Goal: Transaction & Acquisition: Book appointment/travel/reservation

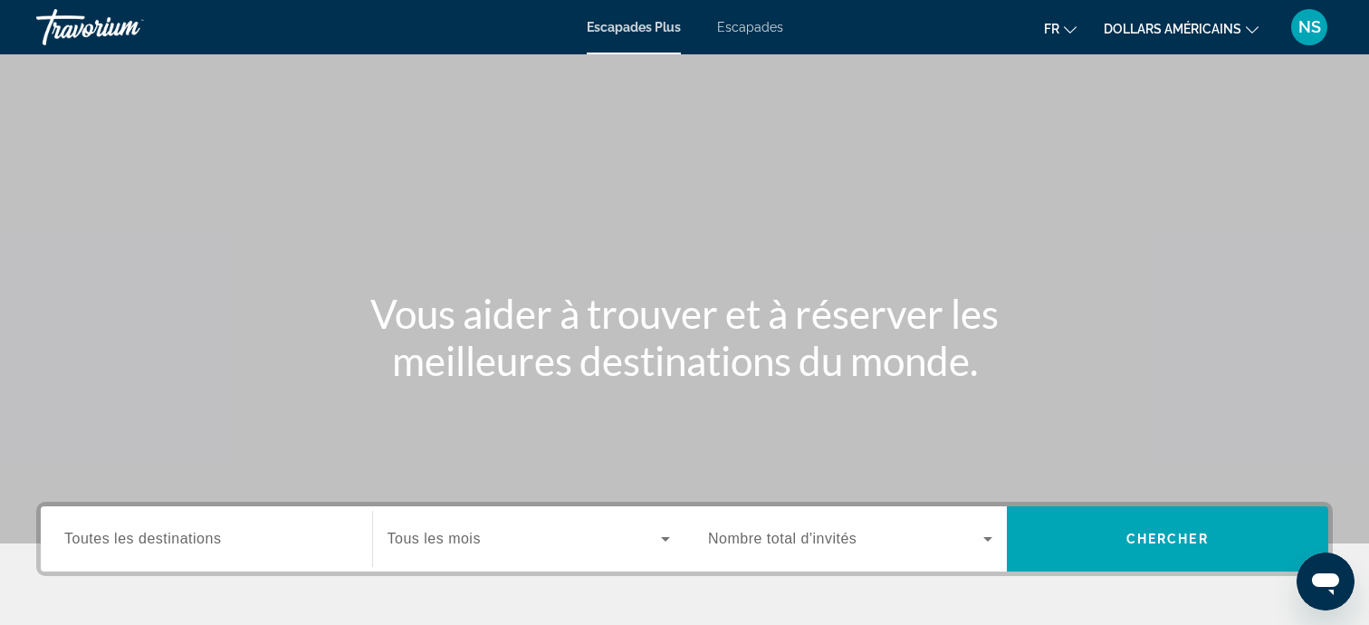
click at [1249, 27] on icon "Changer de devise" at bounding box center [1252, 30] width 13 height 13
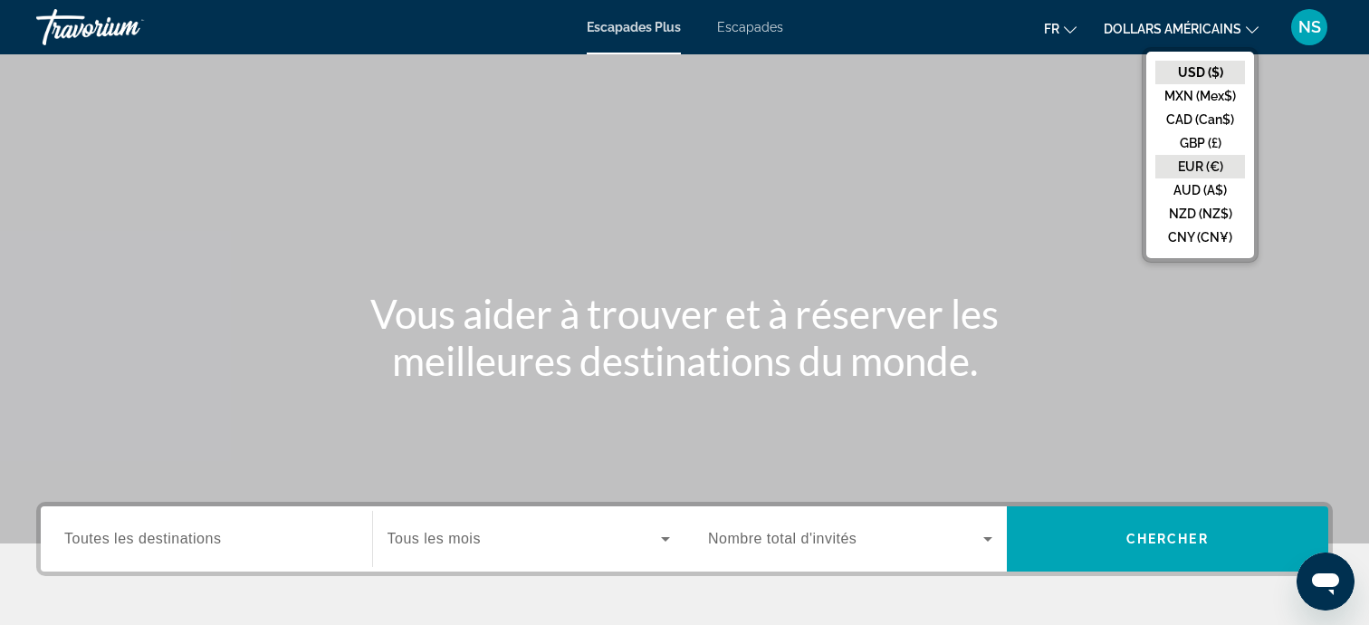
click at [1206, 158] on button "EUR (€)" at bounding box center [1200, 167] width 90 height 24
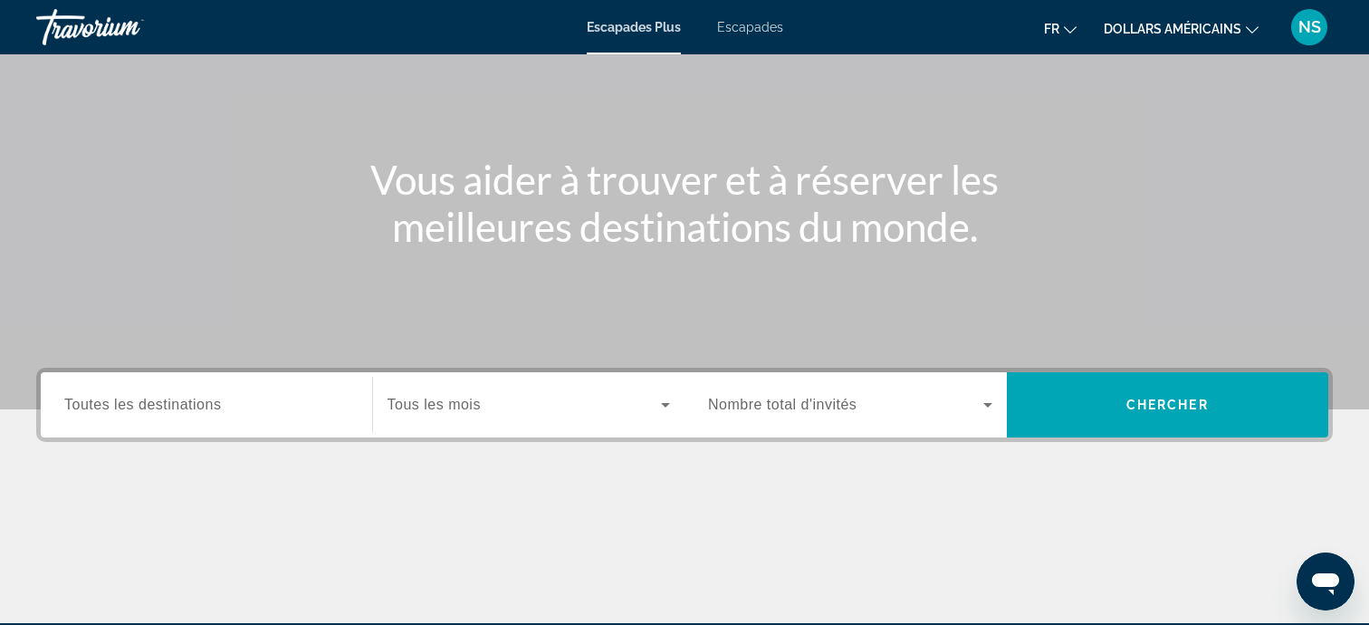
scroll to position [144, 0]
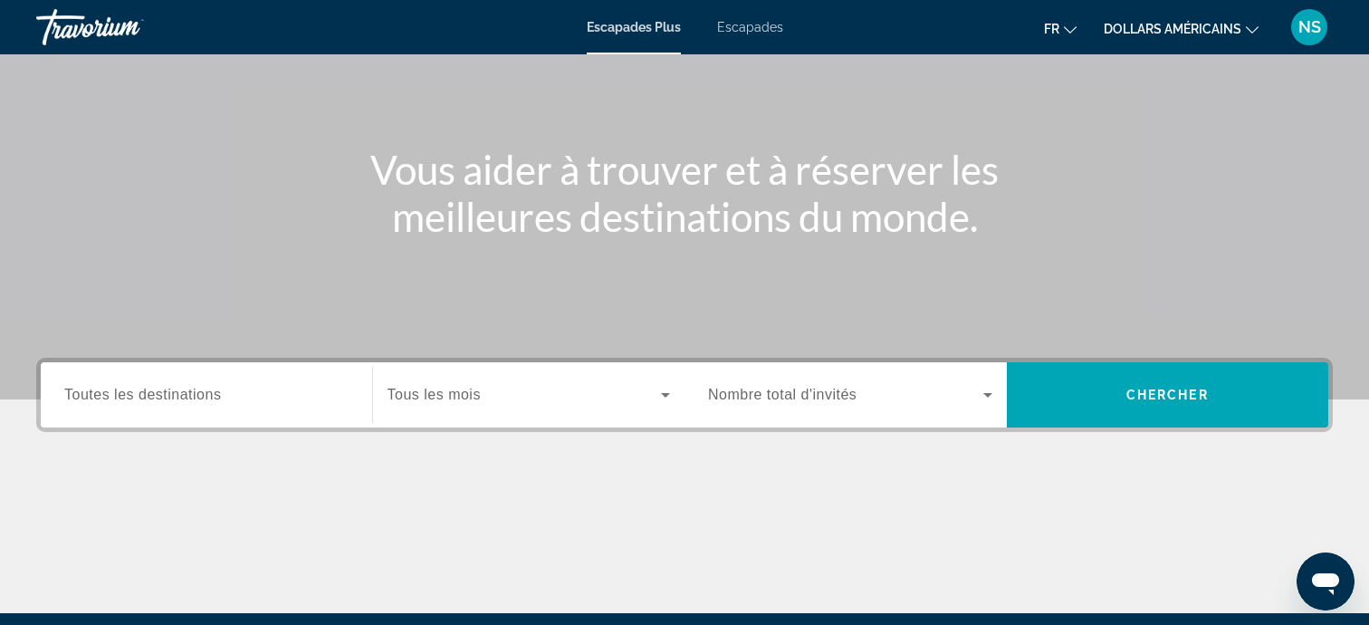
click at [213, 407] on div "Widget de recherche" at bounding box center [206, 395] width 284 height 52
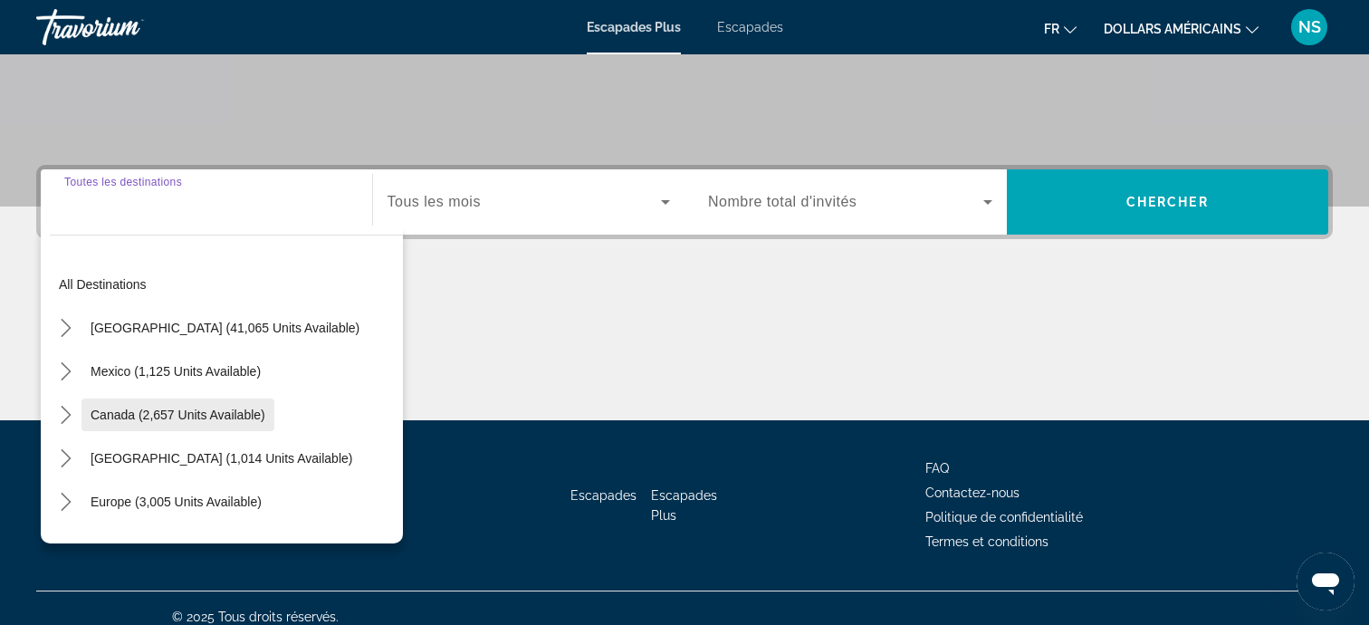
scroll to position [354, 0]
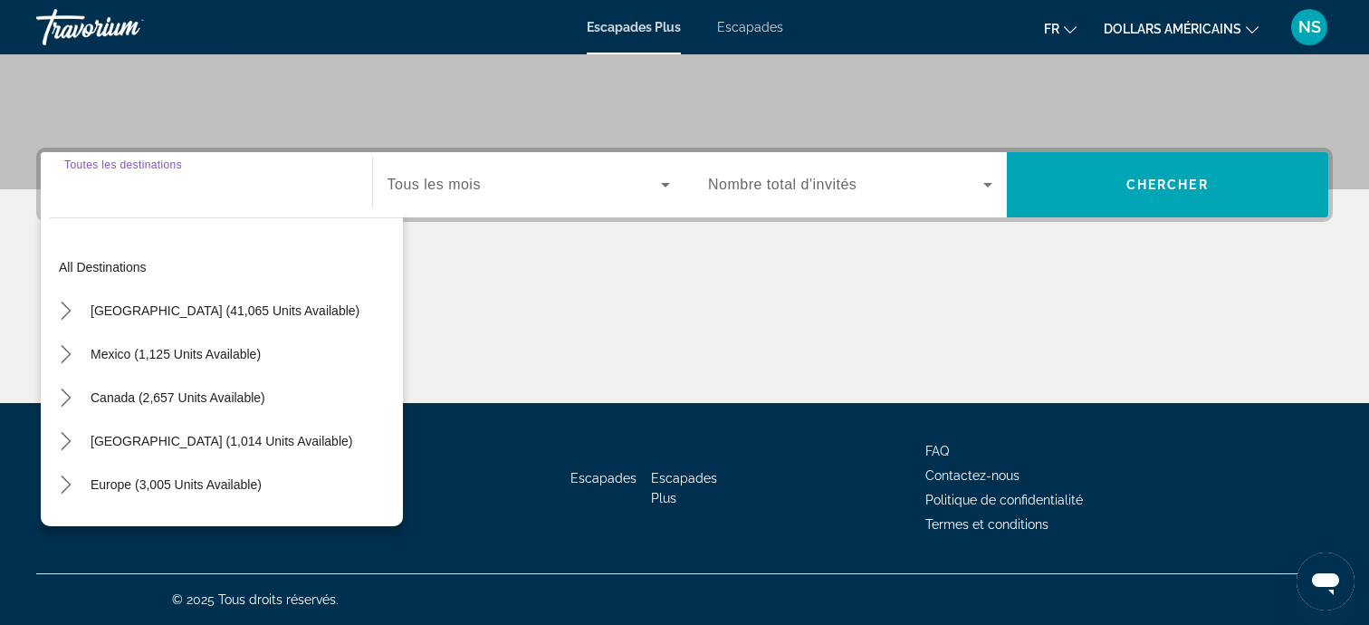
click at [282, 194] on input "Destination Toutes les destinations" at bounding box center [206, 186] width 284 height 22
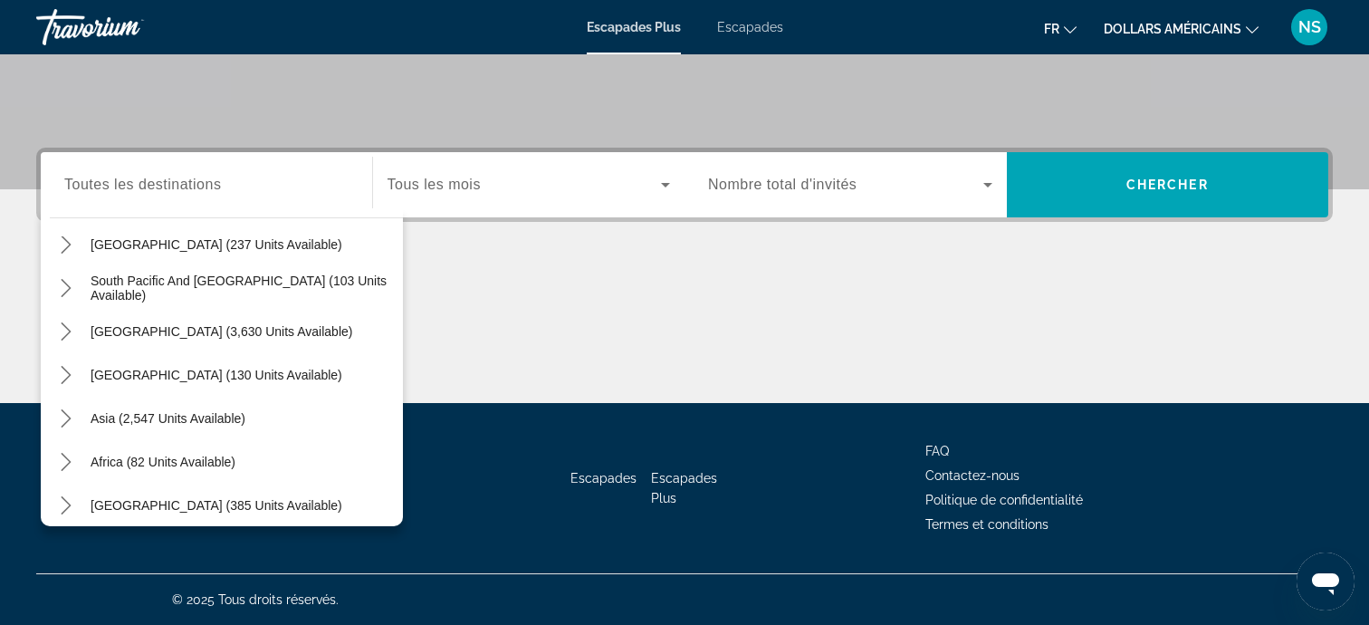
scroll to position [293, 0]
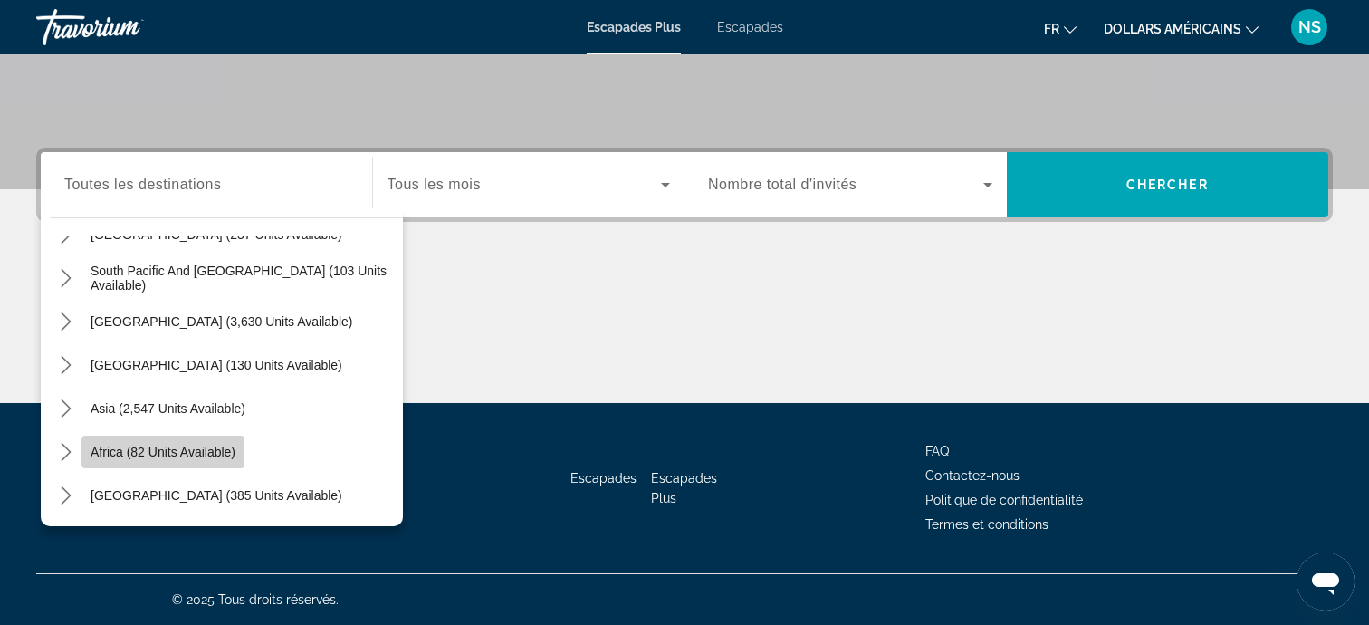
click at [214, 447] on span "Africa (82 units available)" at bounding box center [163, 452] width 145 height 14
type input "**********"
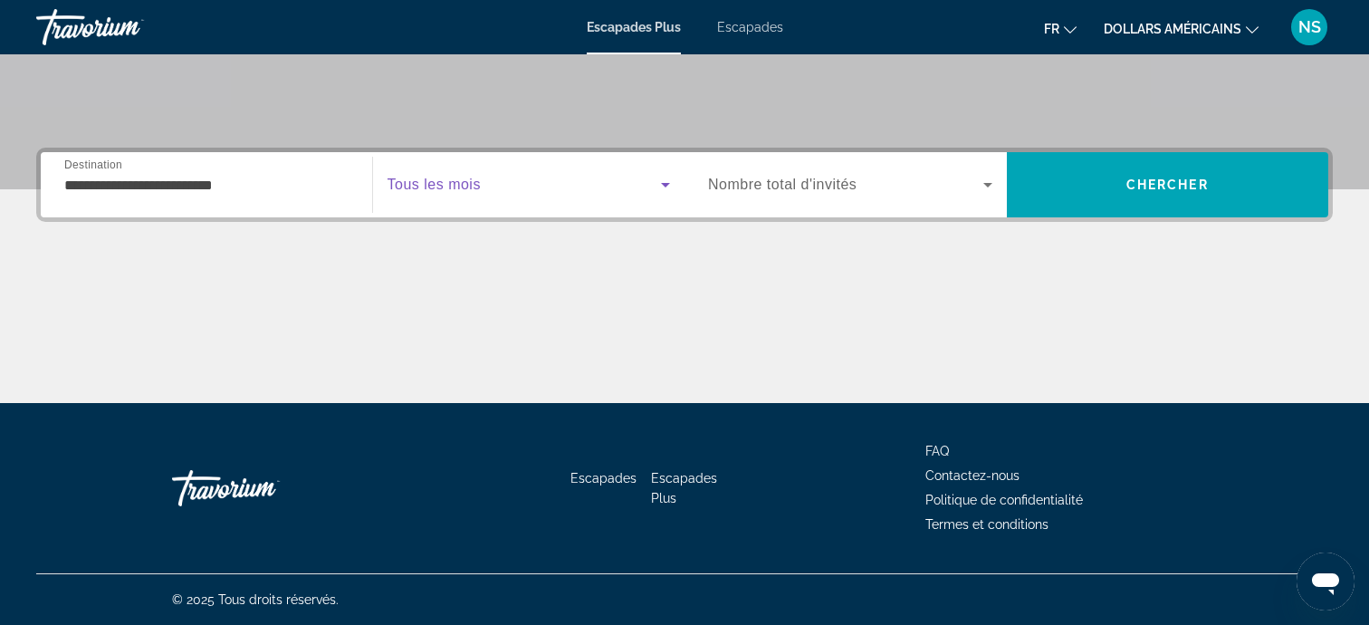
click at [664, 184] on icon "Widget de recherche" at bounding box center [665, 185] width 9 height 5
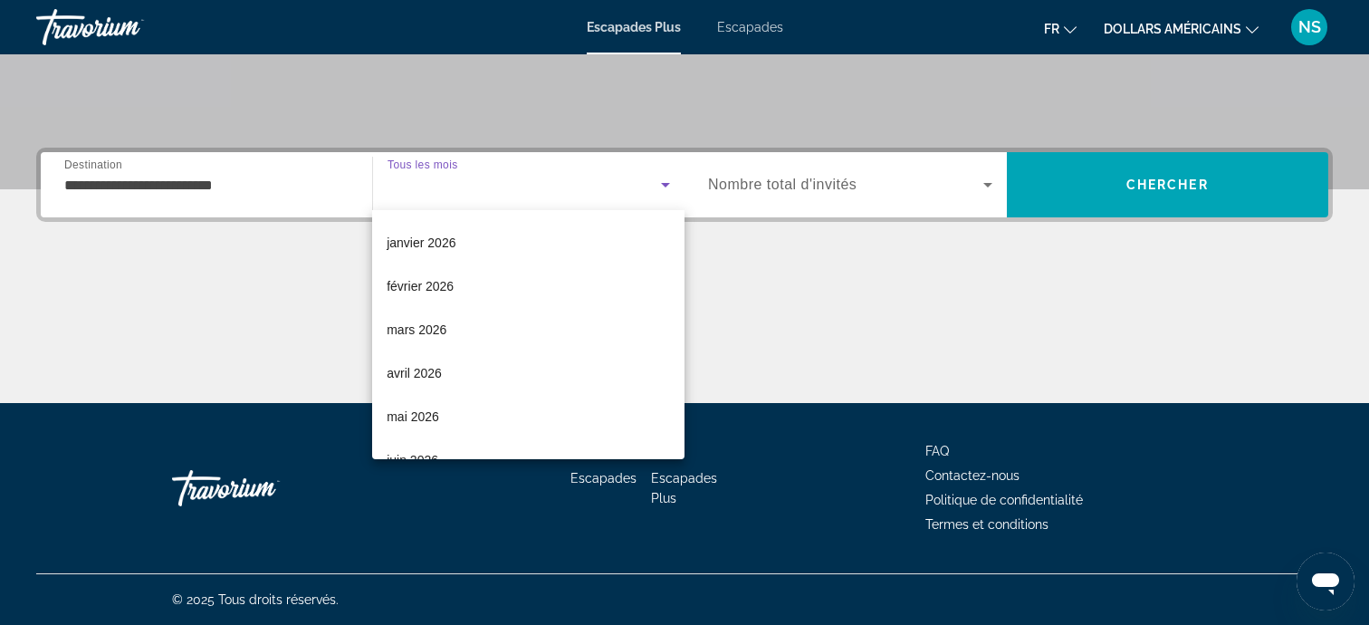
scroll to position [185, 0]
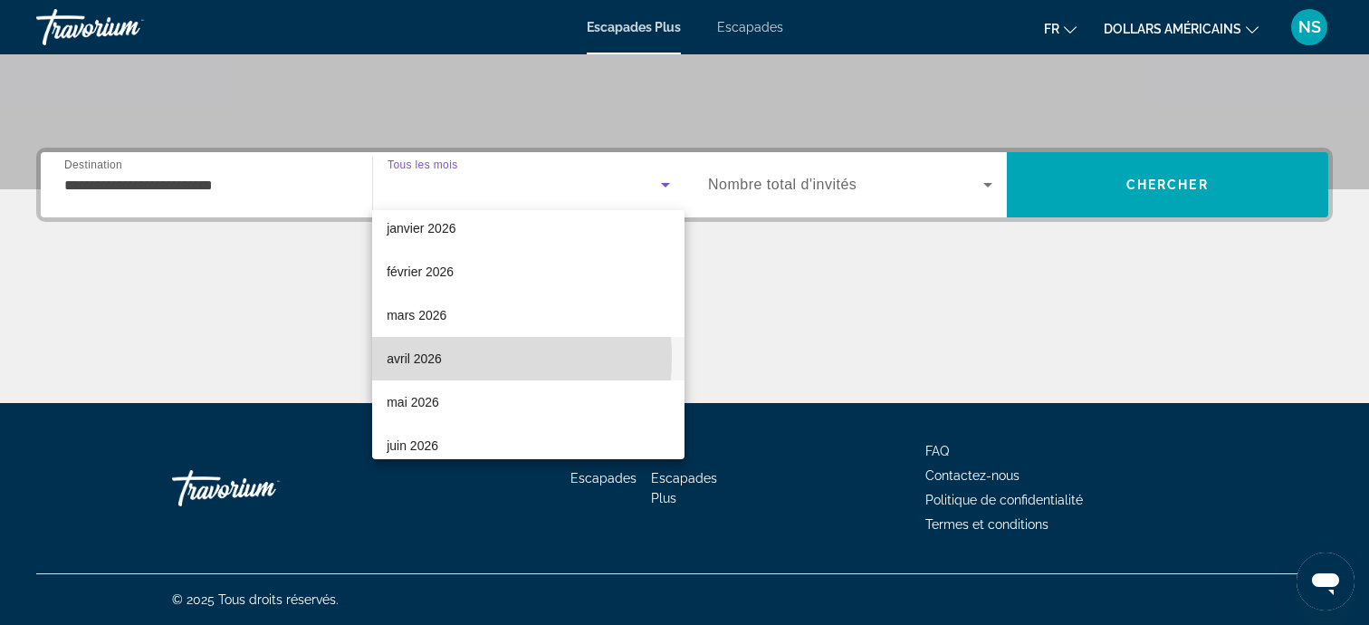
click at [426, 357] on font "avril 2026" at bounding box center [414, 358] width 55 height 14
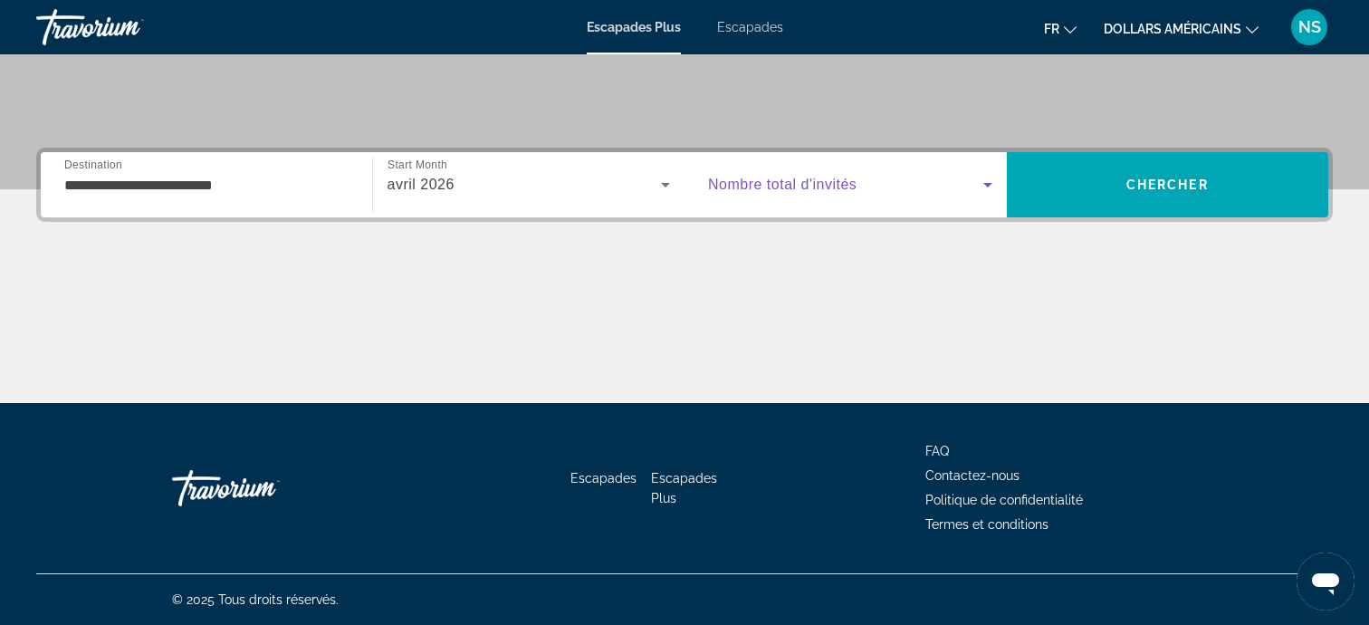
click at [989, 193] on icon "Widget de recherche" at bounding box center [988, 185] width 22 height 22
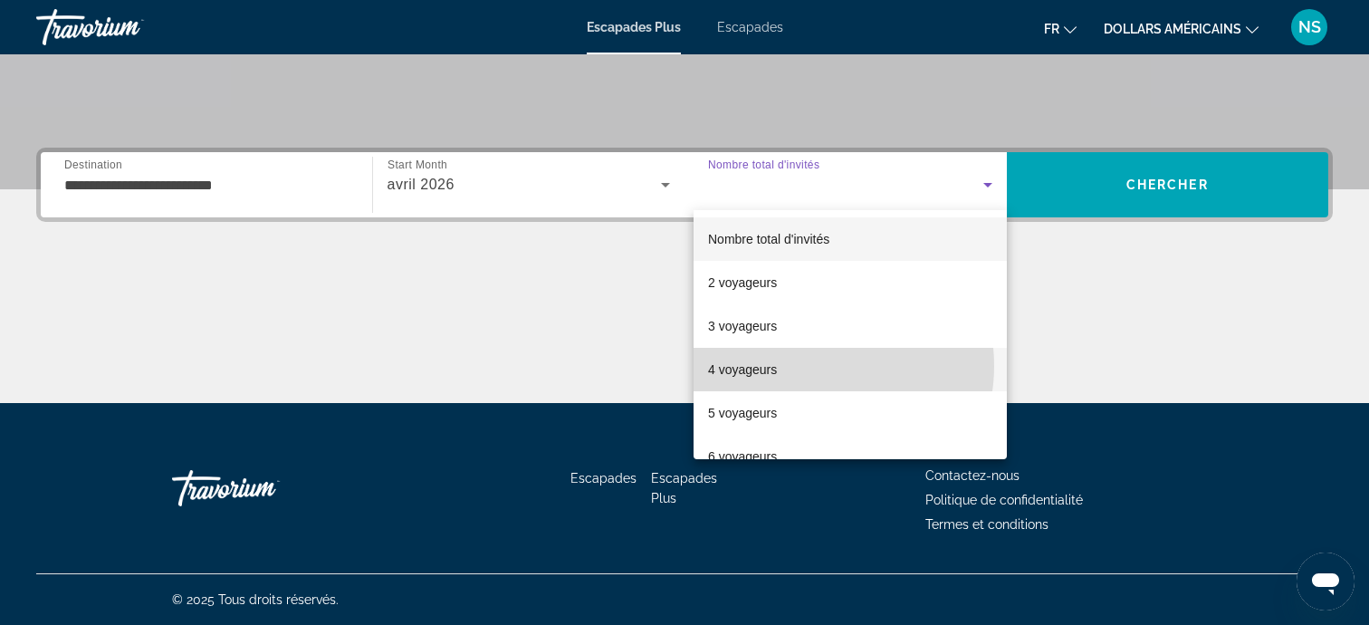
click at [809, 366] on mat-option "4 voyageurs" at bounding box center [850, 369] width 313 height 43
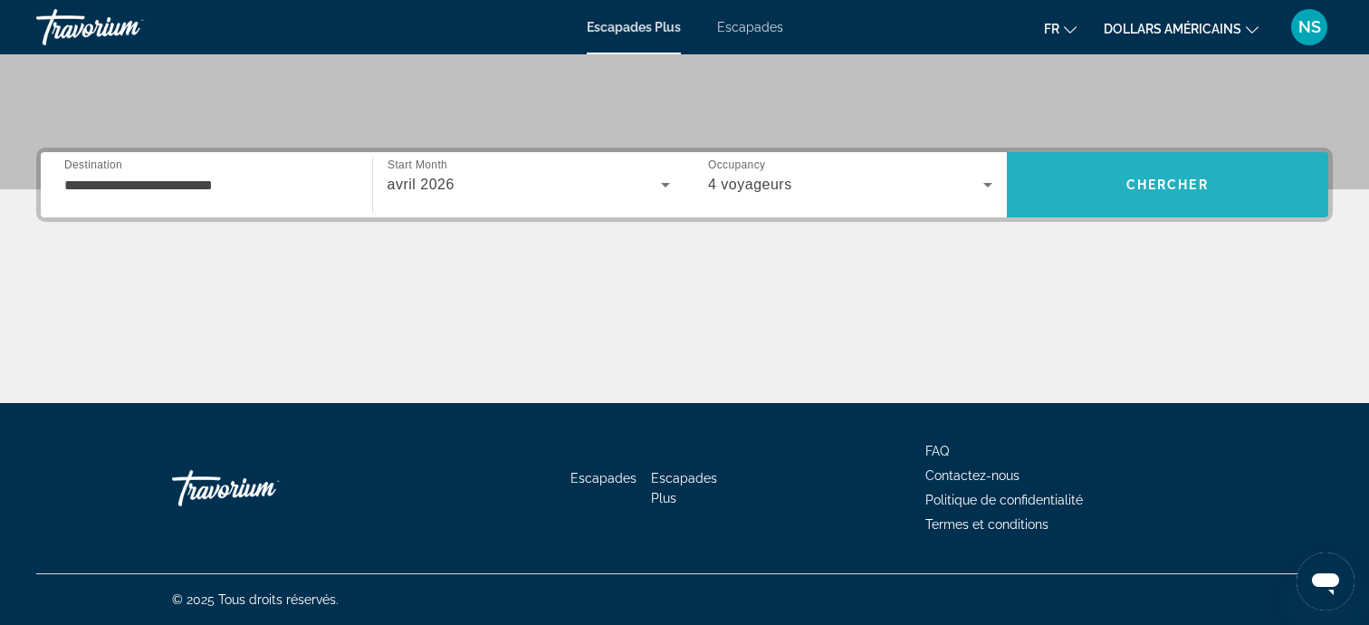
click at [1115, 181] on span "Recherche" at bounding box center [1168, 184] width 322 height 43
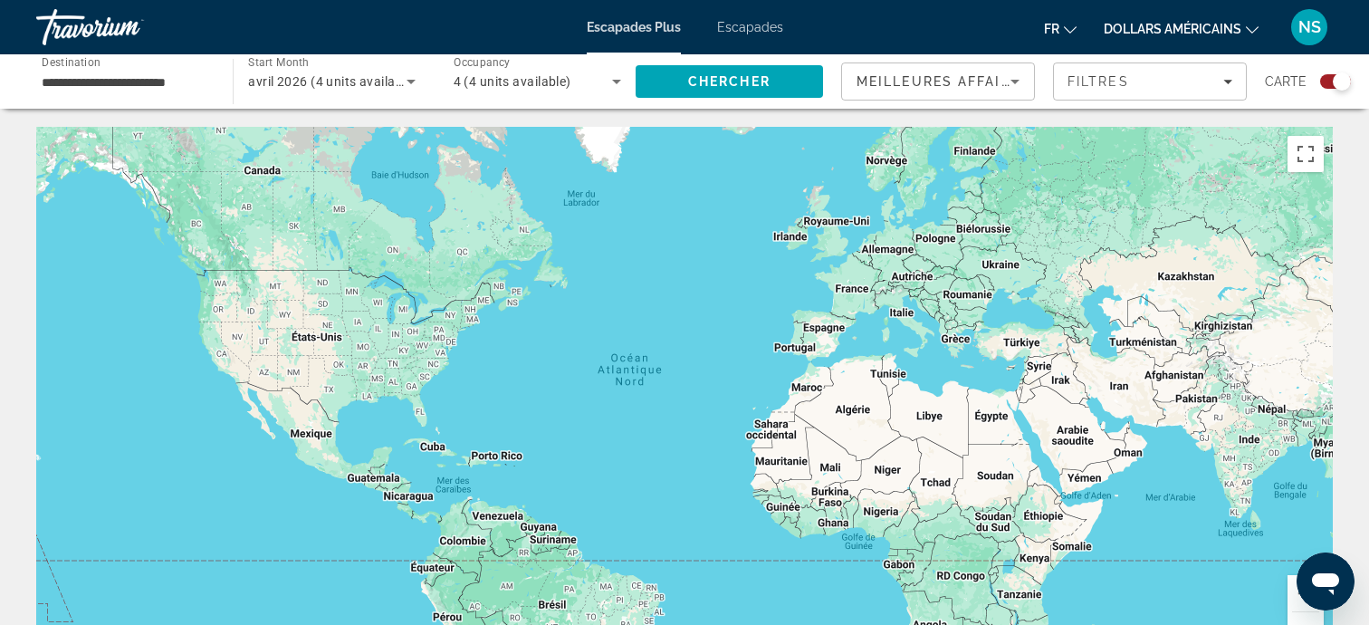
click at [814, 397] on div "Contenu principal" at bounding box center [684, 398] width 1297 height 543
click at [1010, 77] on icon "Sort by" at bounding box center [1015, 82] width 22 height 22
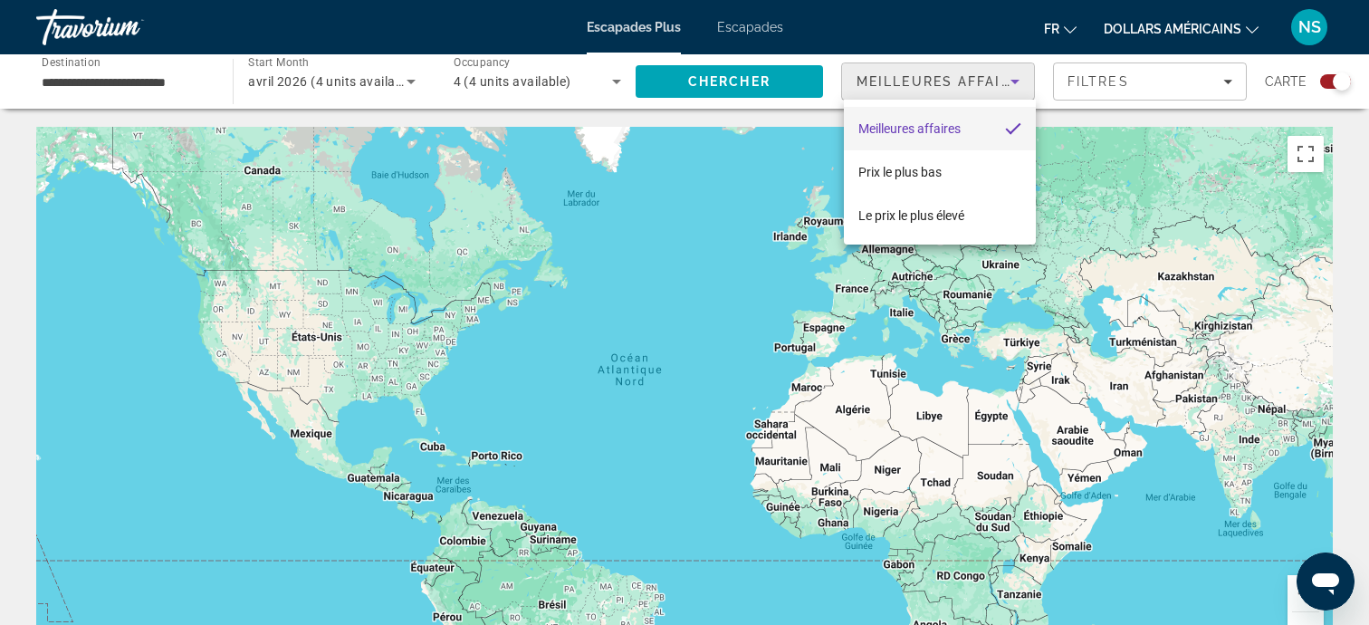
click at [1010, 77] on div at bounding box center [684, 312] width 1369 height 625
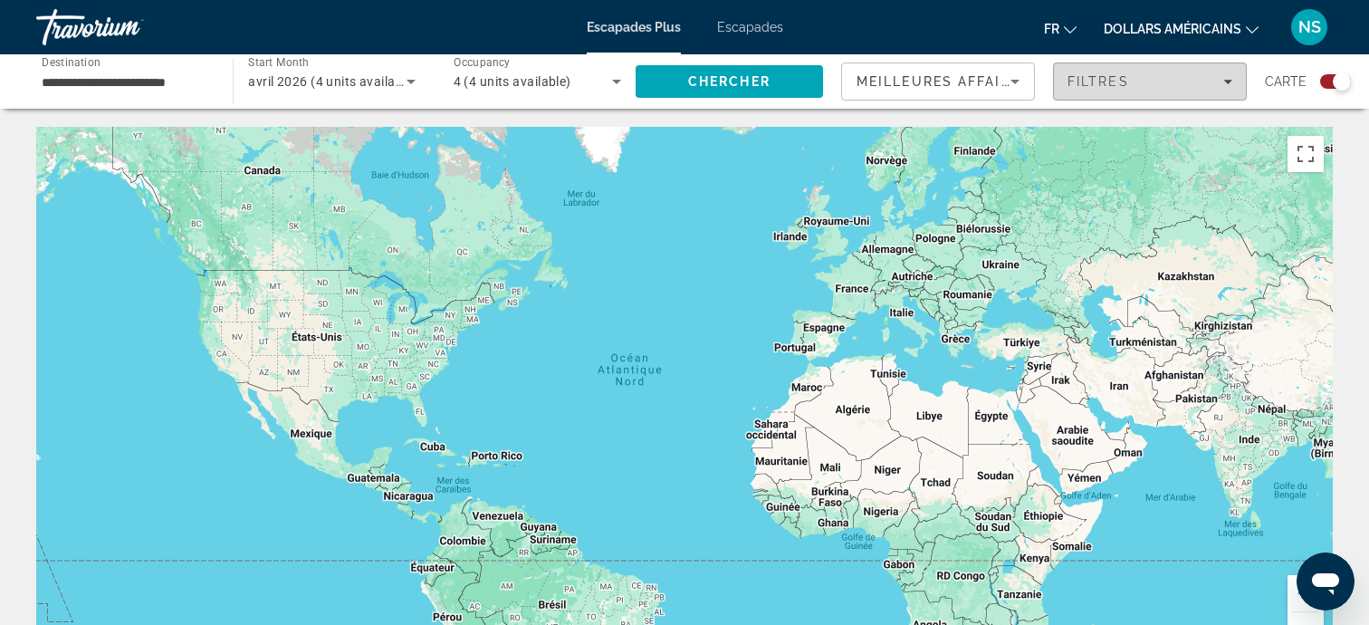
click at [1228, 80] on icon "Filters" at bounding box center [1227, 82] width 9 height 5
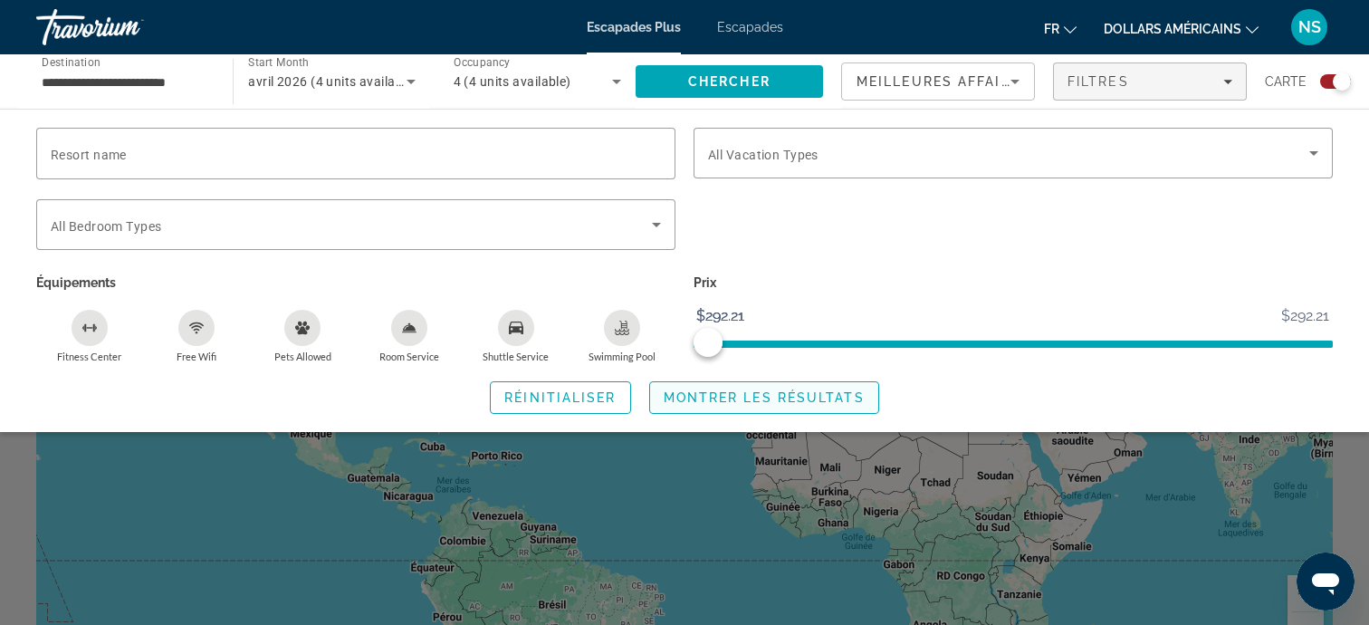
click at [667, 397] on span "Montrer les résultats" at bounding box center [764, 397] width 201 height 14
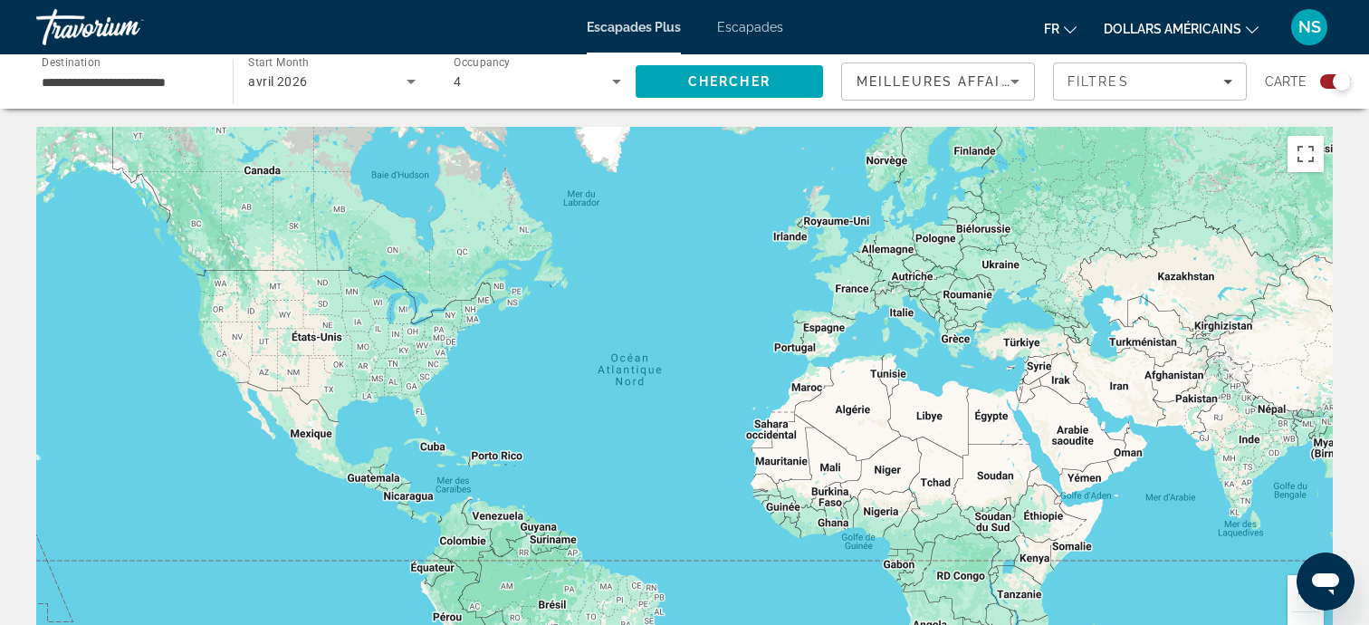
click at [667, 397] on div "Contenu principal" at bounding box center [684, 398] width 1297 height 543
click at [742, 25] on font "Escapades" at bounding box center [750, 27] width 66 height 14
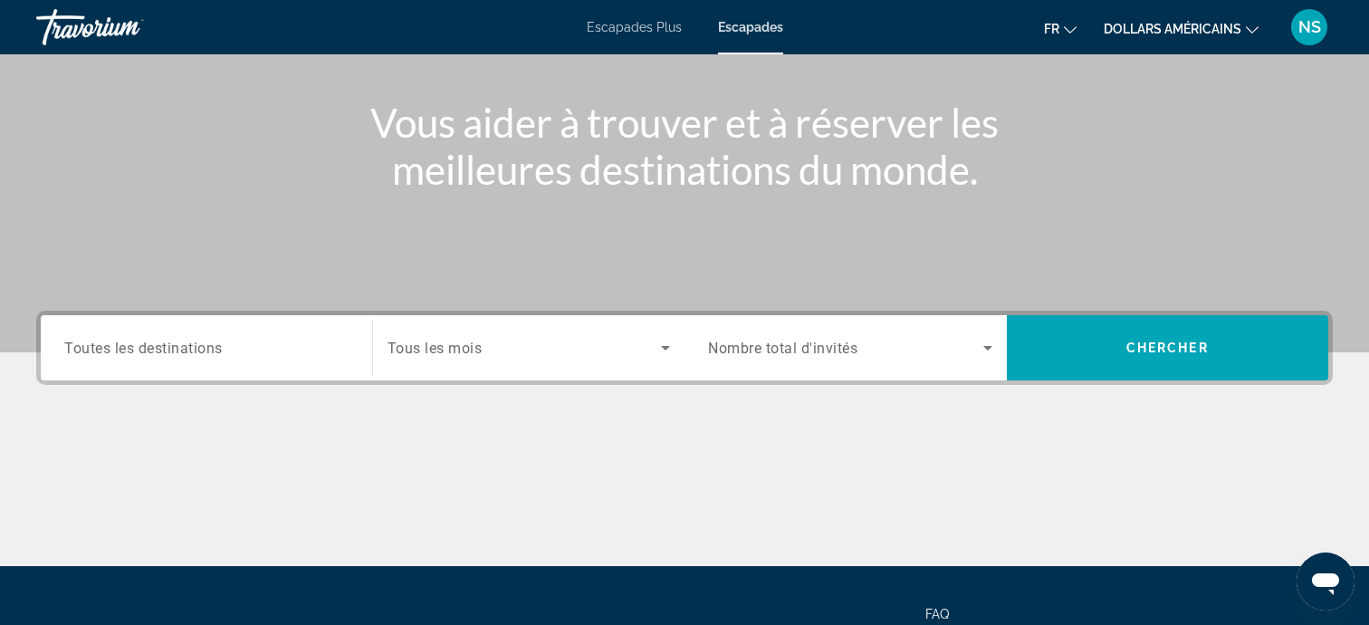
scroll to position [155, 0]
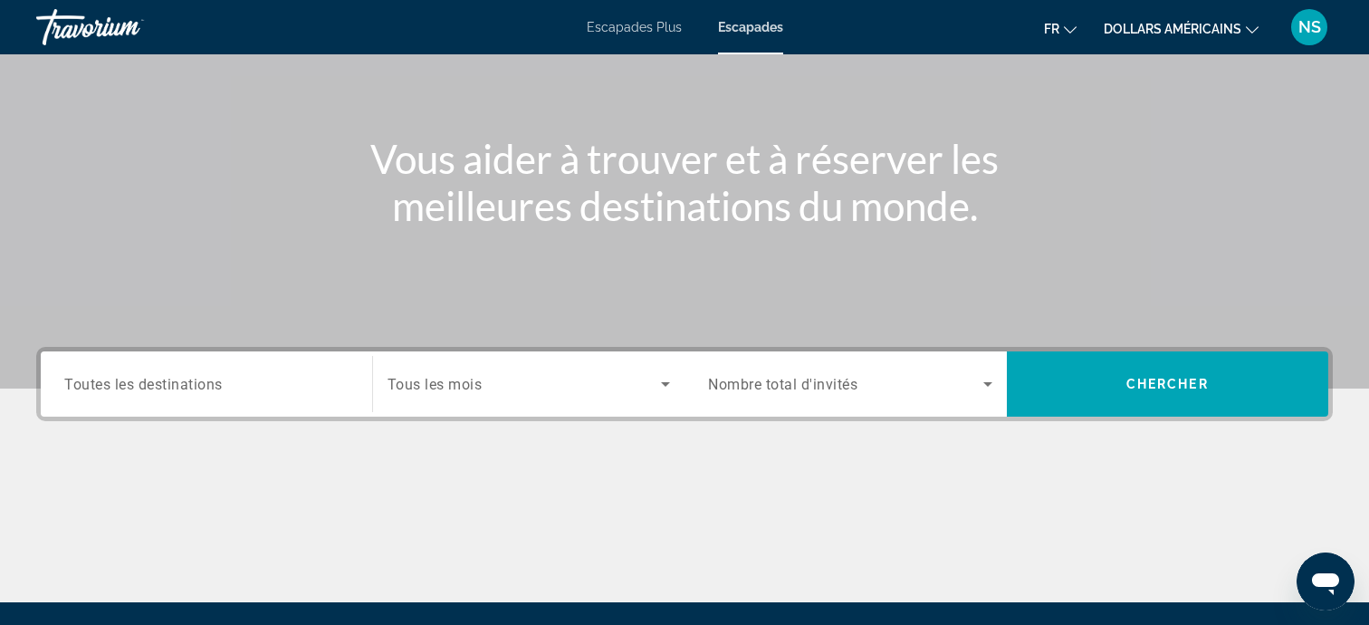
click at [207, 387] on span "Toutes les destinations" at bounding box center [143, 383] width 158 height 17
click at [207, 387] on input "Destination Toutes les destinations" at bounding box center [206, 385] width 284 height 22
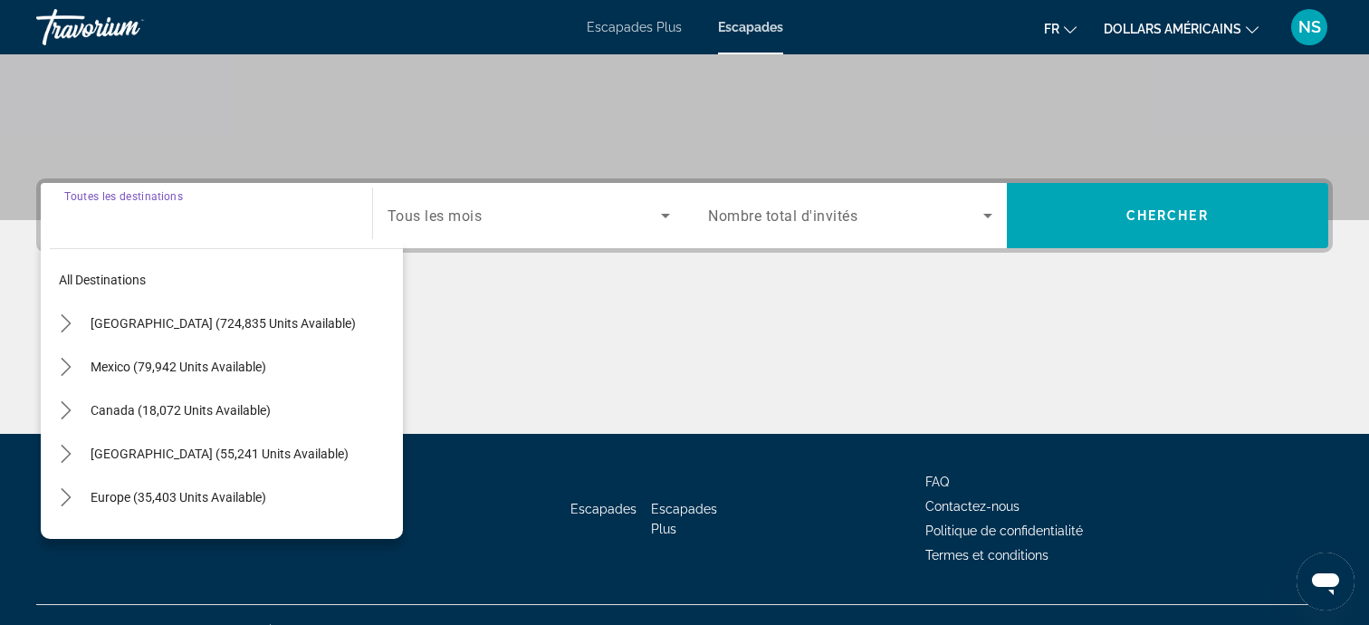
scroll to position [354, 0]
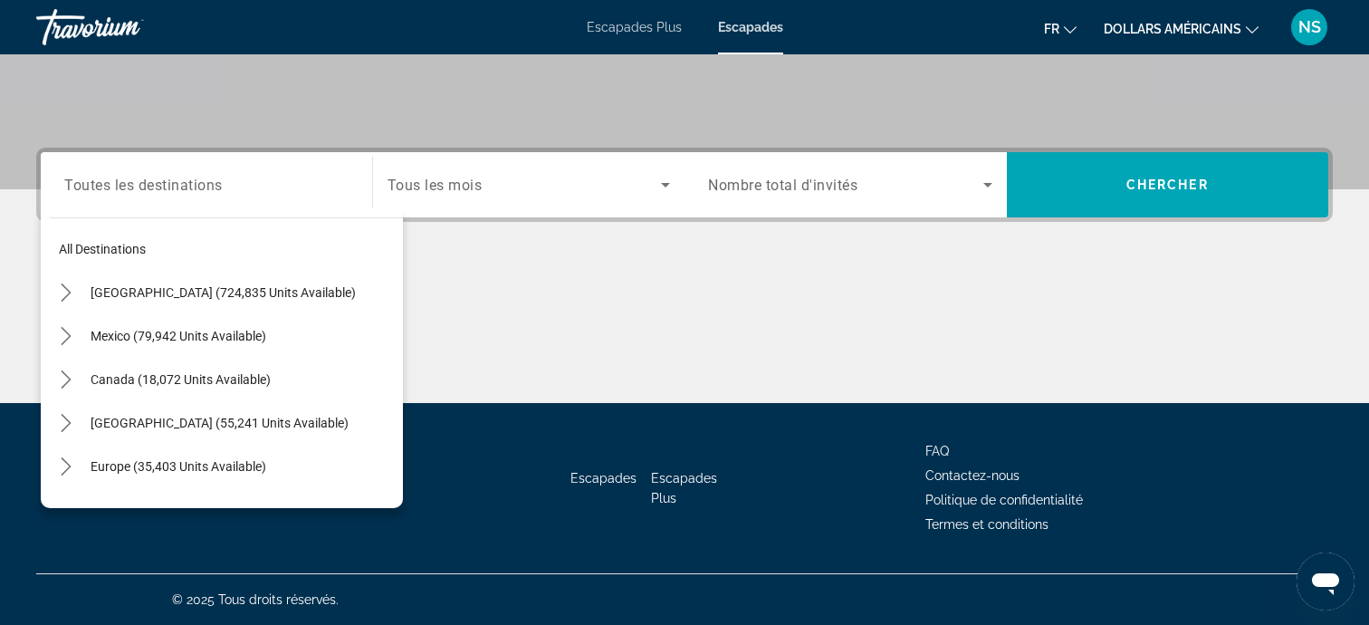
click at [210, 202] on div "Search widget" at bounding box center [206, 185] width 284 height 52
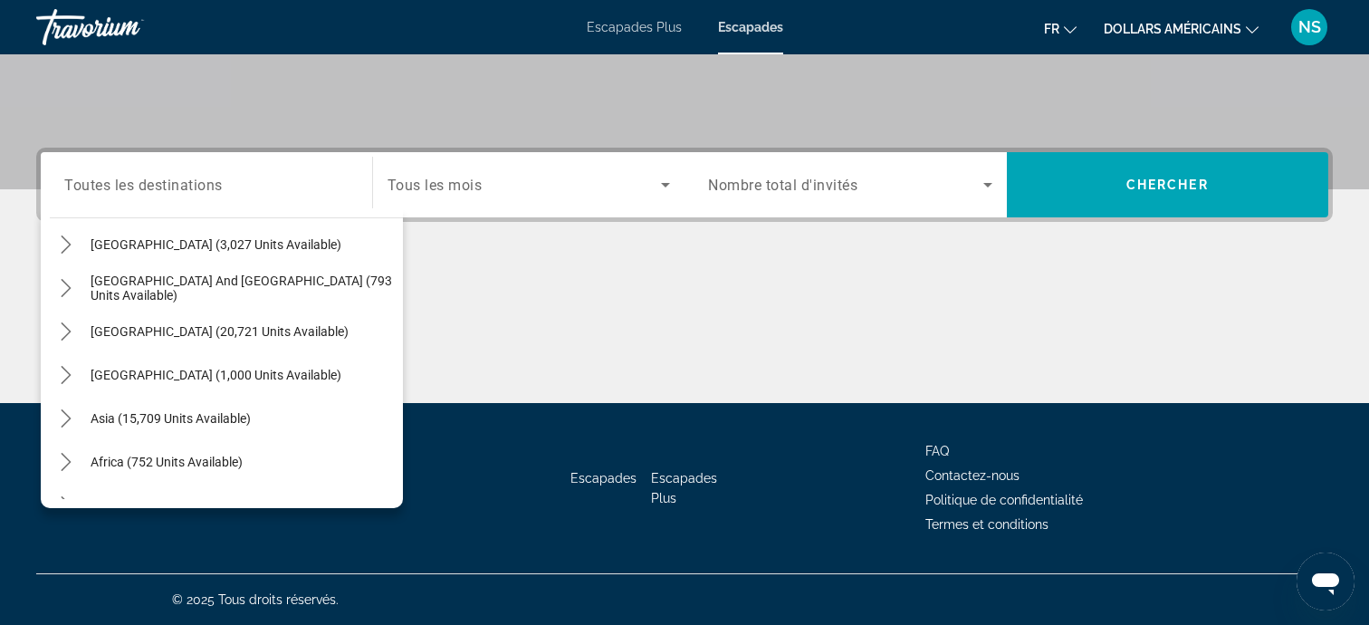
scroll to position [281, 0]
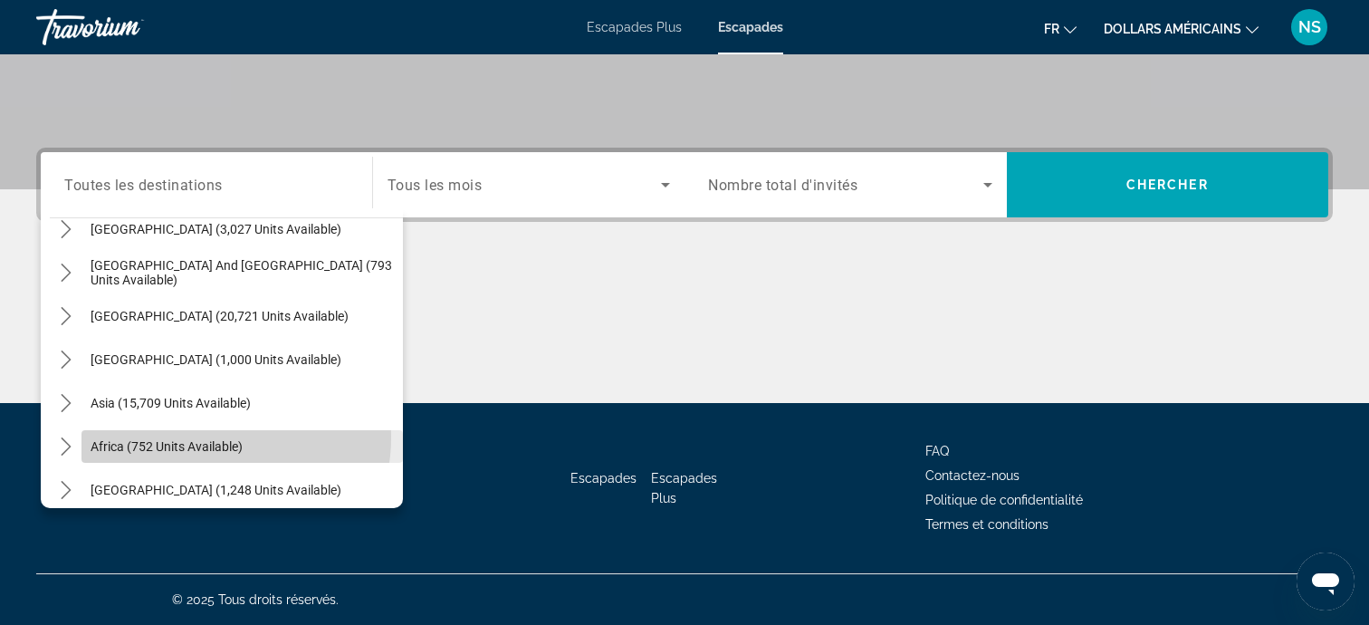
click at [198, 436] on span "Select destination: Africa (752 units available)" at bounding box center [241, 446] width 321 height 43
type input "**********"
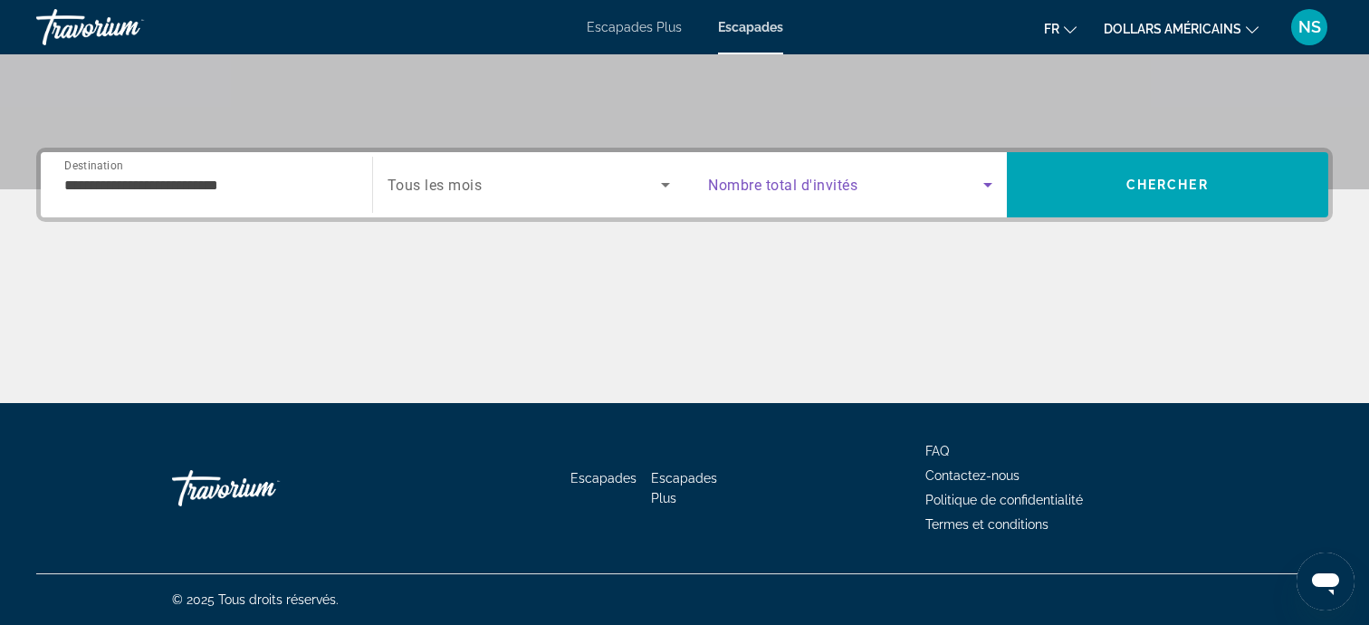
click at [985, 184] on icon "Search widget" at bounding box center [987, 185] width 9 height 5
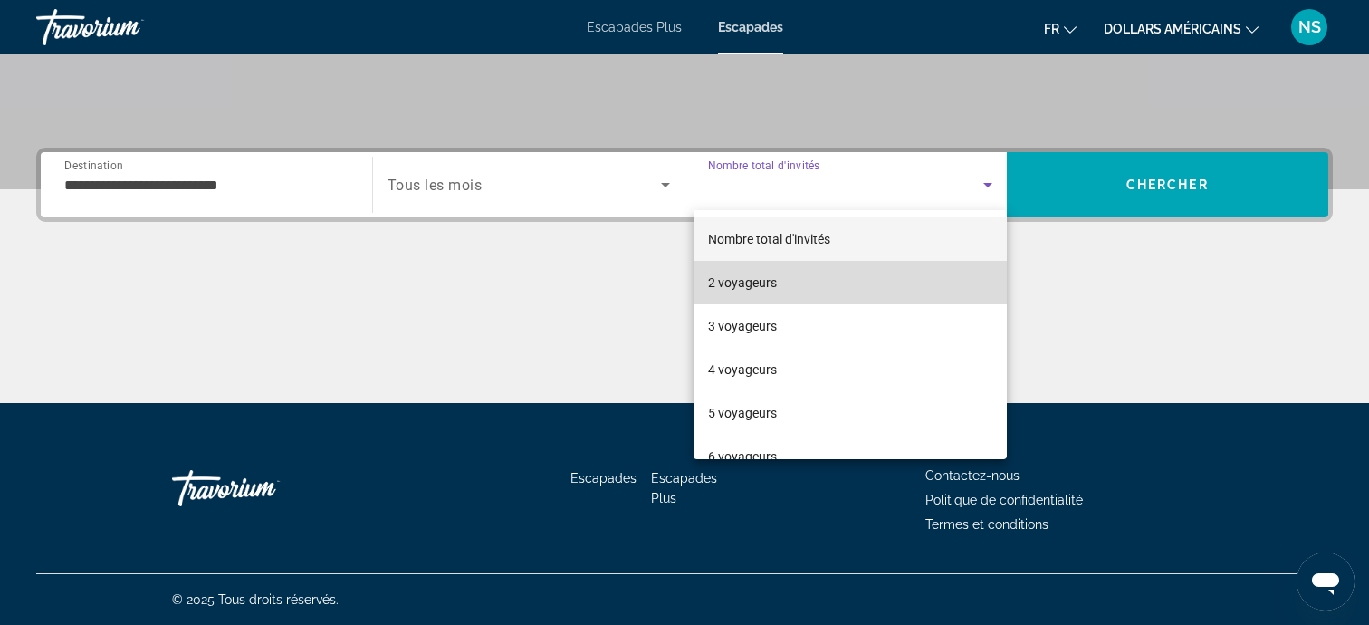
click at [857, 301] on mat-option "2 voyageurs" at bounding box center [850, 282] width 313 height 43
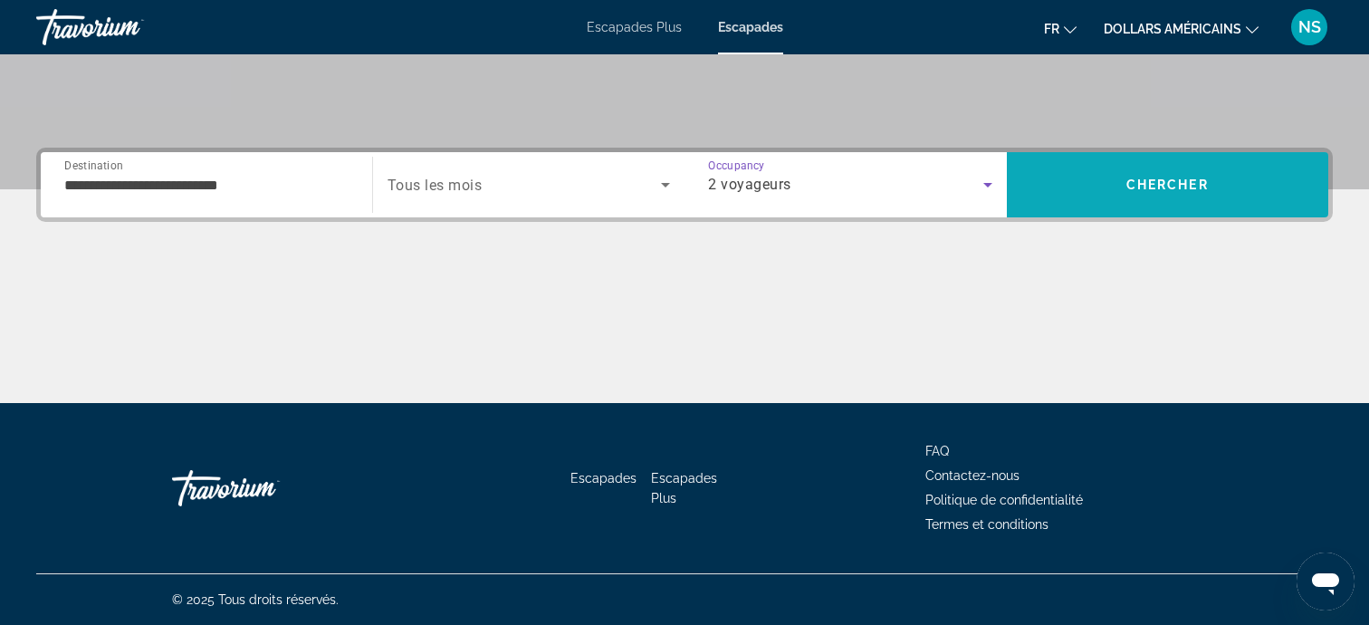
click at [1206, 187] on span "Chercher" at bounding box center [1167, 184] width 82 height 14
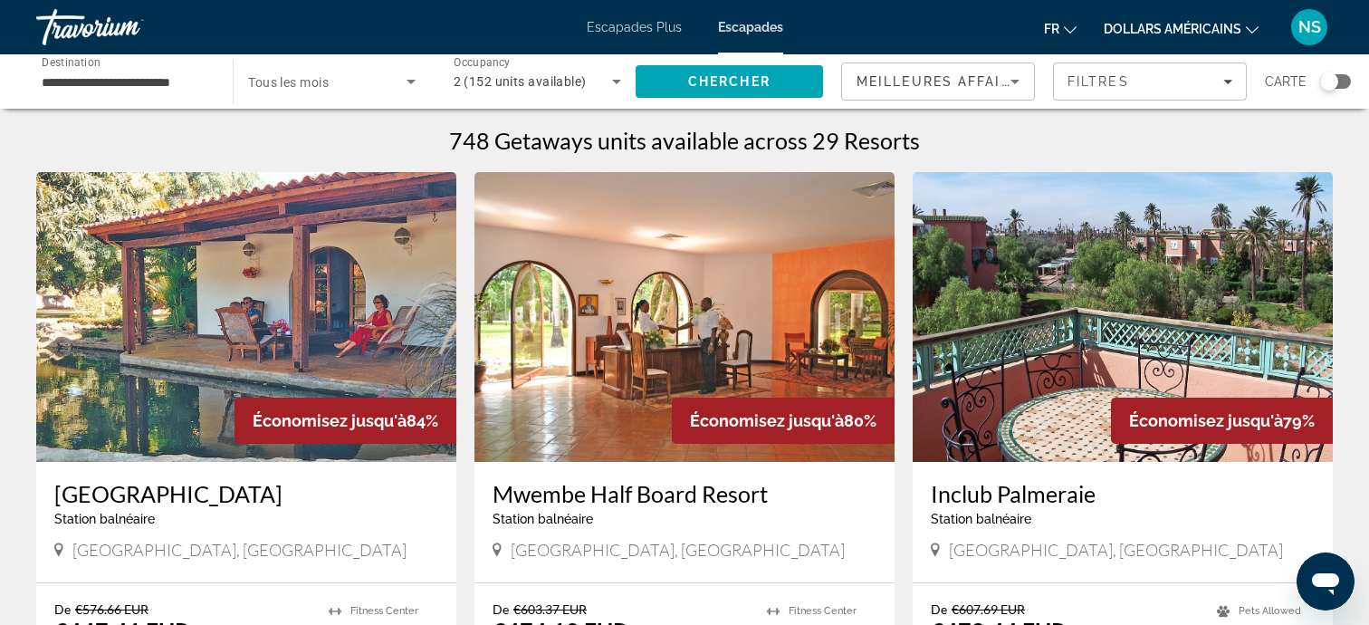
click at [1065, 271] on img "Contenu principal" at bounding box center [1123, 317] width 420 height 290
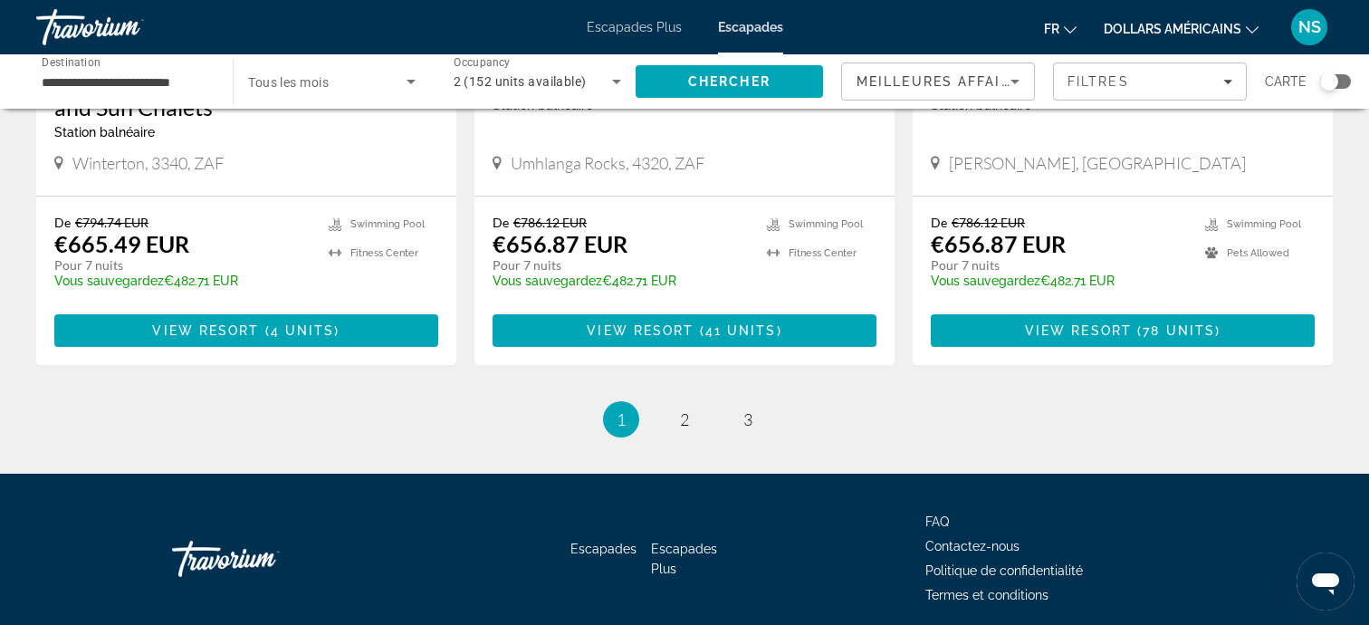
scroll to position [2331, 0]
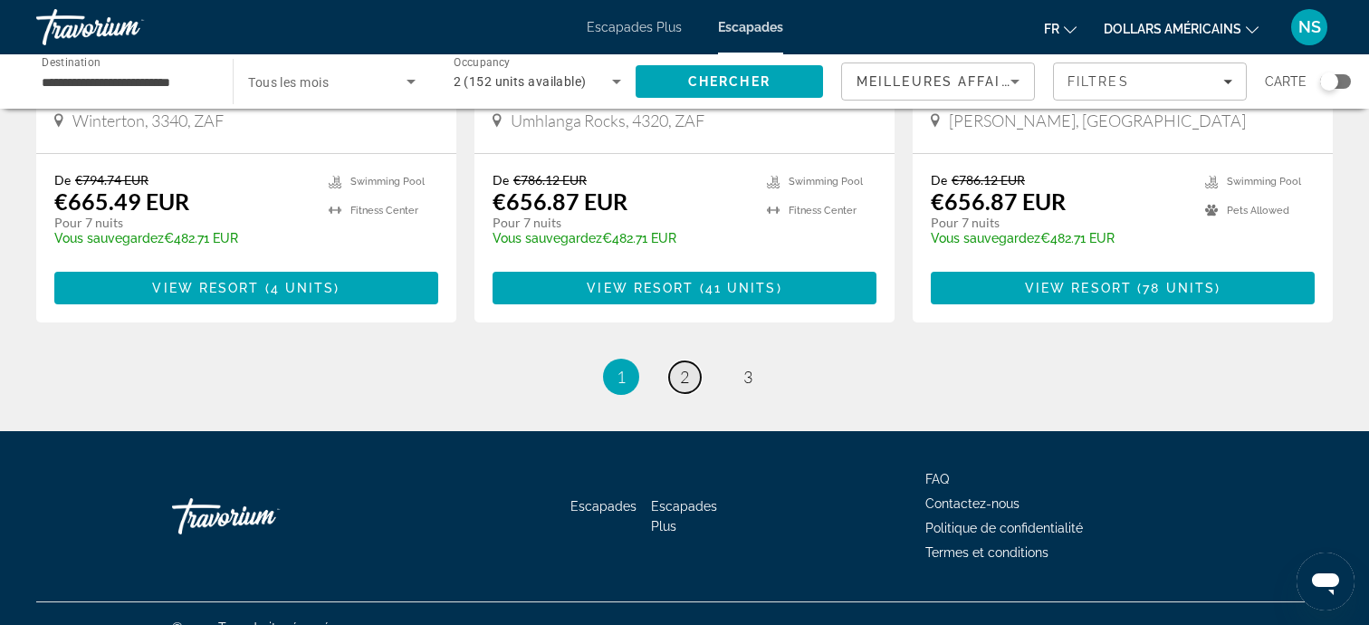
click at [677, 361] on link "page 2" at bounding box center [685, 377] width 32 height 32
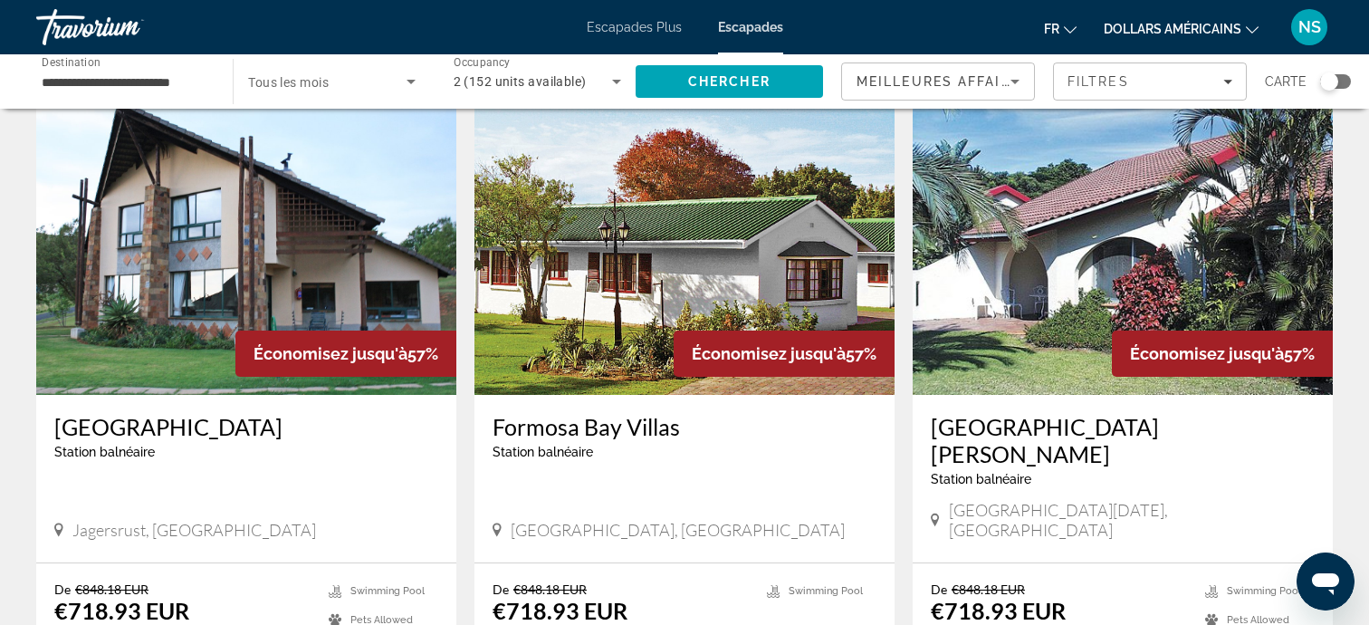
scroll to position [2303, 0]
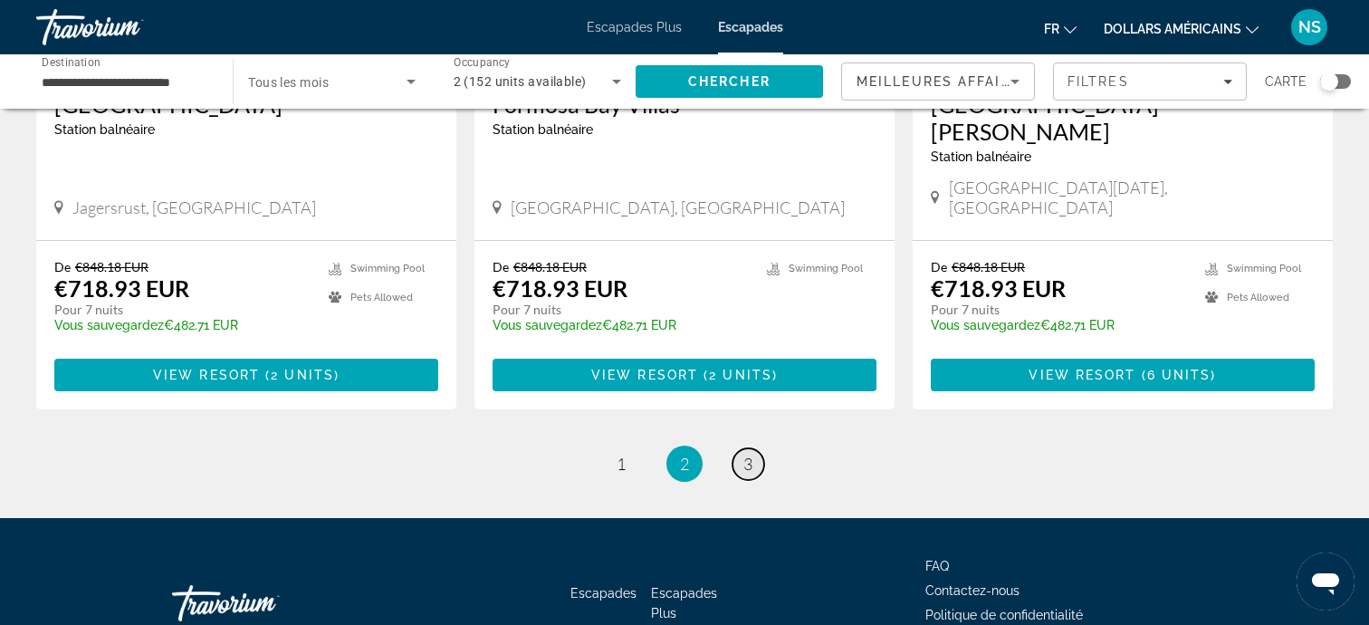
click at [753, 448] on link "page 3" at bounding box center [748, 464] width 32 height 32
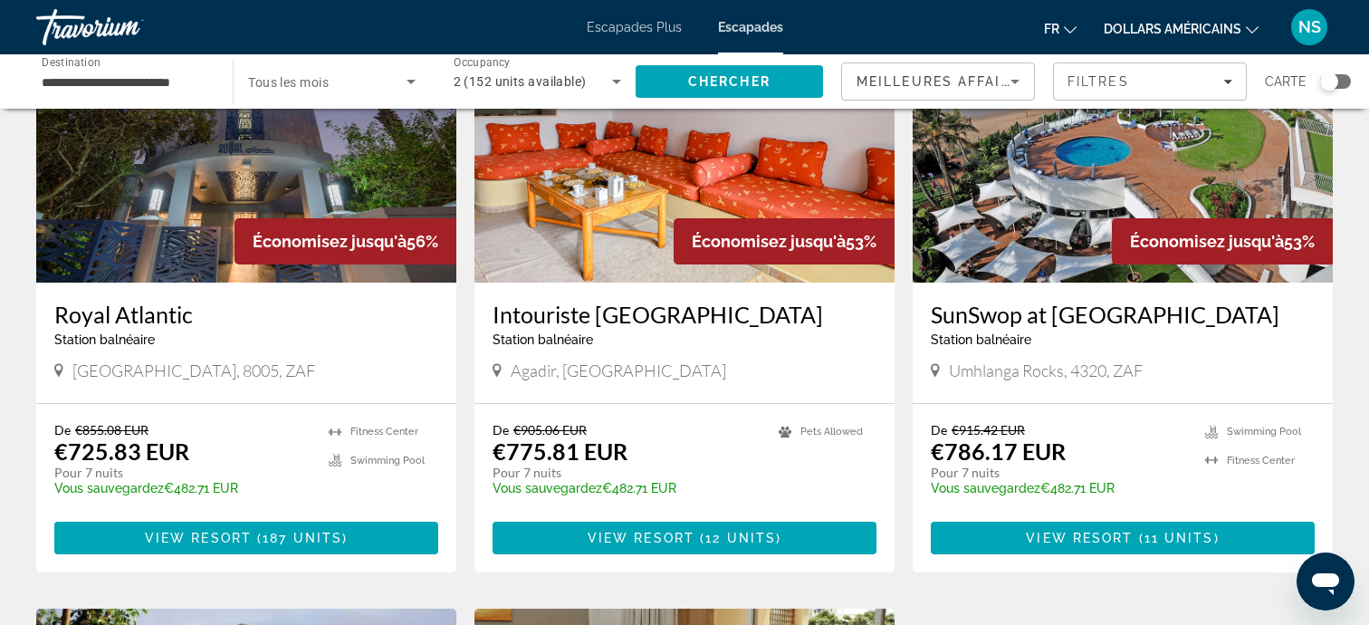
scroll to position [175, 0]
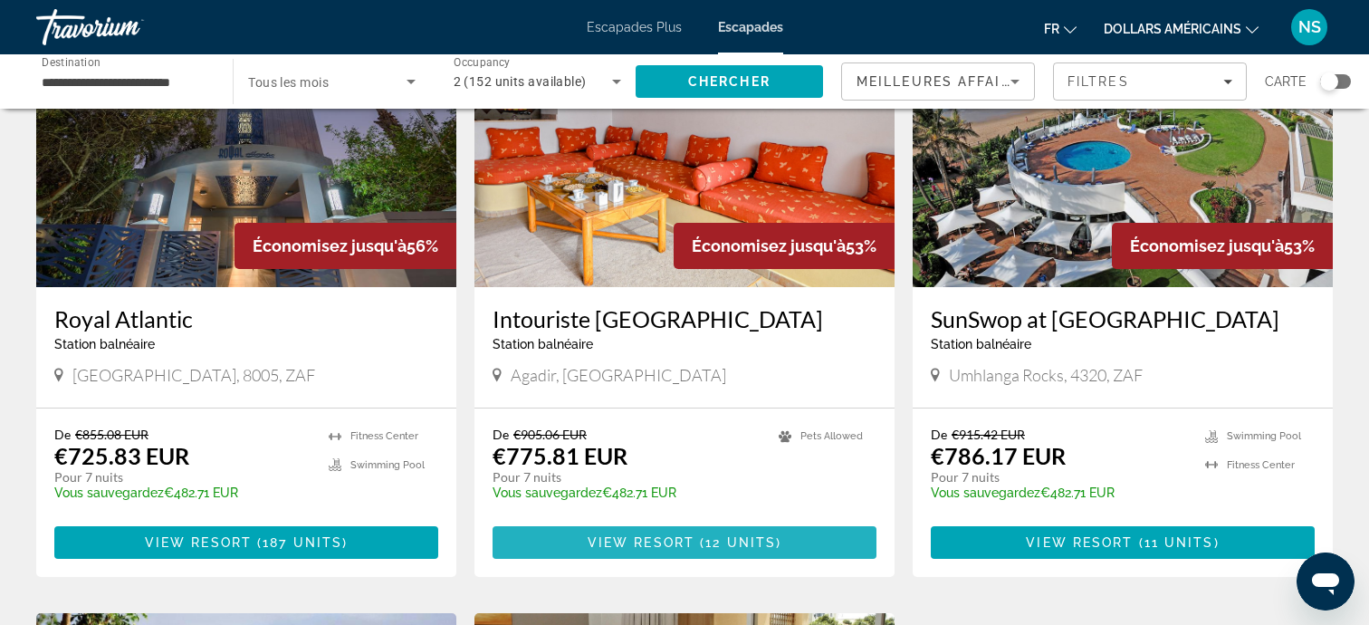
click at [708, 544] on span "12 units" at bounding box center [740, 542] width 71 height 14
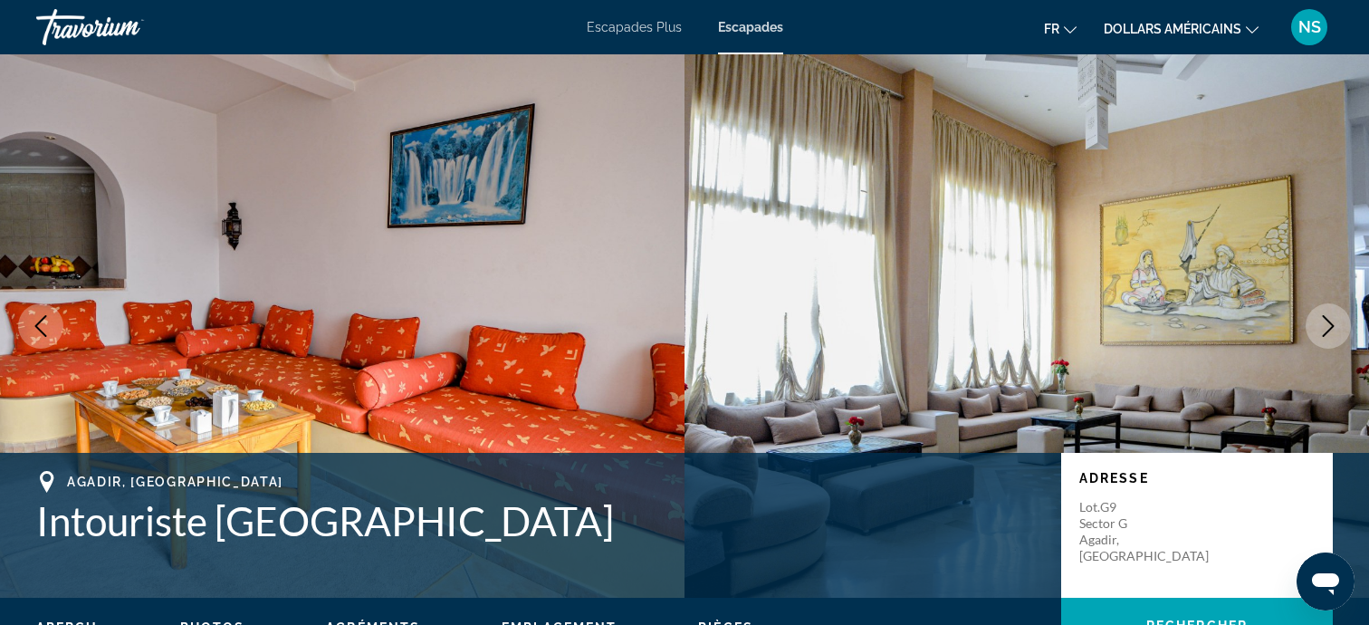
click at [1327, 321] on icon "Next image" at bounding box center [1329, 326] width 12 height 22
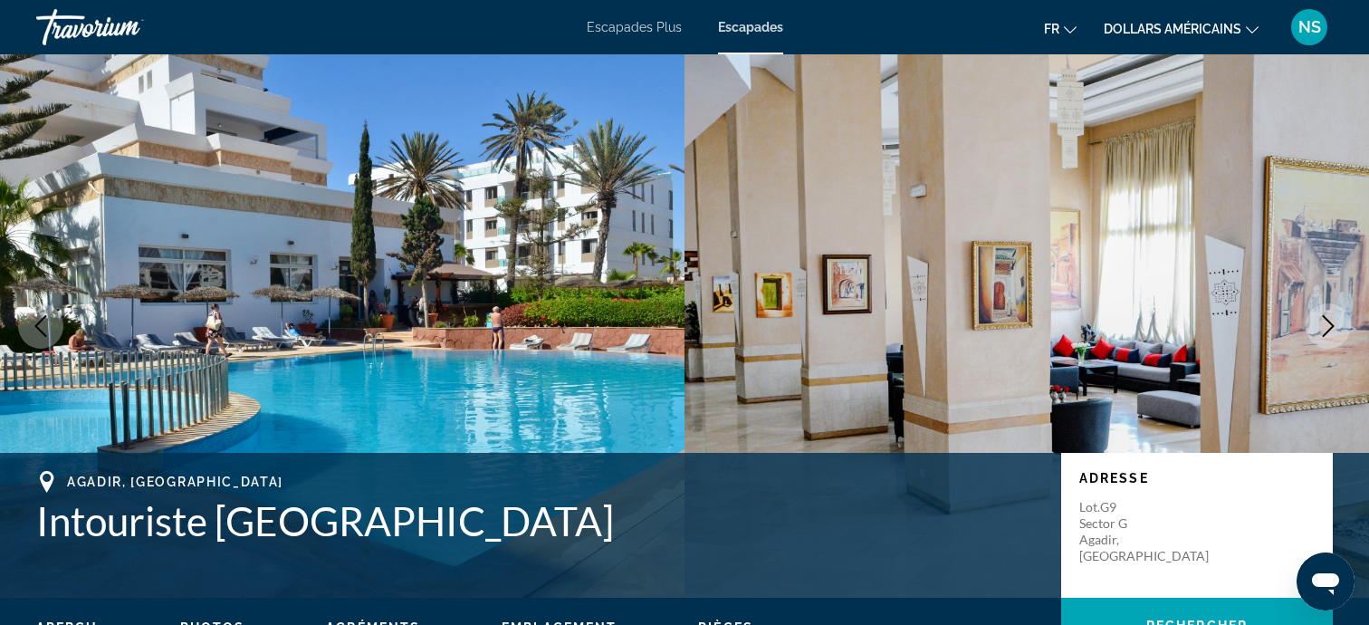
click at [1327, 321] on icon "Next image" at bounding box center [1329, 326] width 12 height 22
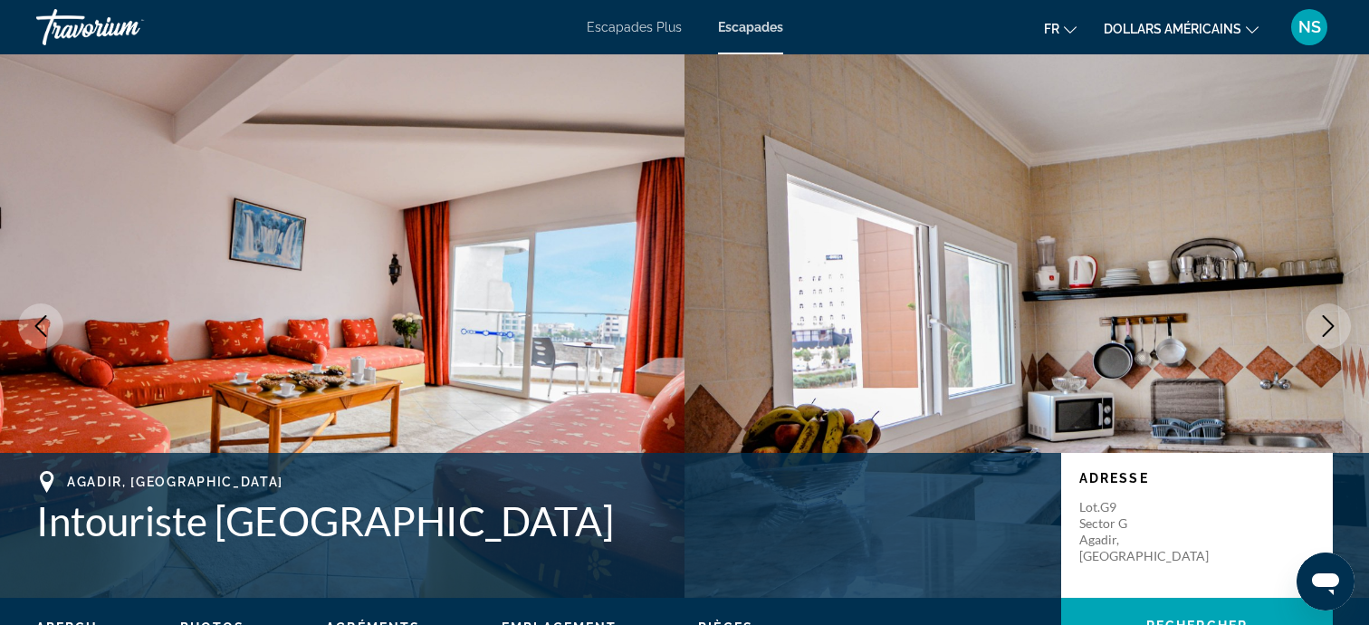
click at [1327, 321] on icon "Next image" at bounding box center [1329, 326] width 12 height 22
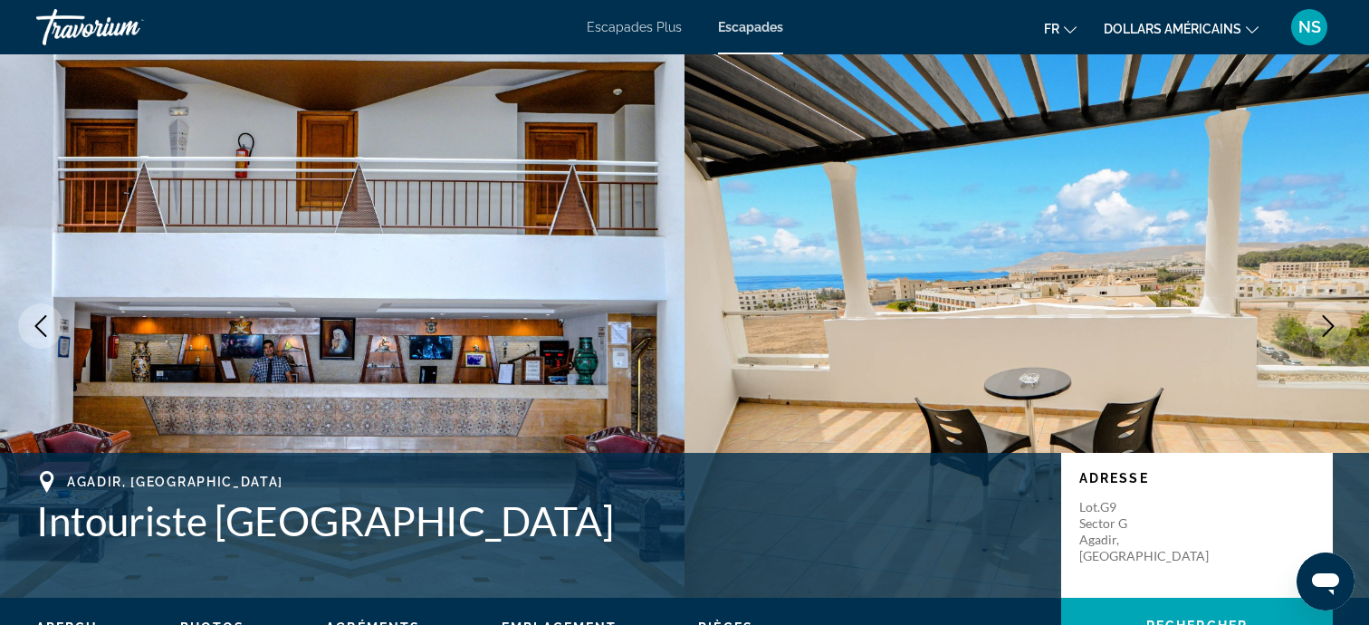
click at [1327, 321] on icon "Next image" at bounding box center [1329, 326] width 12 height 22
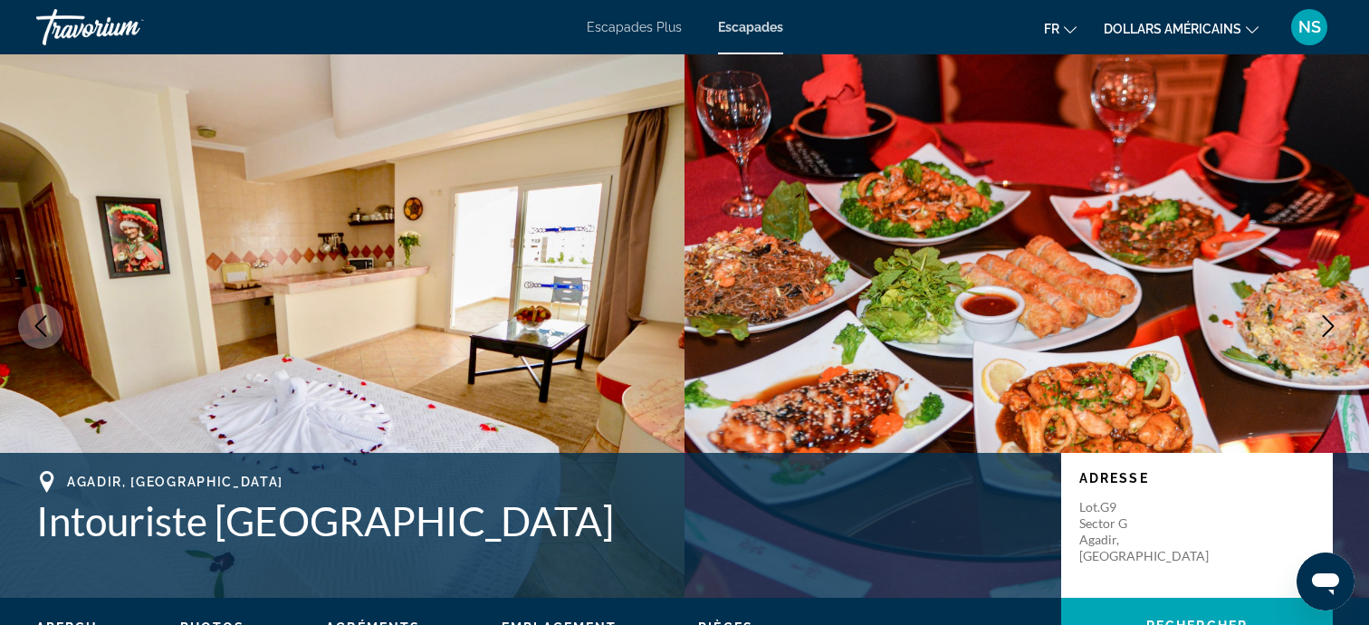
click at [1327, 321] on icon "Next image" at bounding box center [1329, 326] width 12 height 22
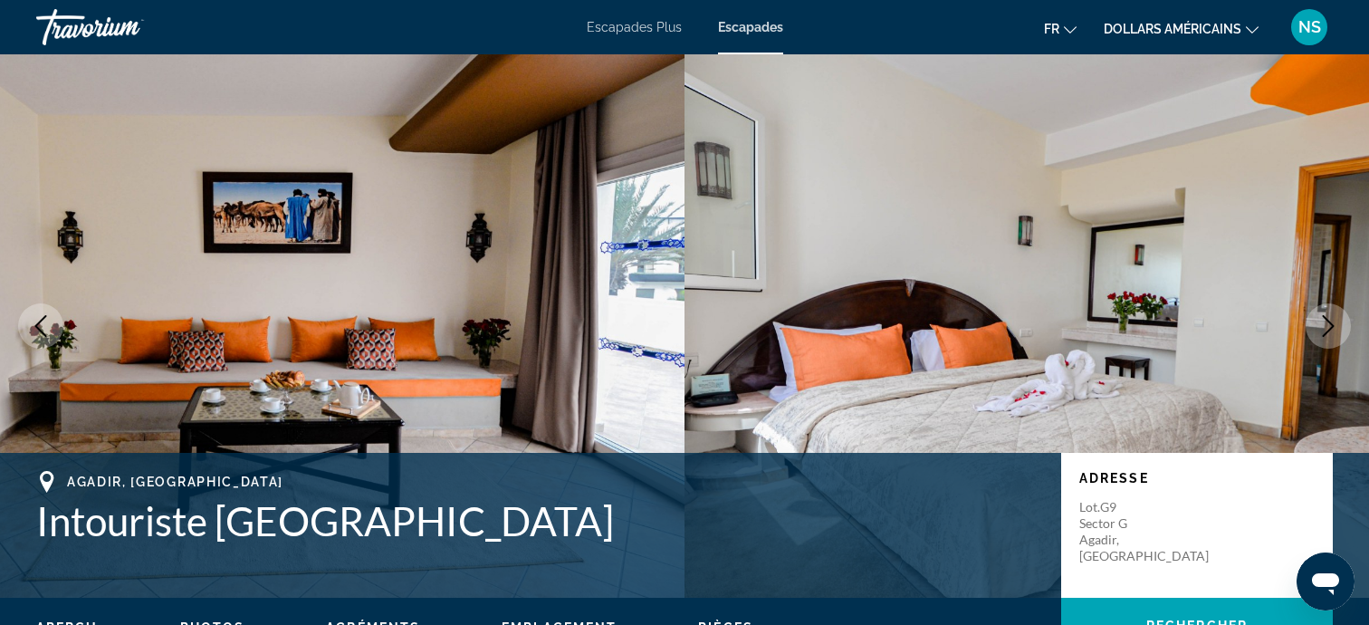
click at [1327, 321] on icon "Next image" at bounding box center [1329, 326] width 12 height 22
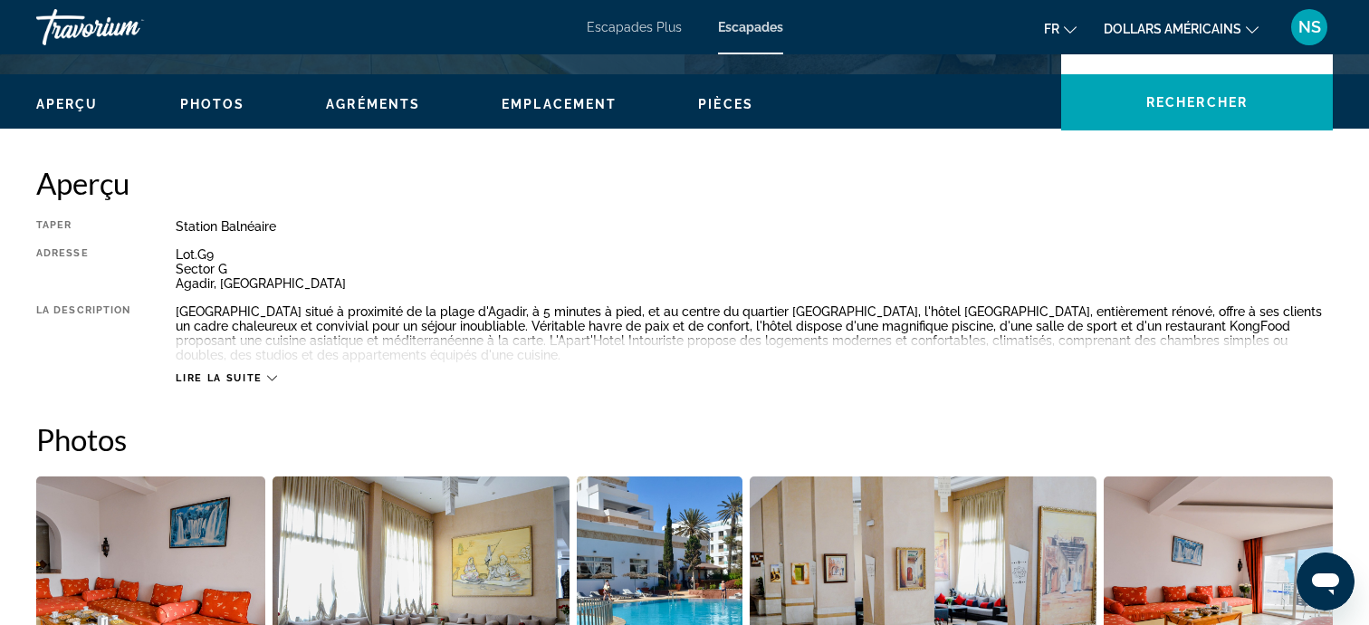
scroll to position [553, 0]
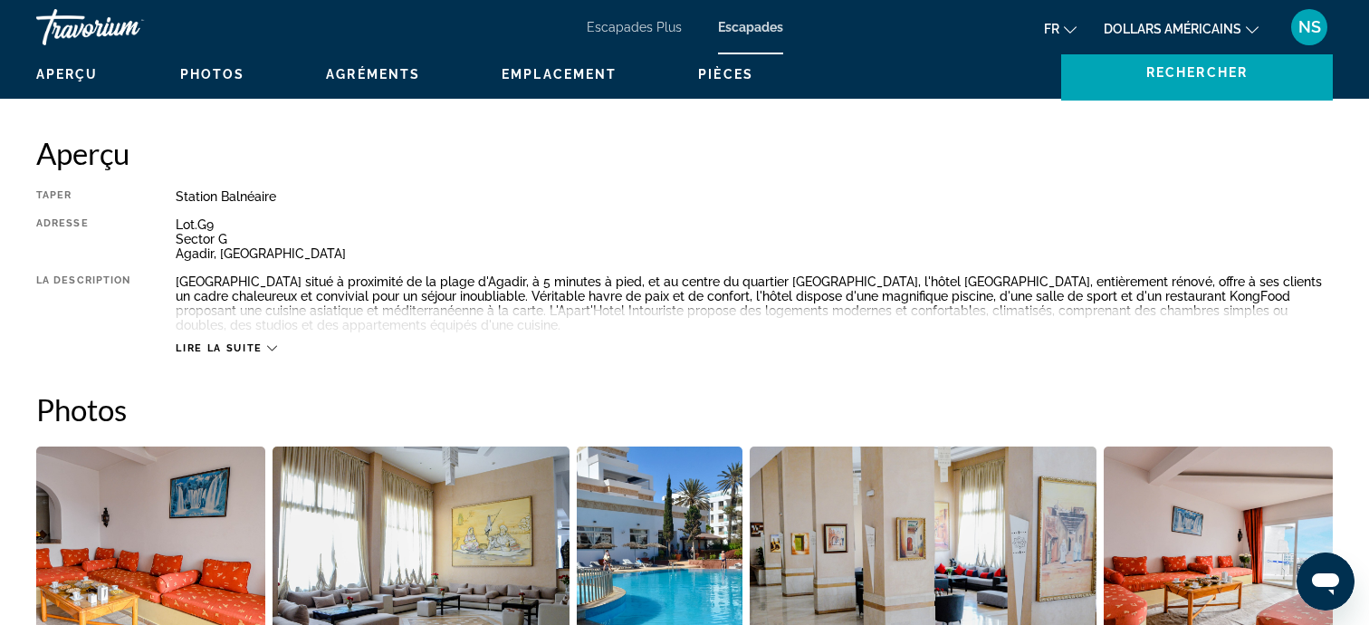
click at [270, 352] on icon "Contenu principal" at bounding box center [272, 348] width 10 height 10
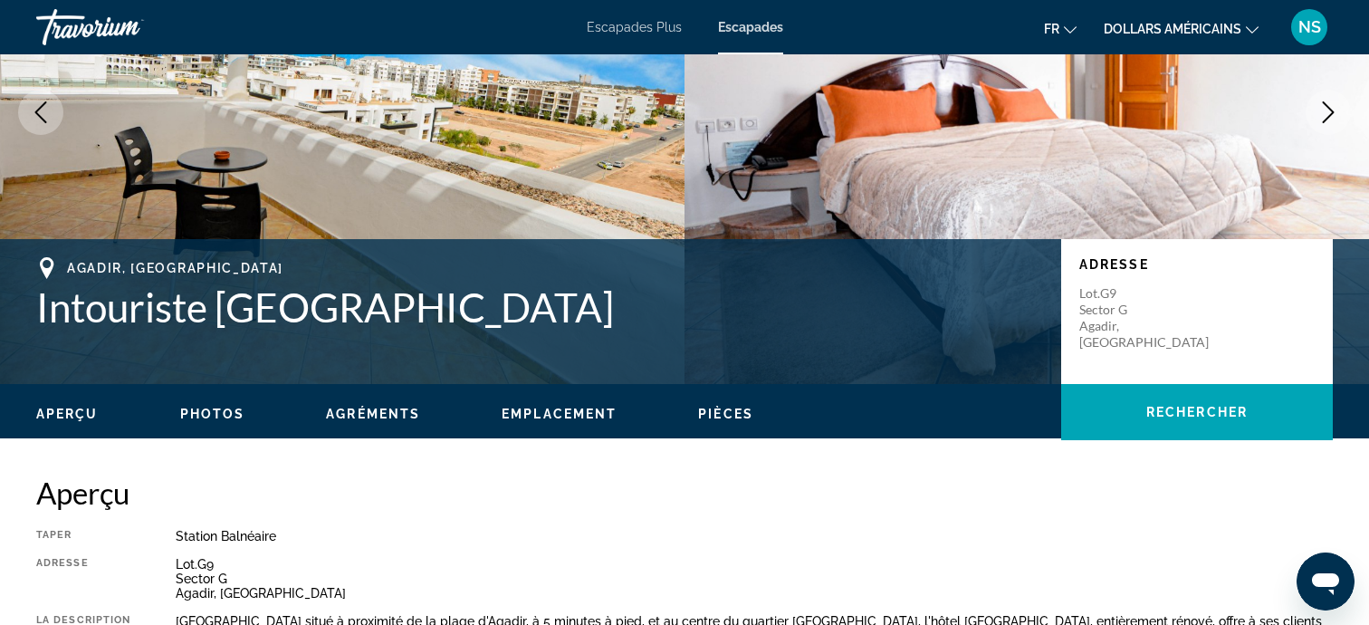
scroll to position [219, 0]
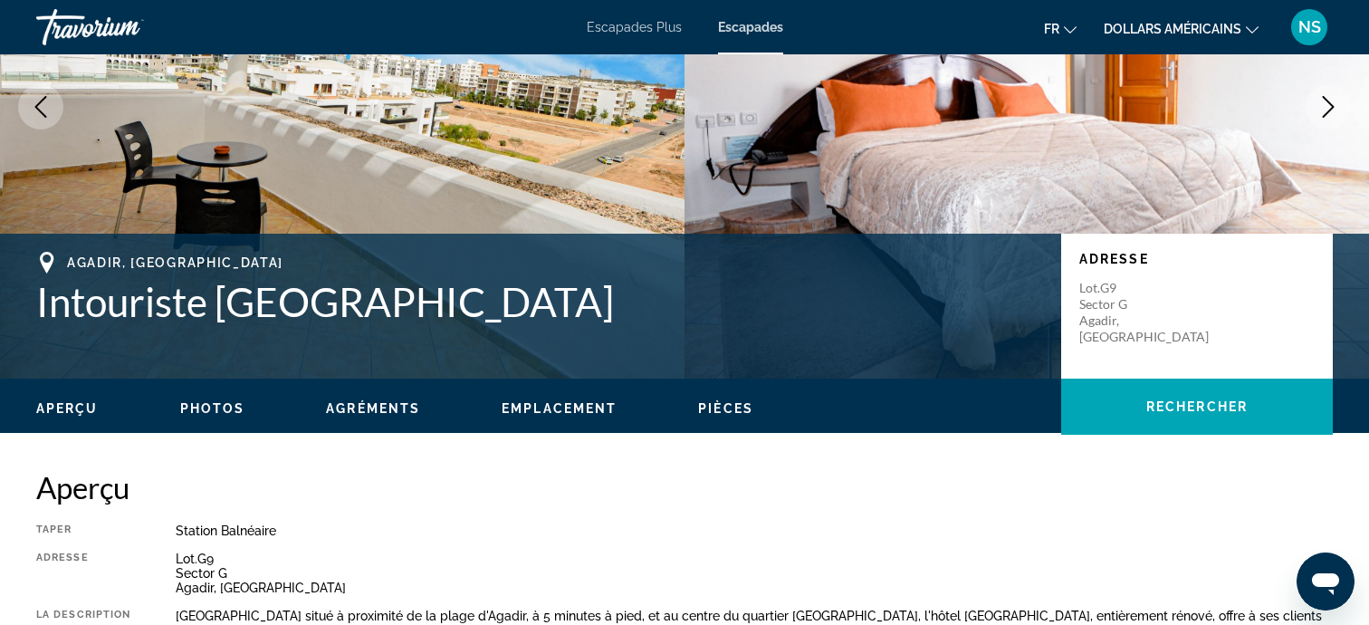
click at [387, 414] on span "Agréments" at bounding box center [373, 408] width 94 height 14
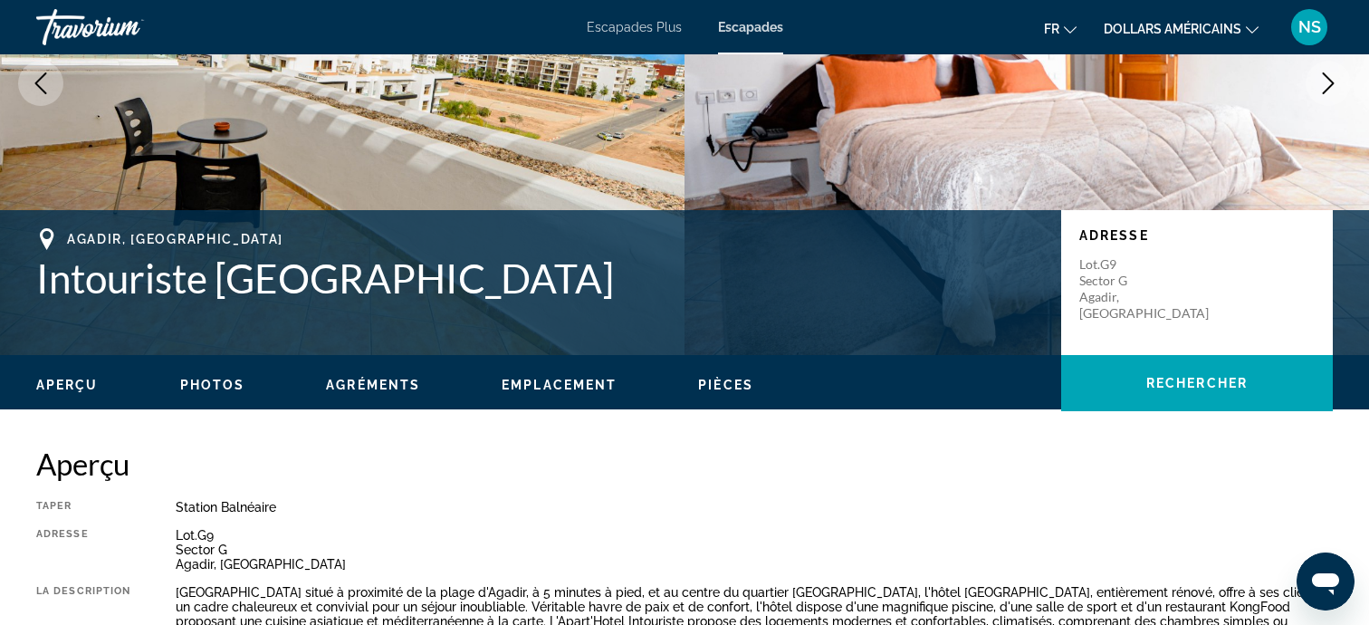
scroll to position [237, 0]
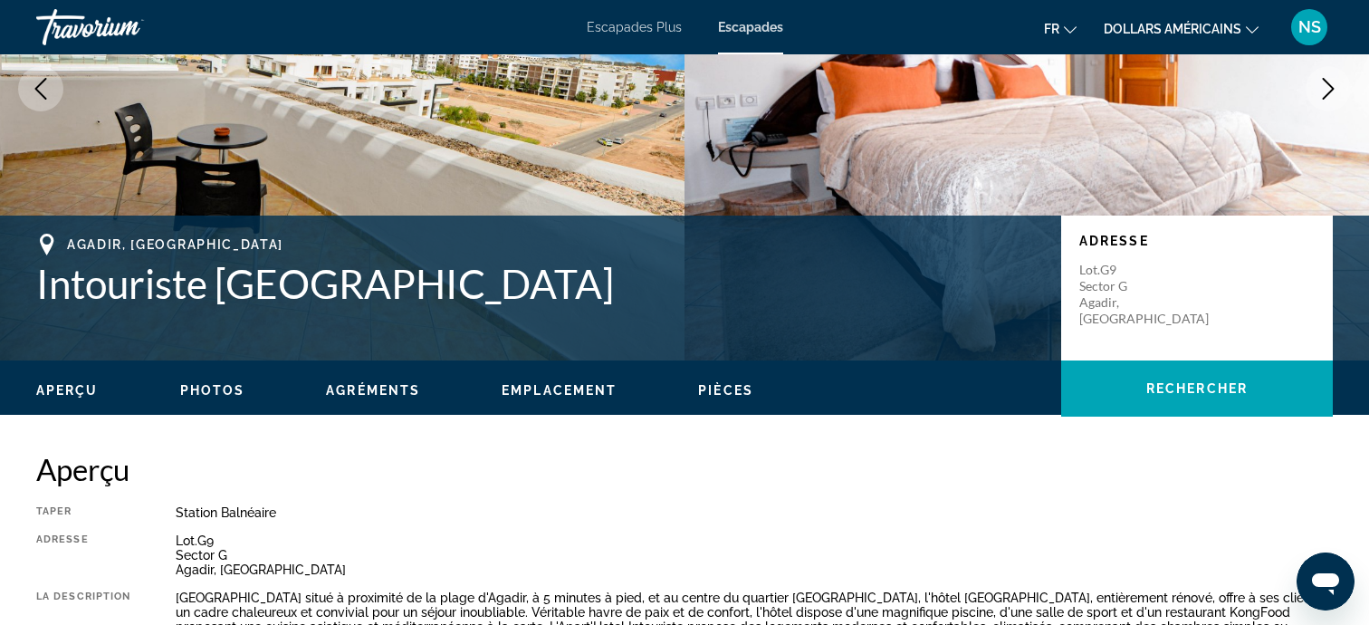
click at [722, 390] on span "Pièces" at bounding box center [725, 390] width 55 height 14
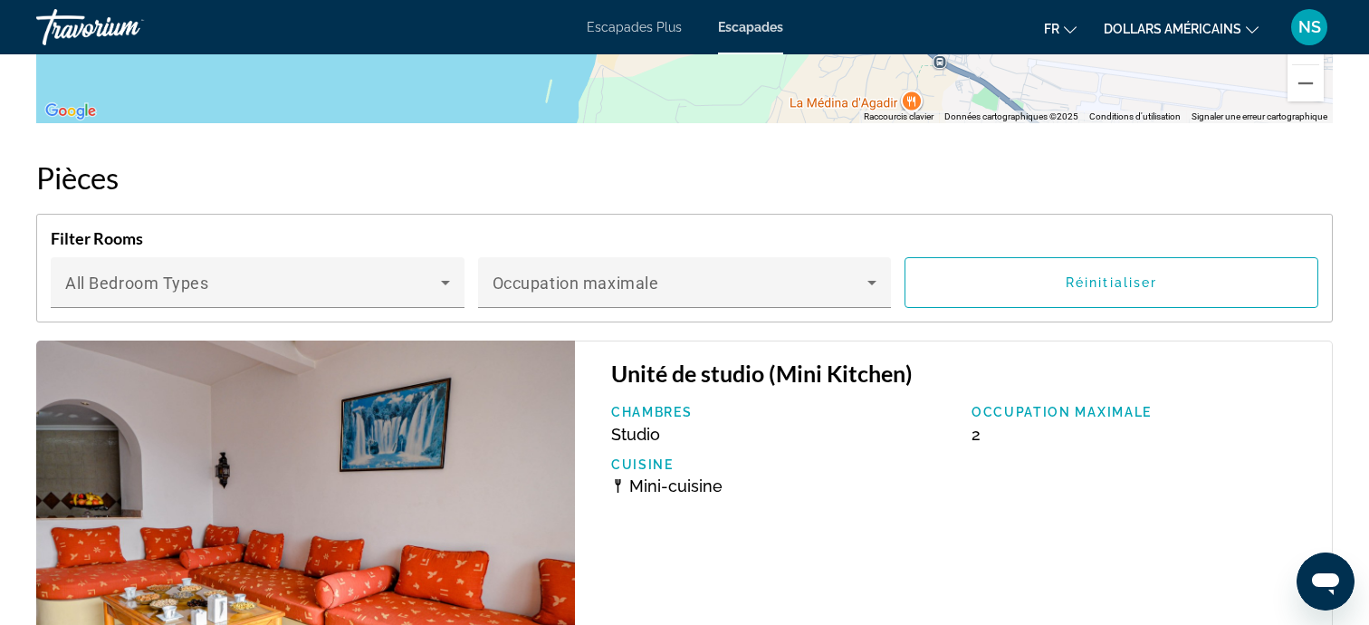
scroll to position [2430, 0]
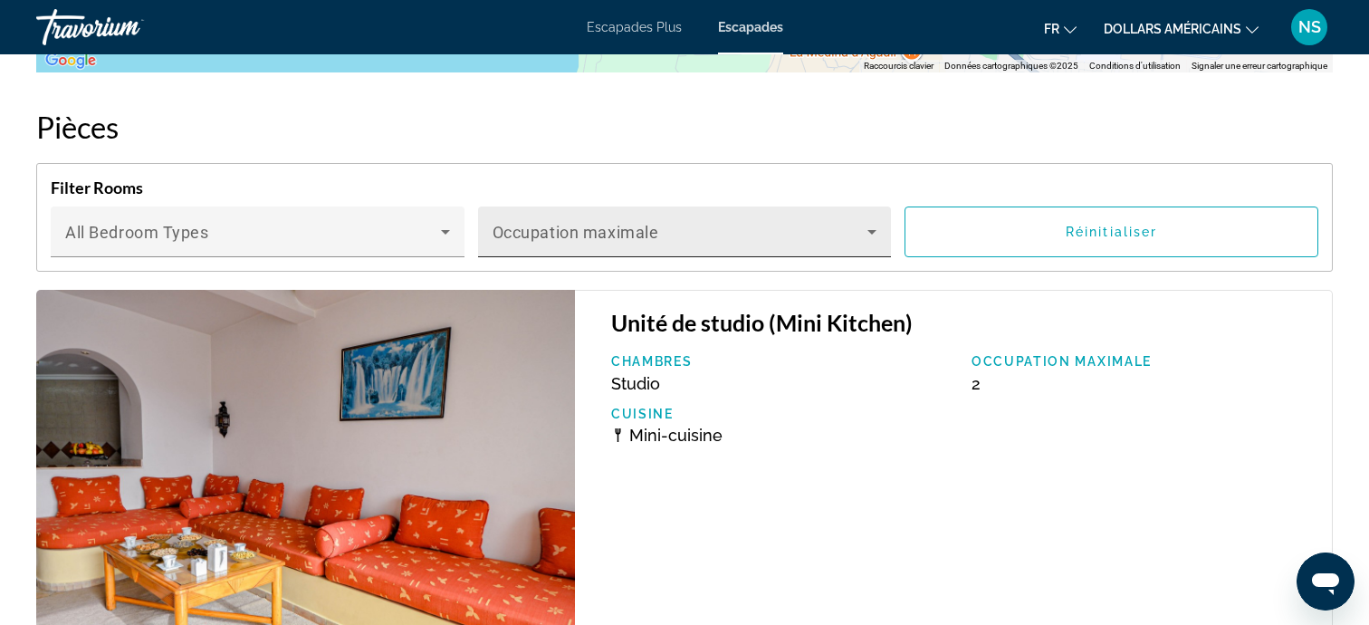
click at [865, 235] on icon "Contenu principal" at bounding box center [872, 232] width 22 height 22
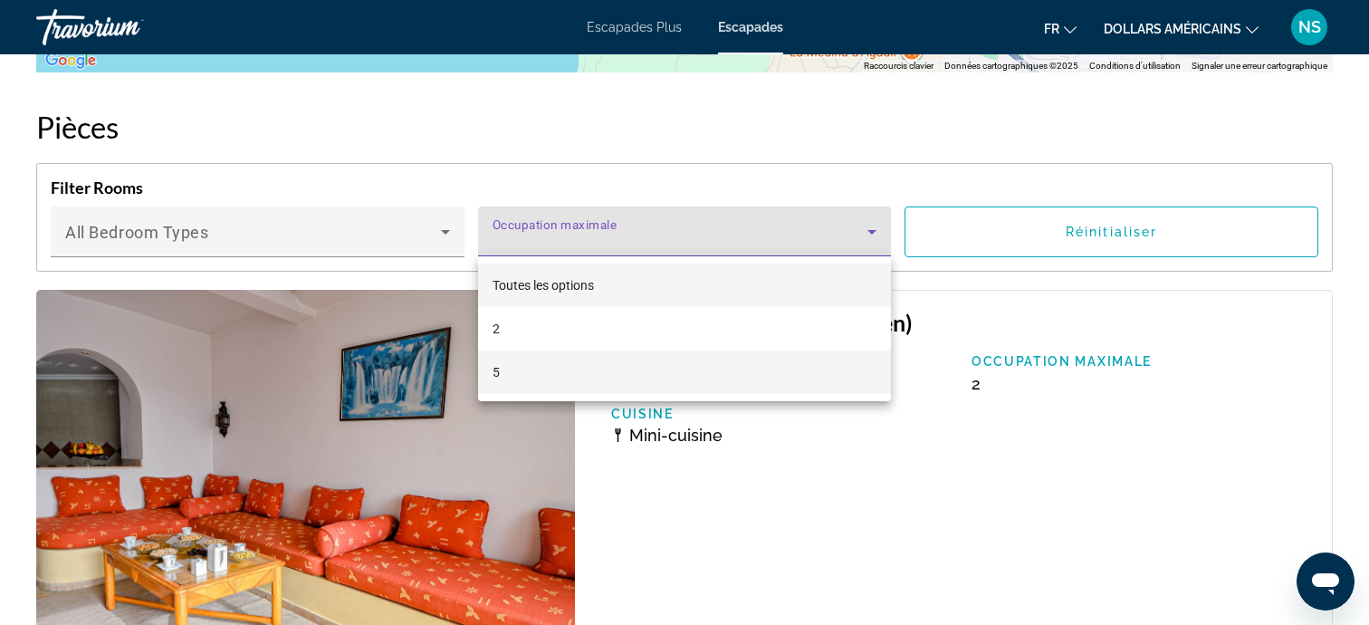
click at [688, 371] on mat-option "5" at bounding box center [685, 371] width 414 height 43
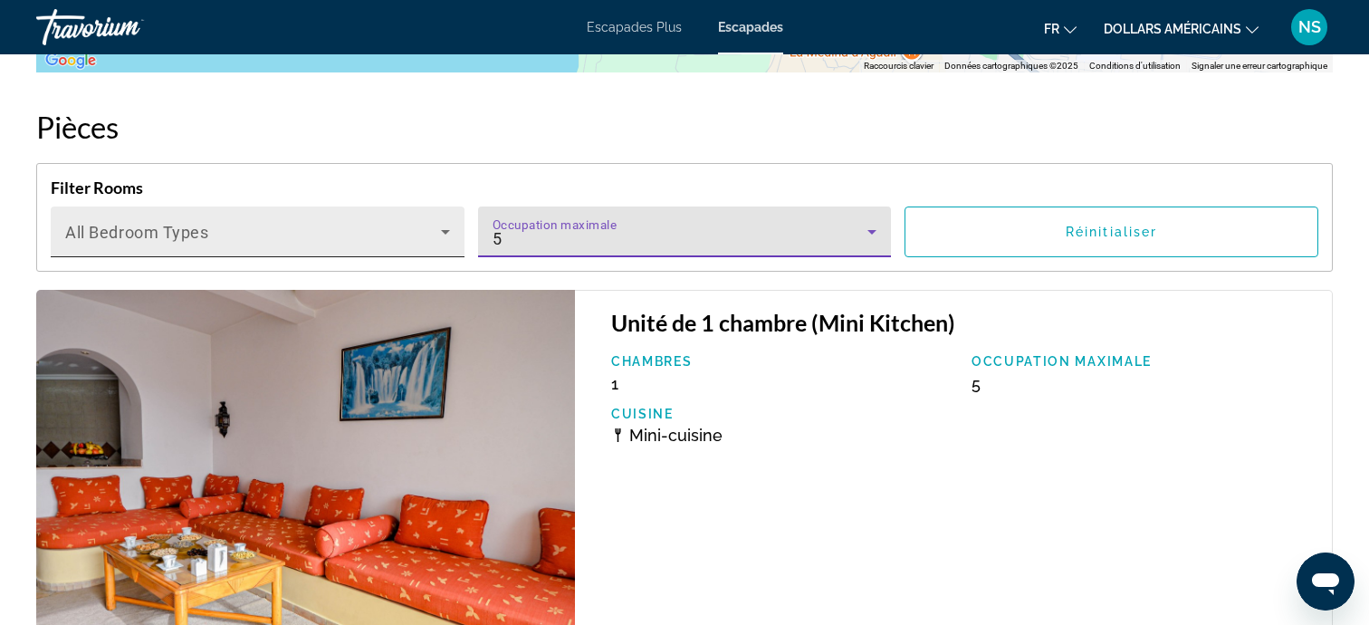
click at [447, 232] on icon "Contenu principal" at bounding box center [446, 232] width 22 height 22
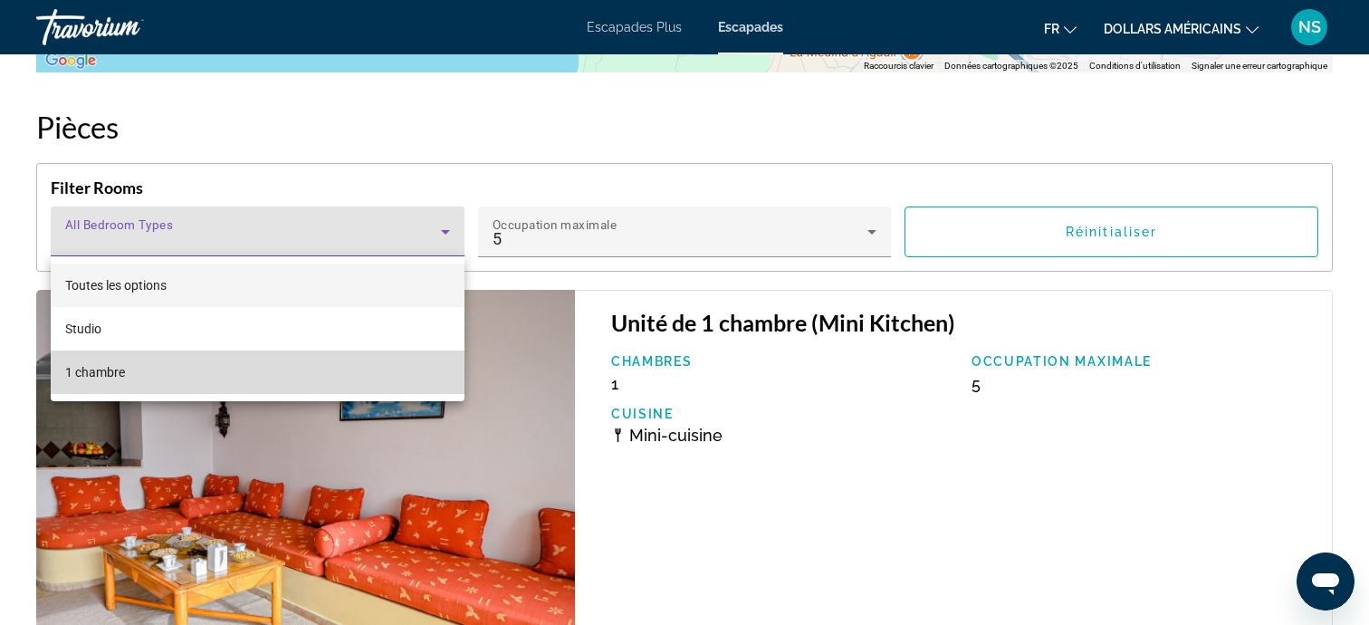
click at [273, 373] on mat-option "1 chambre" at bounding box center [258, 371] width 414 height 43
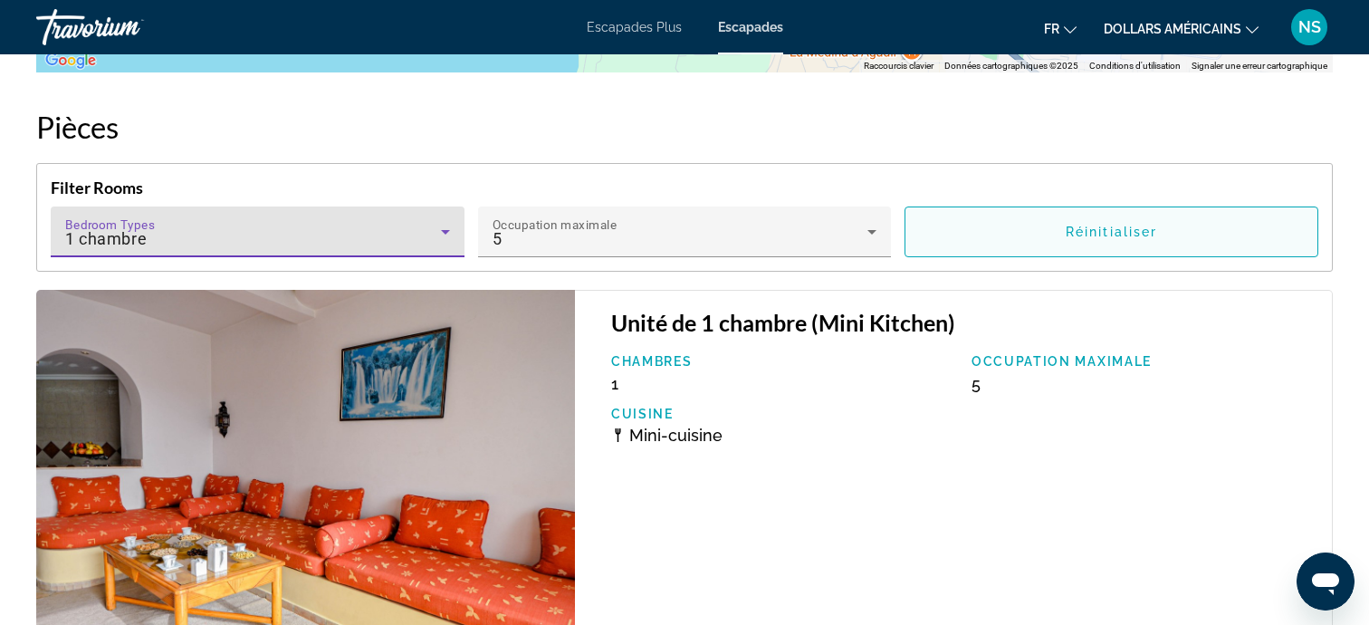
click at [1136, 232] on span "Réinitialiser" at bounding box center [1111, 232] width 91 height 14
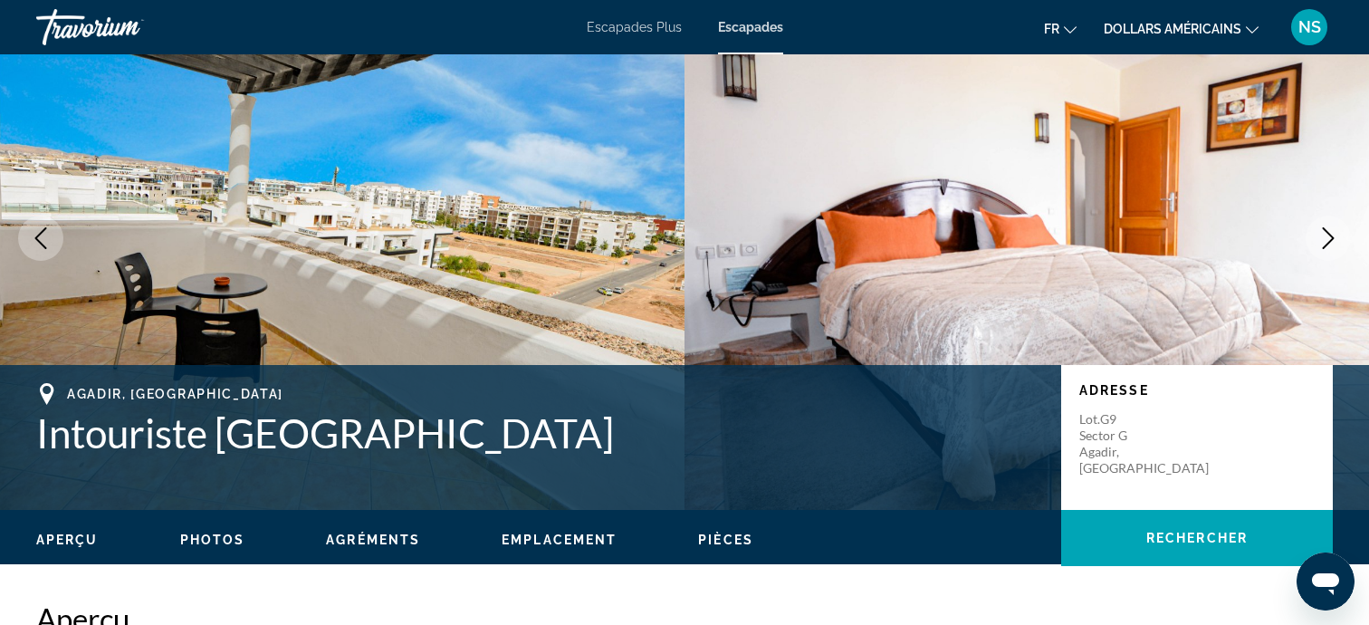
scroll to position [123, 0]
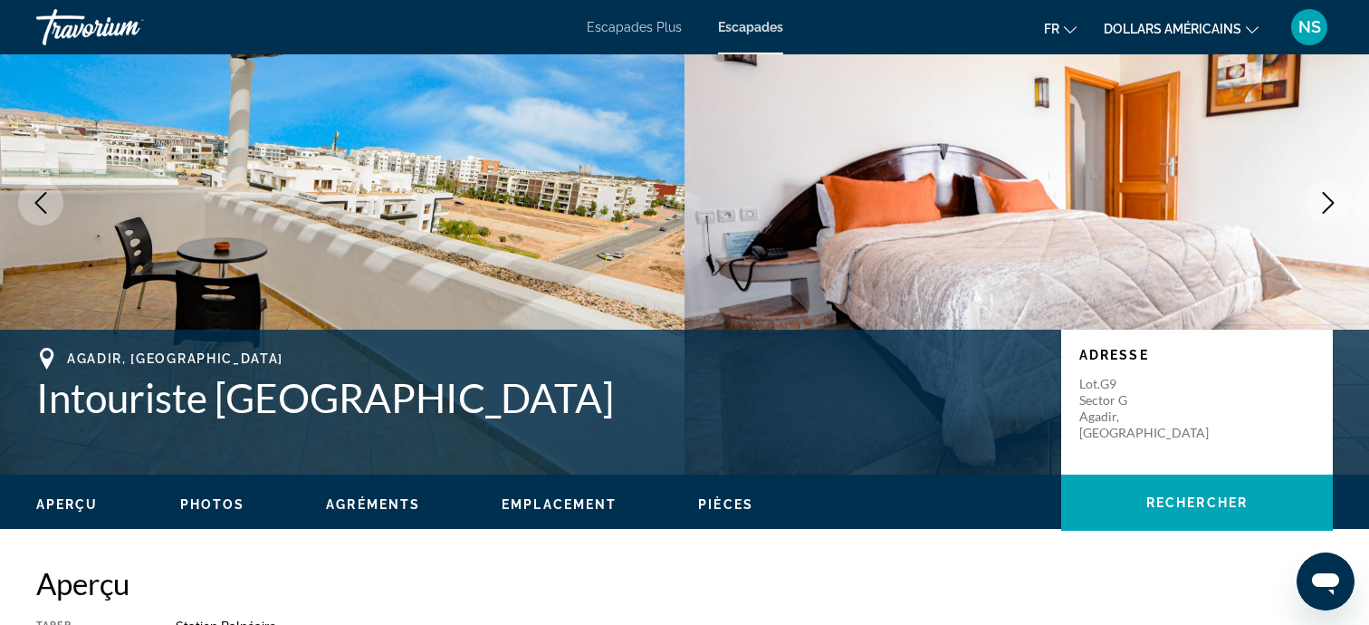
click at [1332, 197] on icon "Next image" at bounding box center [1328, 203] width 22 height 22
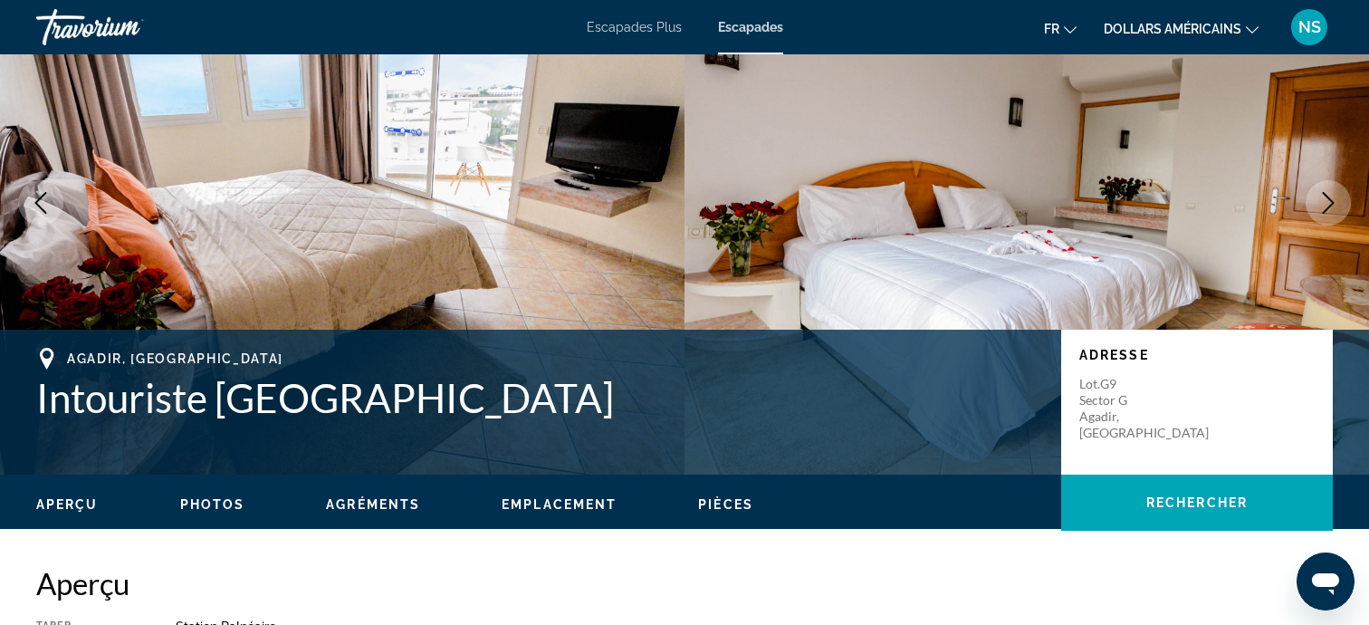
click at [1332, 197] on icon "Next image" at bounding box center [1328, 203] width 22 height 22
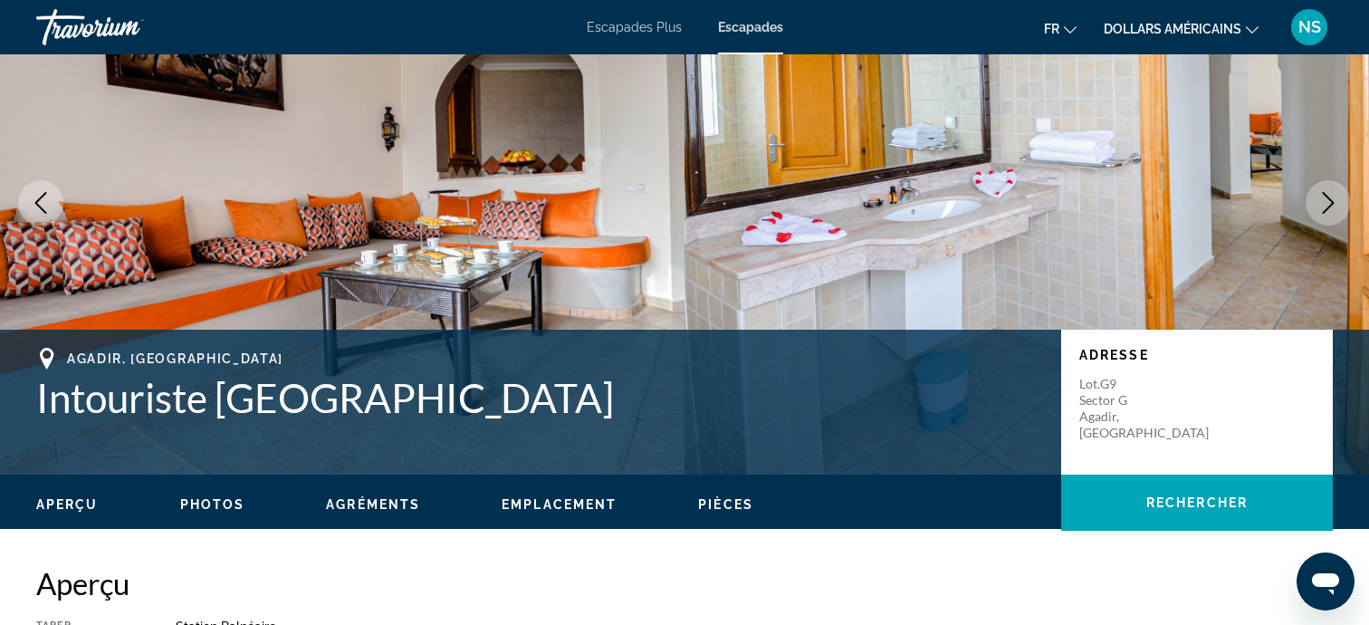
scroll to position [0, 0]
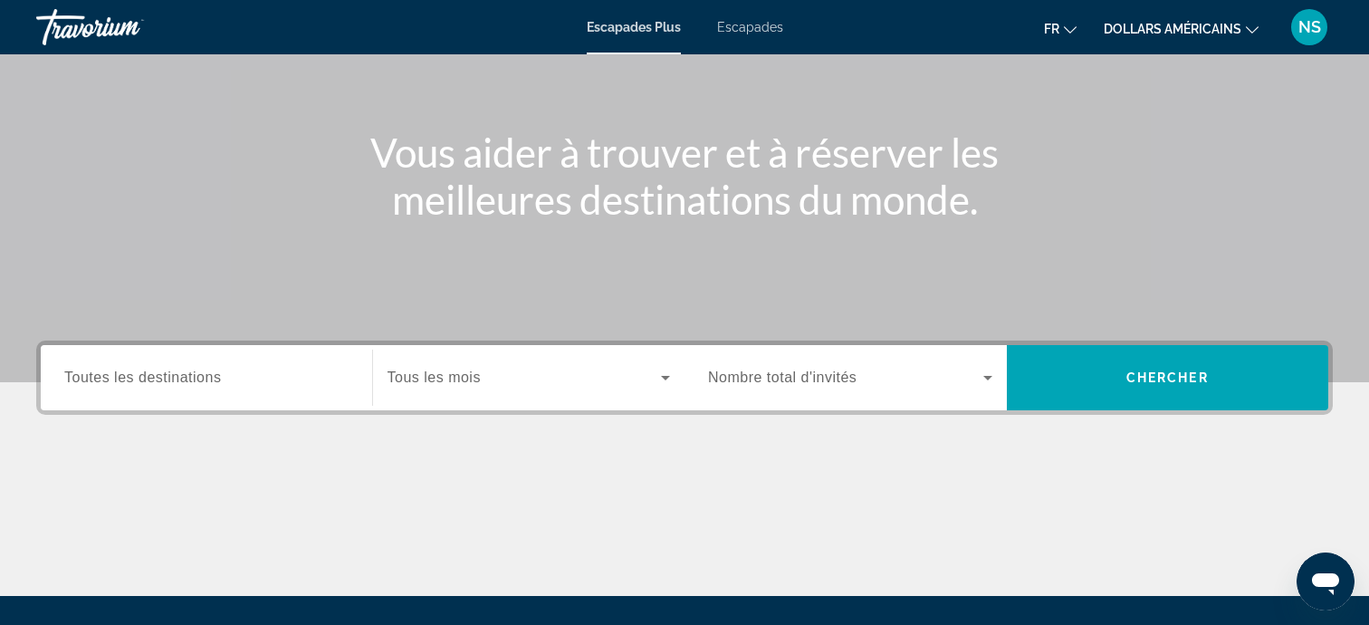
scroll to position [193, 0]
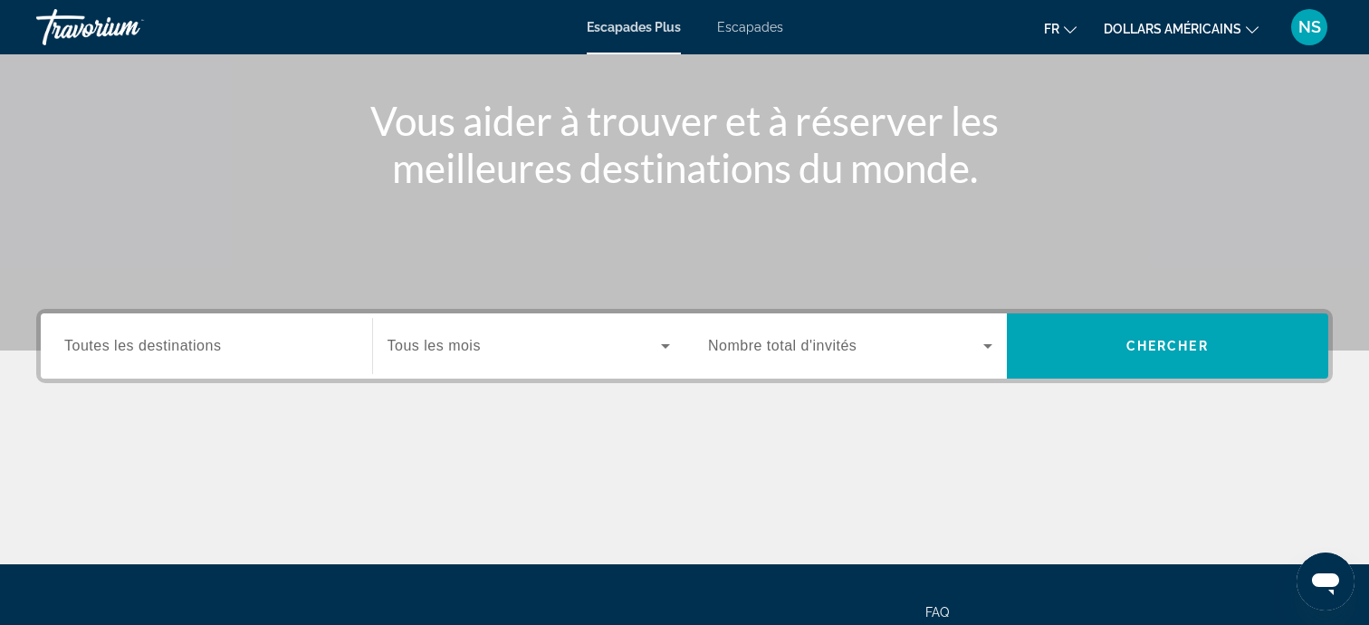
click at [192, 342] on span "Toutes les destinations" at bounding box center [142, 345] width 157 height 15
click at [192, 342] on input "Destination Toutes les destinations" at bounding box center [206, 347] width 284 height 22
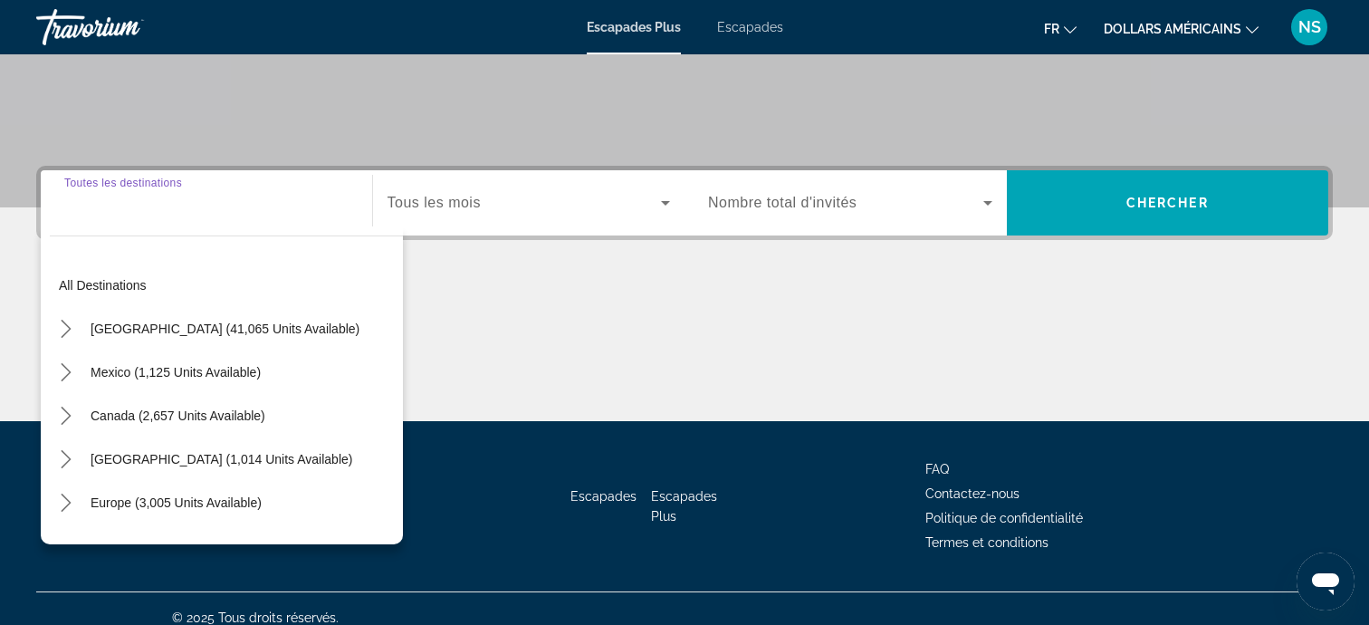
scroll to position [354, 0]
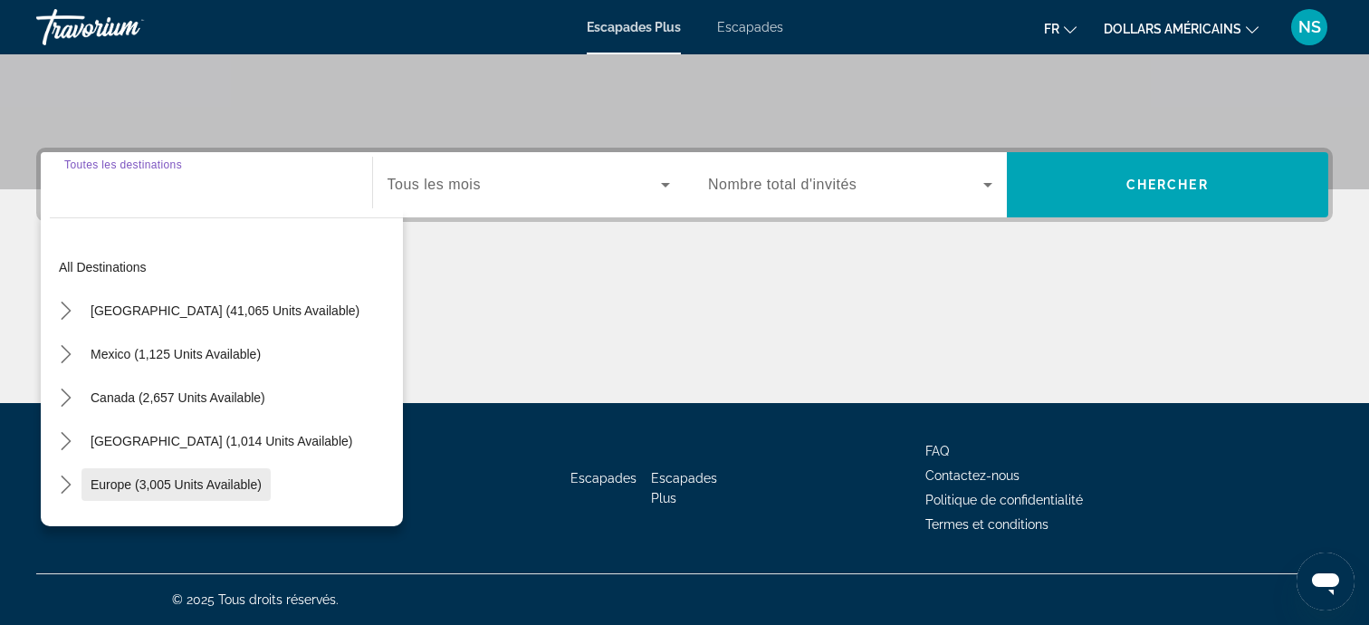
click at [254, 474] on span "Select destination: Europe (3,005 units available)" at bounding box center [175, 484] width 189 height 43
type input "**********"
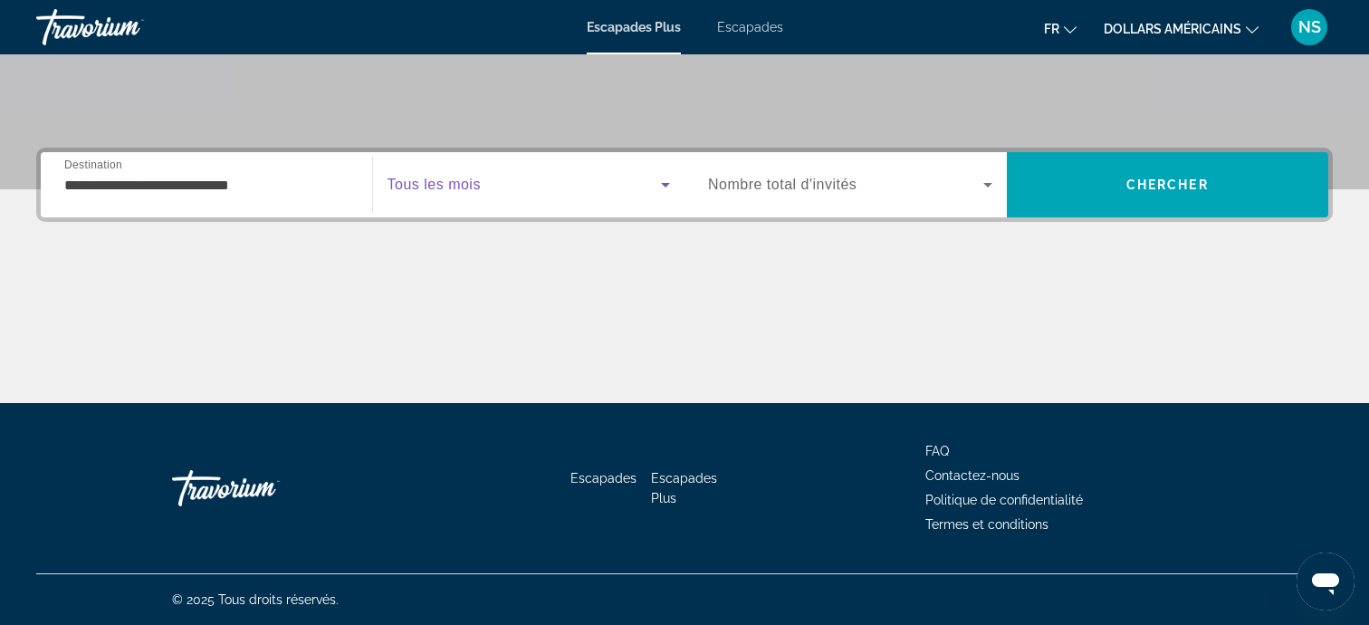
click at [661, 188] on icon "Widget de recherche" at bounding box center [666, 185] width 22 height 22
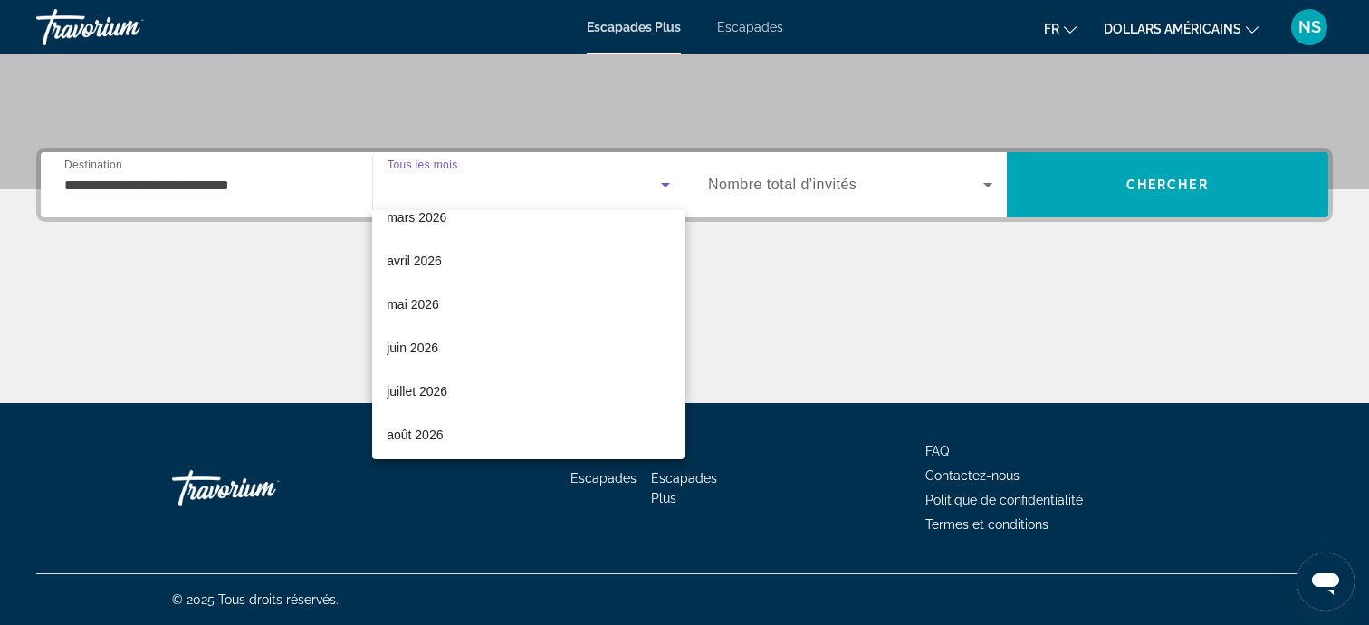
scroll to position [310, 0]
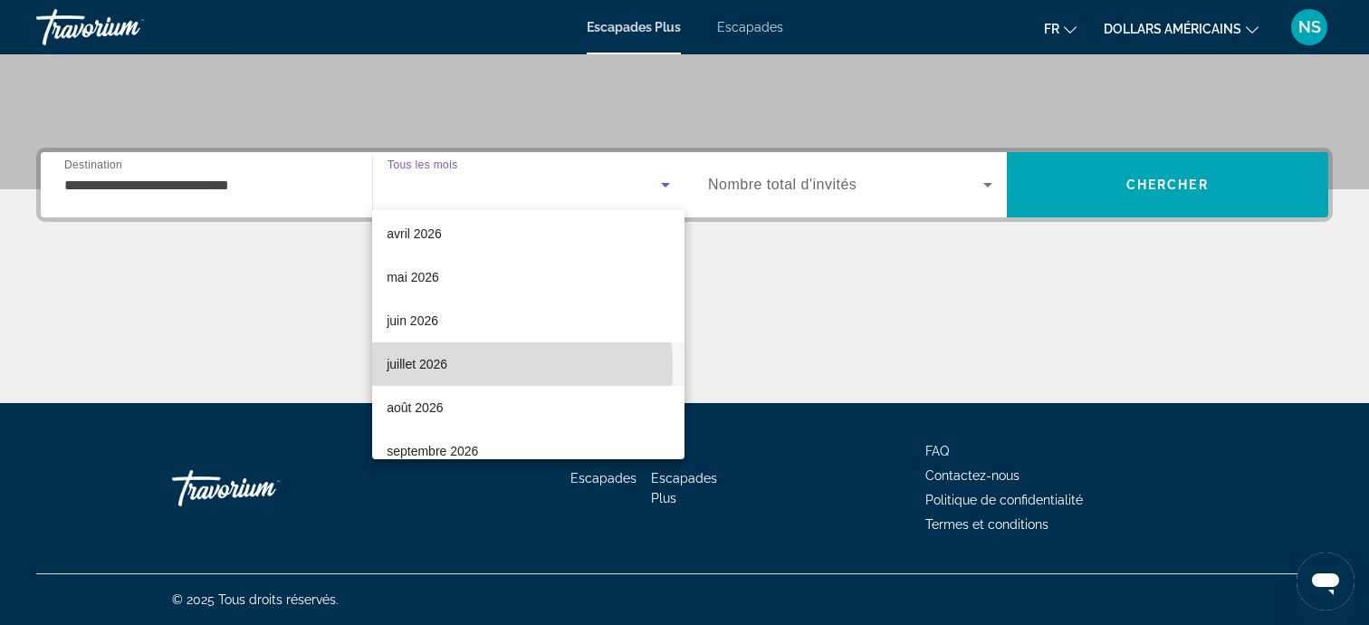
click at [471, 368] on mat-option "juillet 2026" at bounding box center [528, 363] width 312 height 43
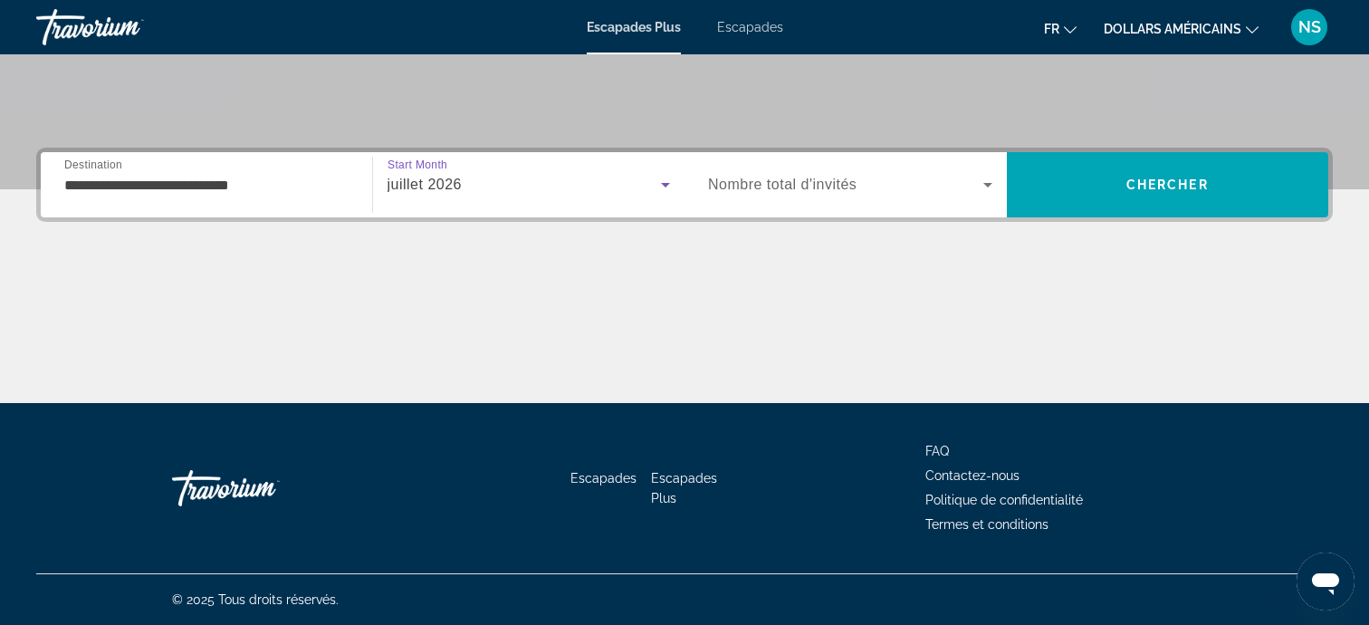
click at [990, 187] on icon "Widget de recherche" at bounding box center [988, 185] width 22 height 22
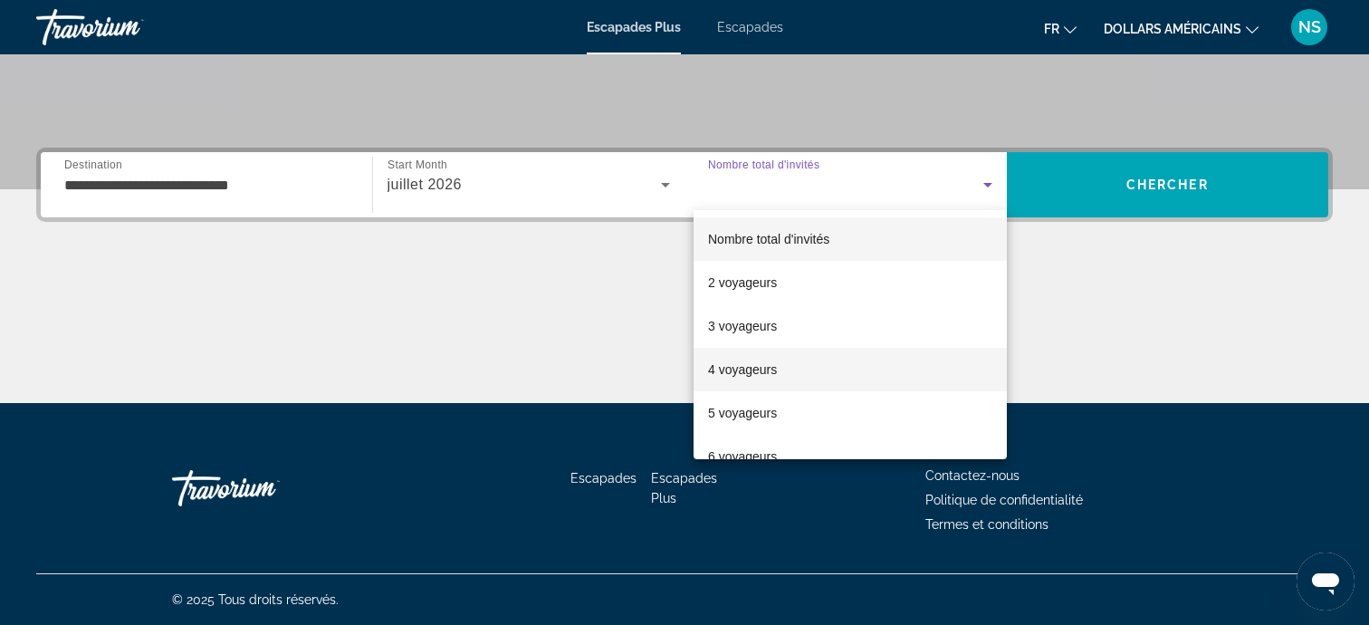
click at [805, 382] on mat-option "4 voyageurs" at bounding box center [850, 369] width 313 height 43
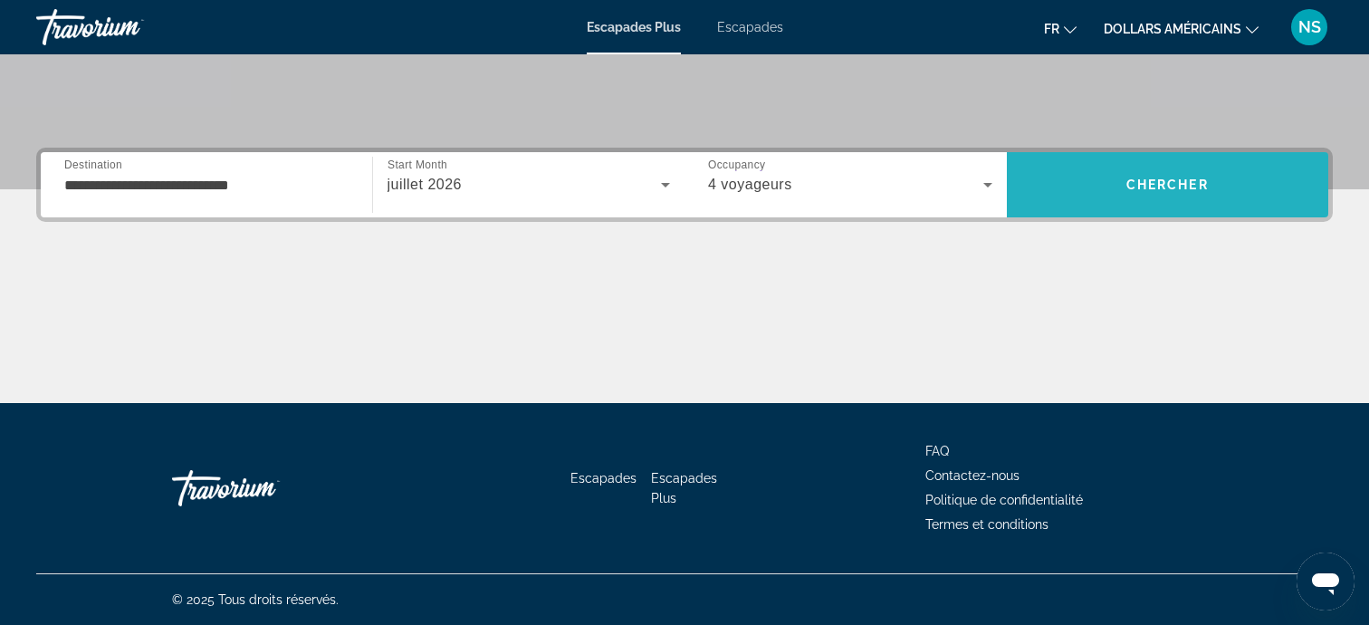
click at [1202, 183] on span "Chercher" at bounding box center [1167, 184] width 82 height 14
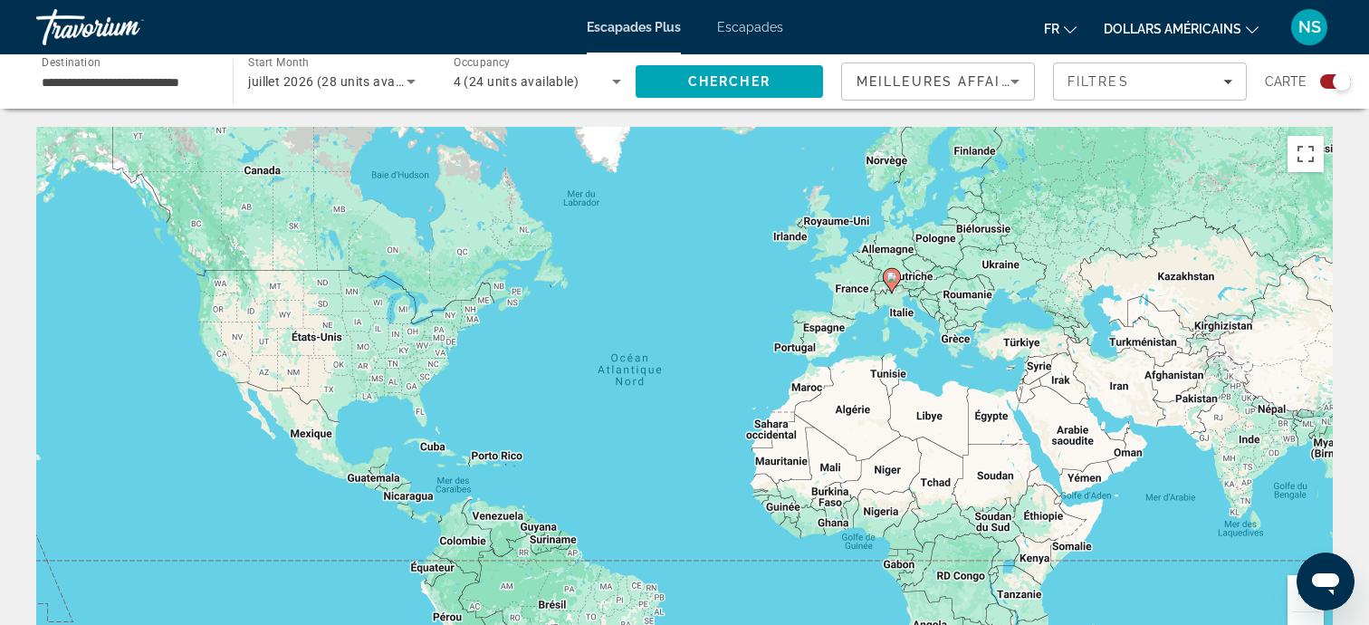
click at [150, 96] on div "**********" at bounding box center [126, 82] width 168 height 52
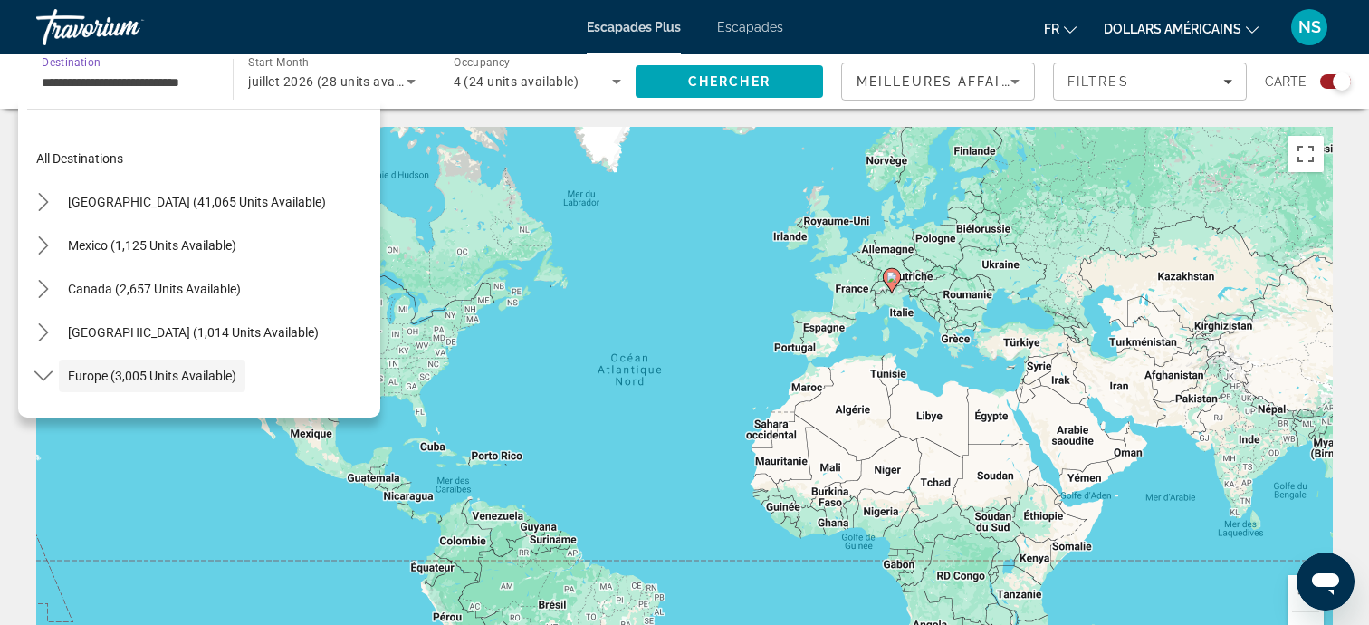
scroll to position [108, 0]
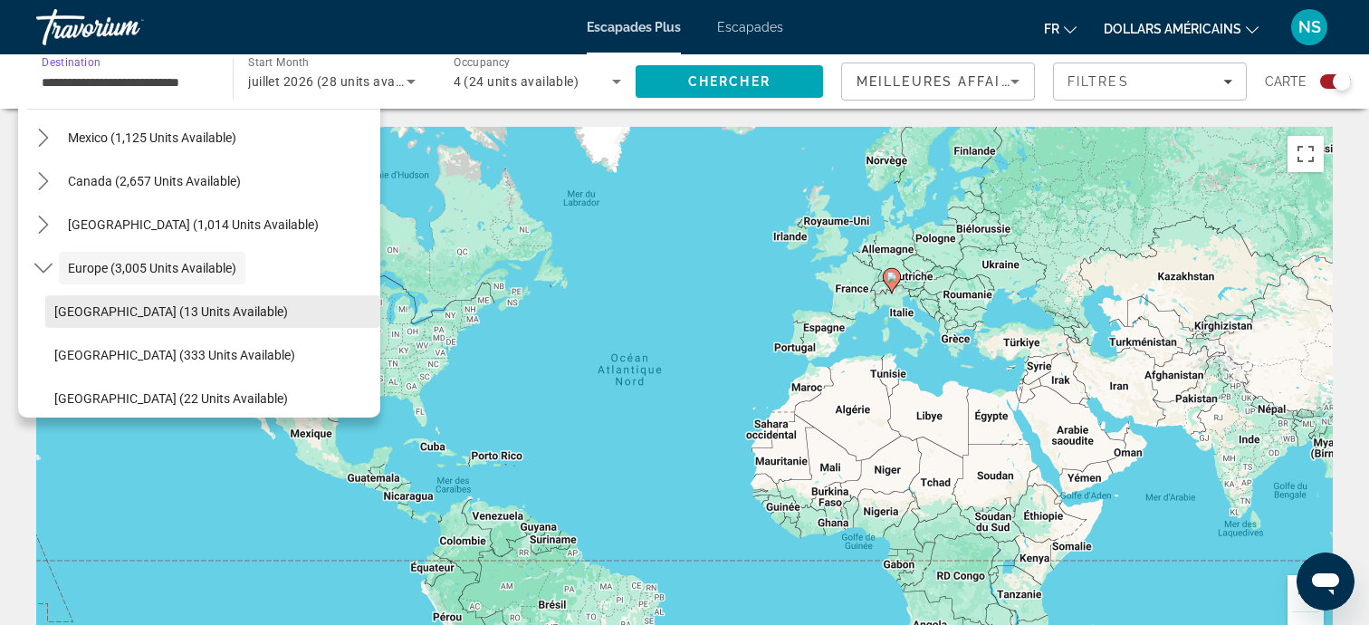
click at [178, 320] on span "Select destination: Andorra (13 units available)" at bounding box center [212, 311] width 335 height 43
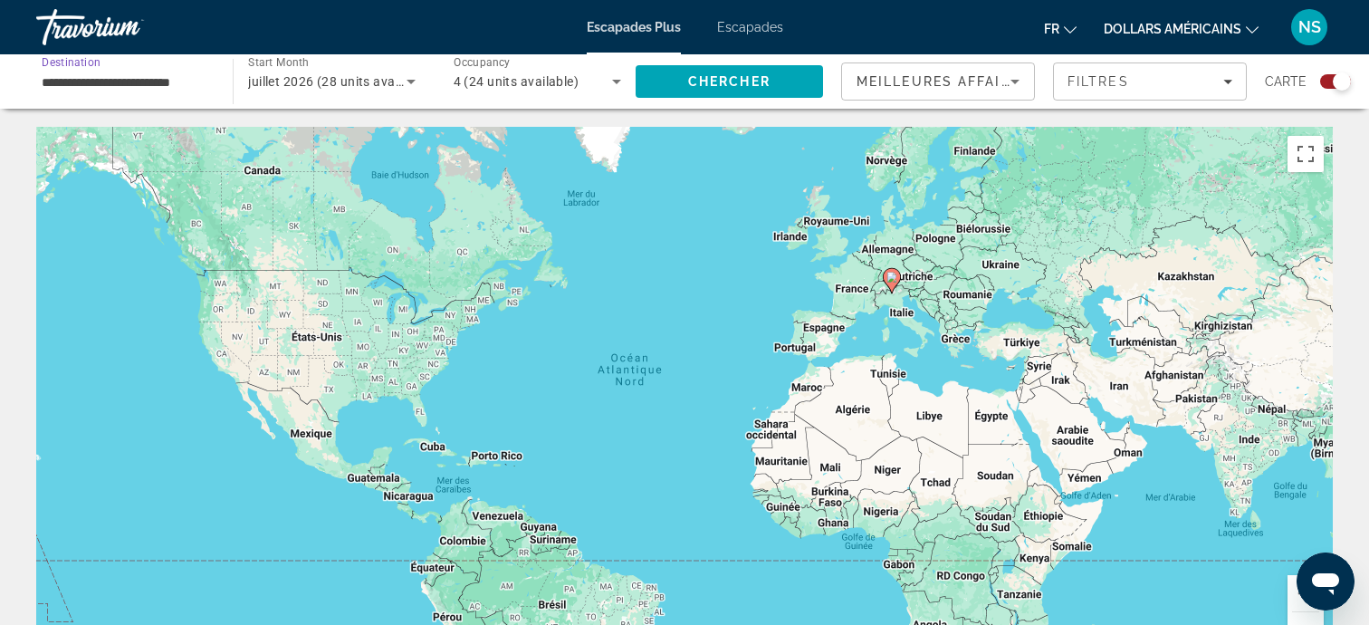
scroll to position [0, 0]
click at [775, 81] on span "Search" at bounding box center [729, 81] width 187 height 43
click at [415, 86] on icon "Search widget" at bounding box center [411, 82] width 22 height 22
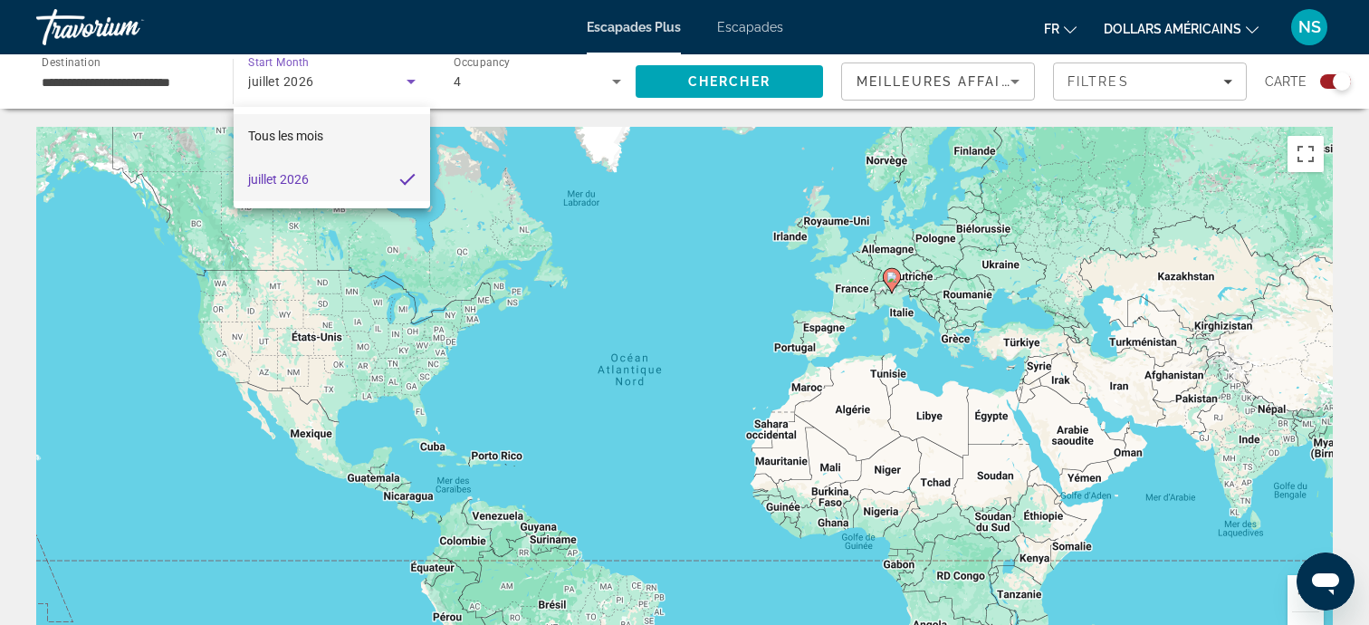
click at [336, 140] on mat-option "Tous les mois" at bounding box center [332, 135] width 196 height 43
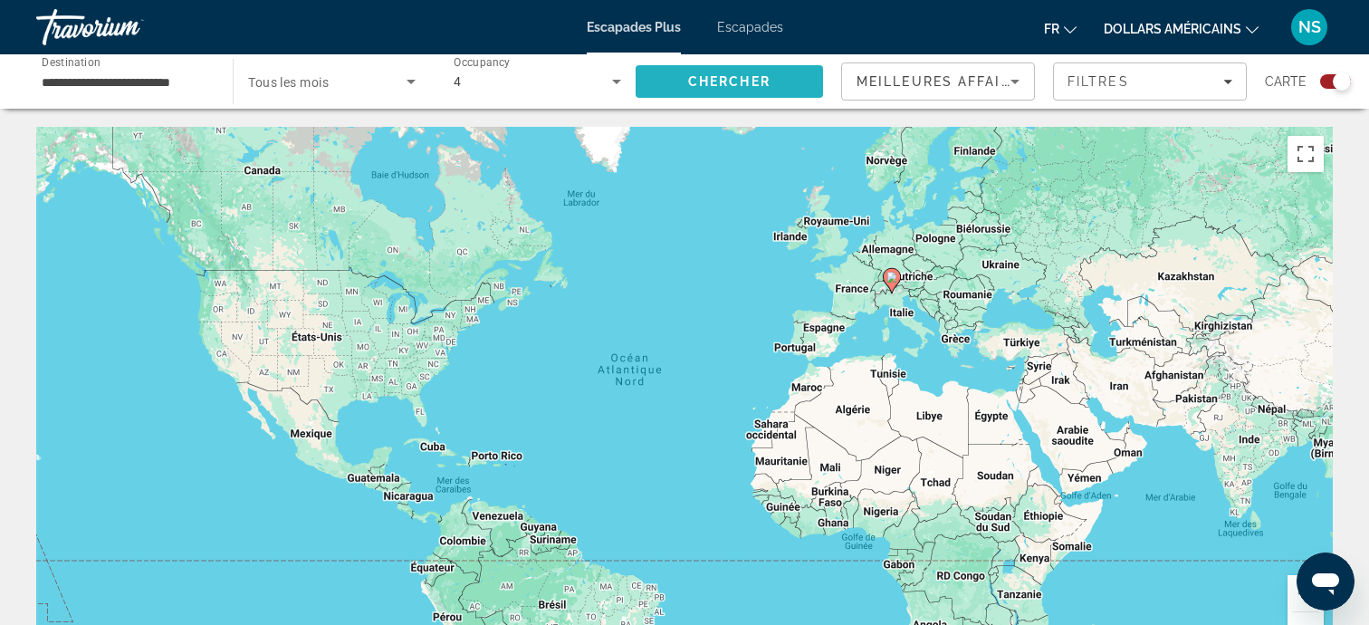
click at [741, 88] on span "Chercher" at bounding box center [729, 81] width 82 height 14
click at [121, 86] on input "**********" at bounding box center [126, 83] width 168 height 22
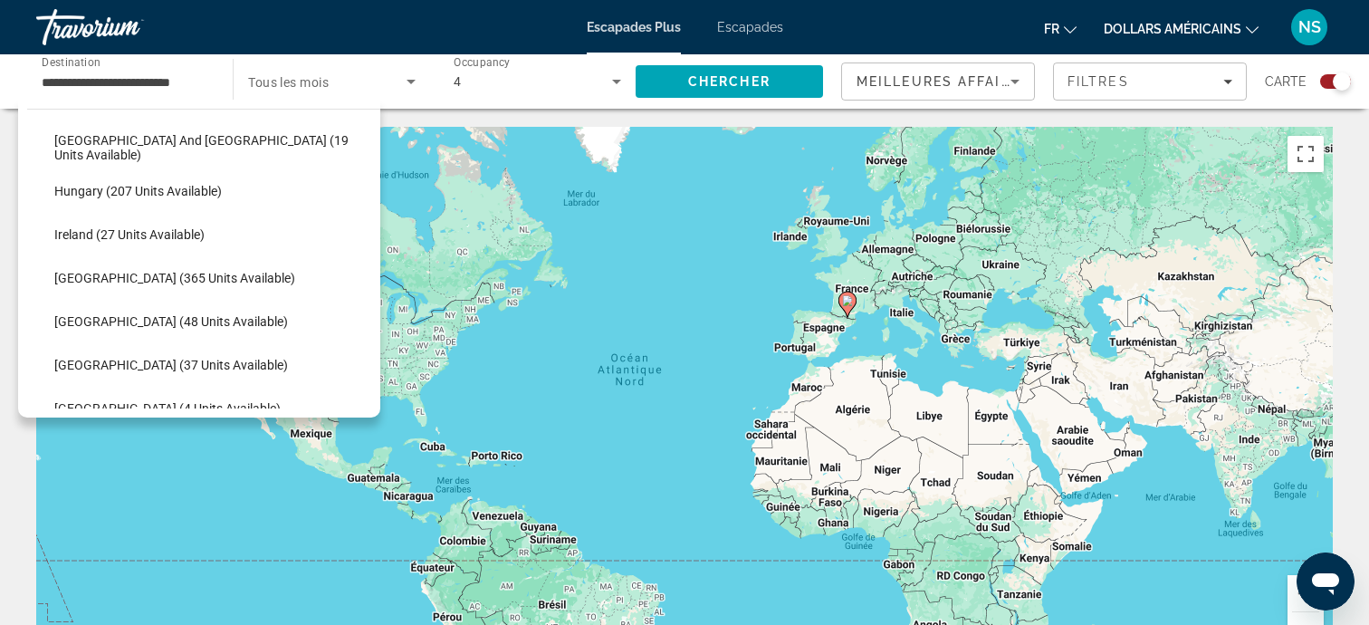
scroll to position [558, 0]
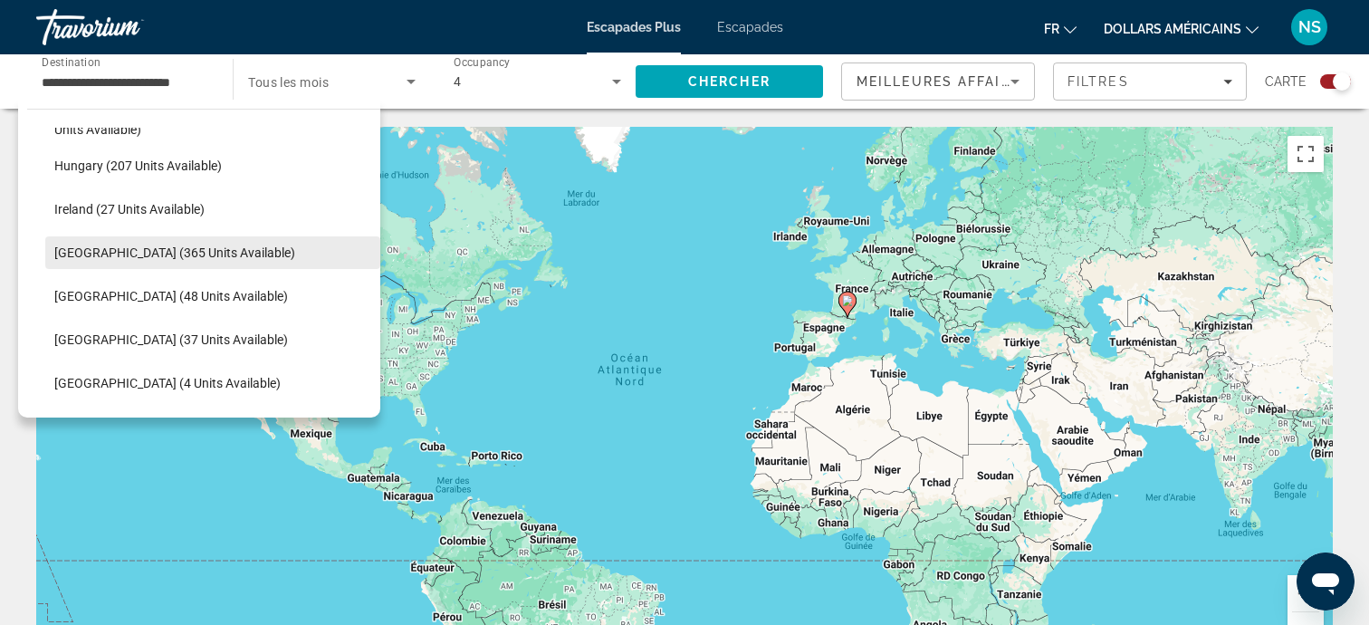
click at [195, 254] on span "[GEOGRAPHIC_DATA] (365 units available)" at bounding box center [174, 252] width 241 height 14
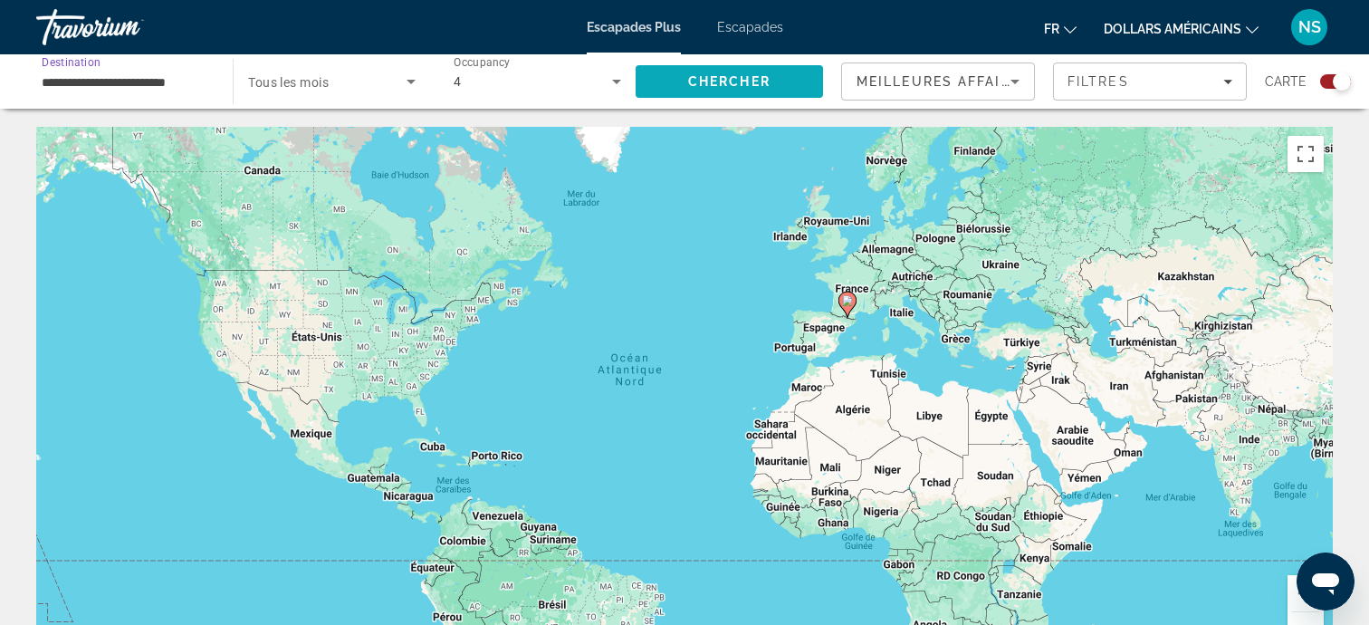
click at [747, 87] on span "Chercher" at bounding box center [729, 81] width 82 height 14
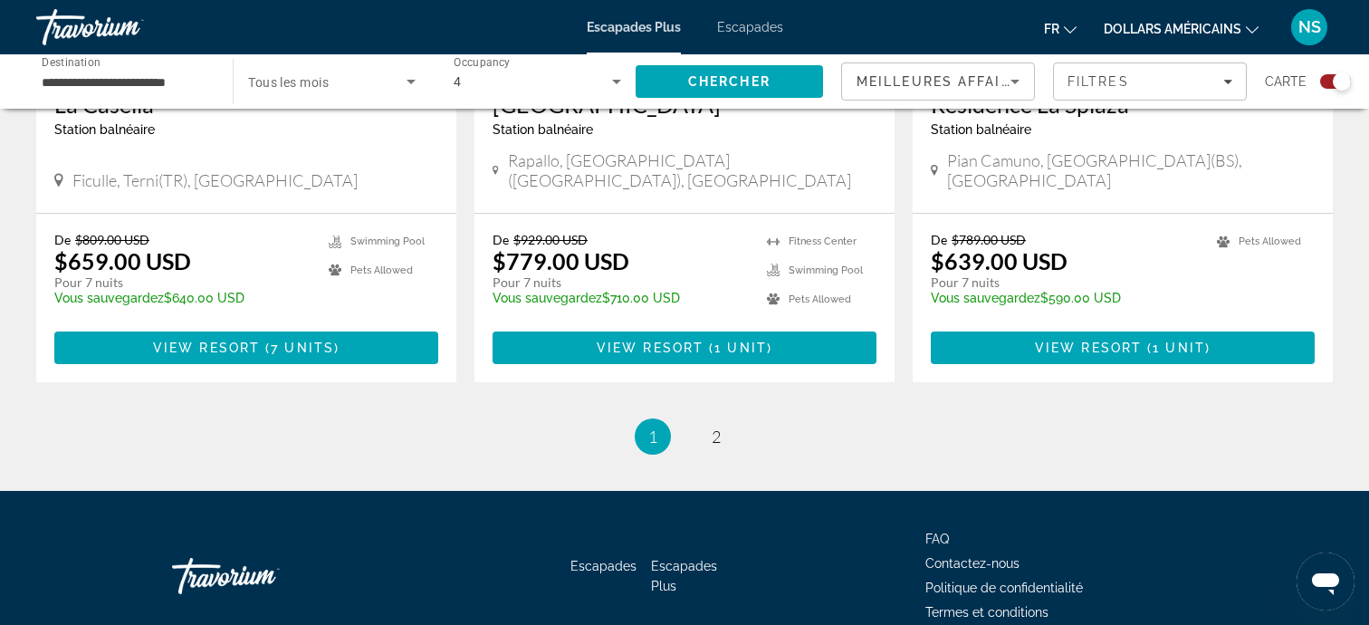
scroll to position [2865, 0]
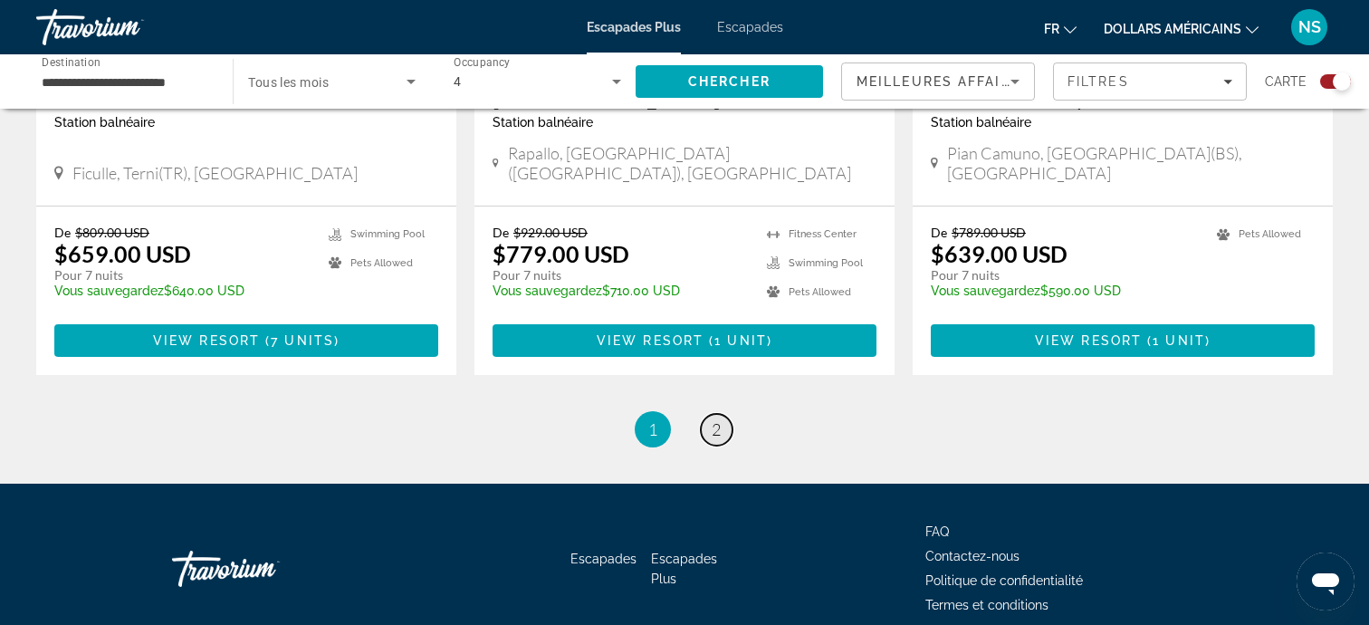
click at [714, 419] on span "2" at bounding box center [716, 429] width 9 height 20
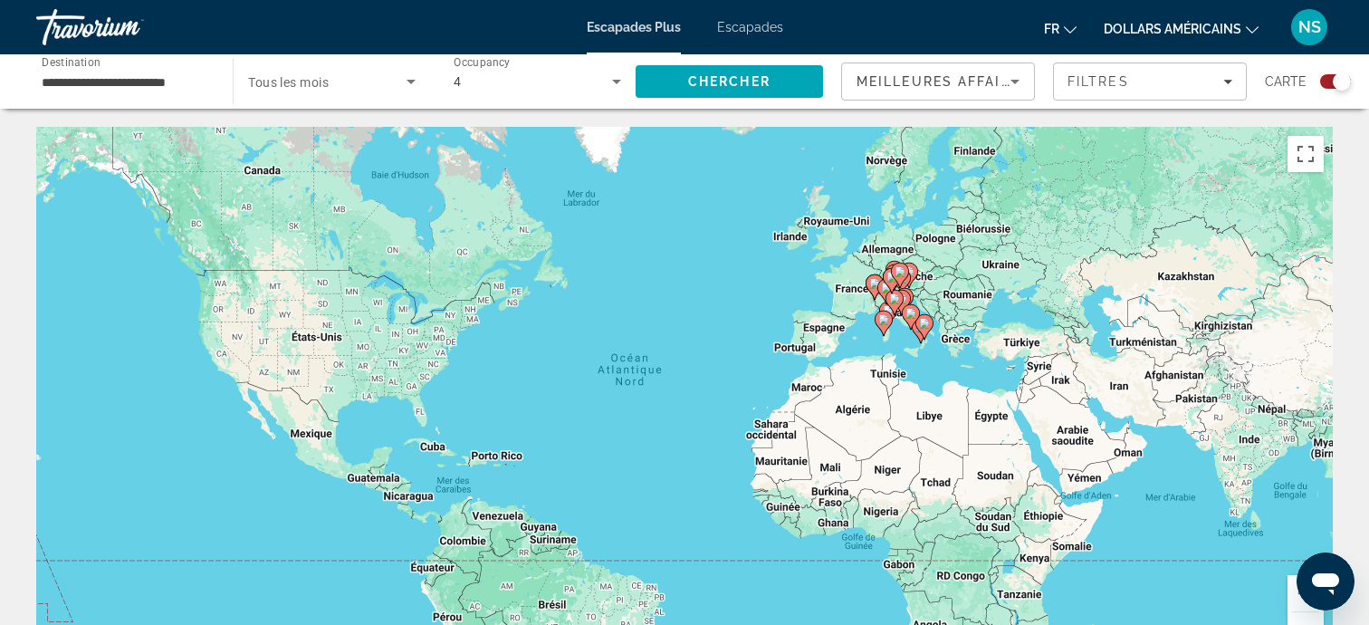
click at [145, 75] on input "**********" at bounding box center [126, 83] width 168 height 22
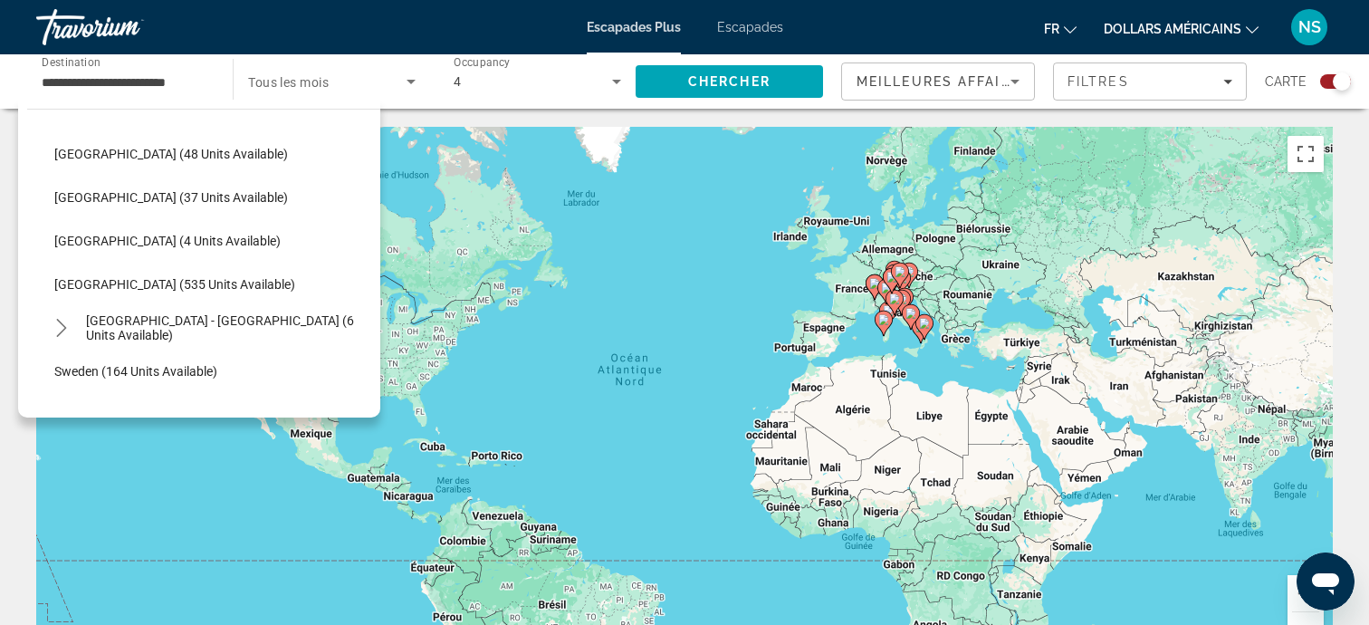
scroll to position [717, 0]
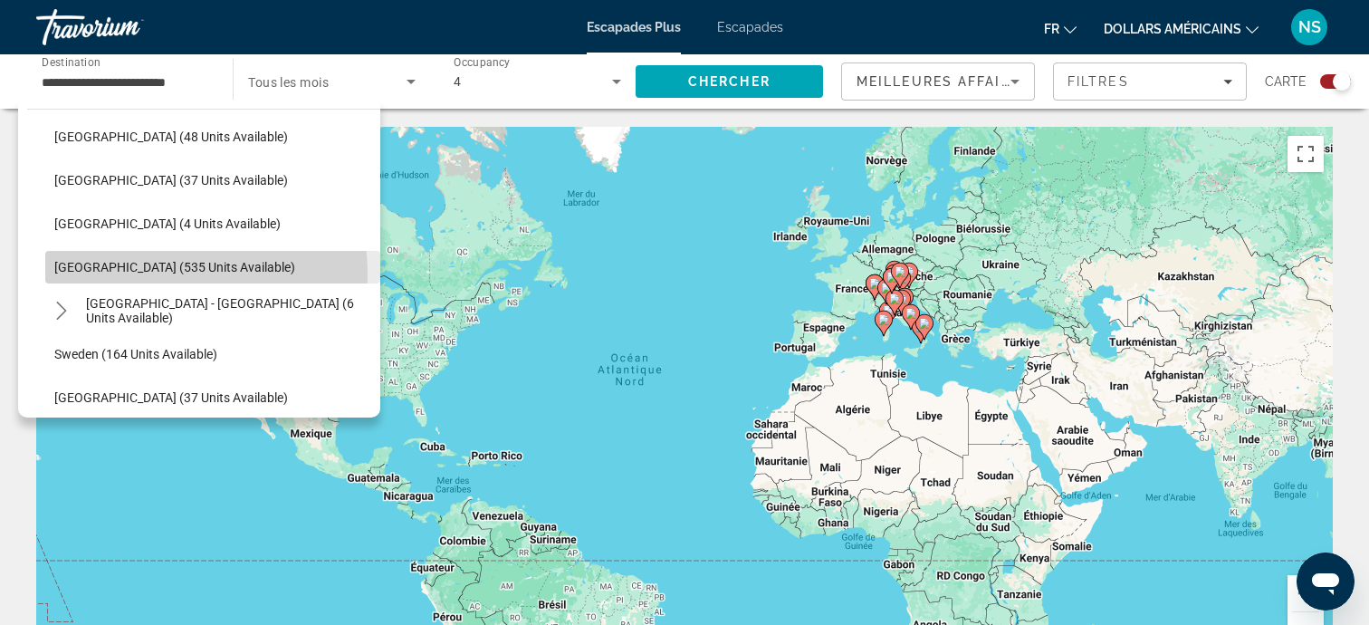
click at [184, 272] on span "[GEOGRAPHIC_DATA] (535 units available)" at bounding box center [174, 267] width 241 height 14
type input "**********"
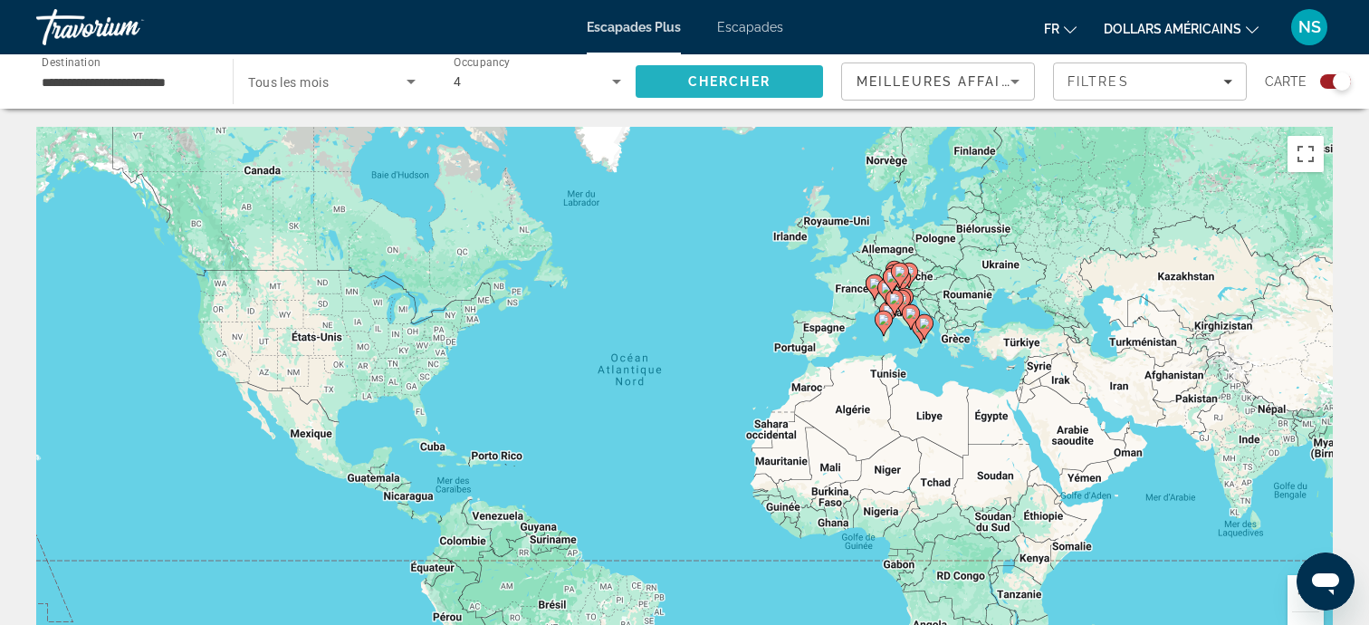
click at [717, 71] on span "Search" at bounding box center [729, 81] width 187 height 43
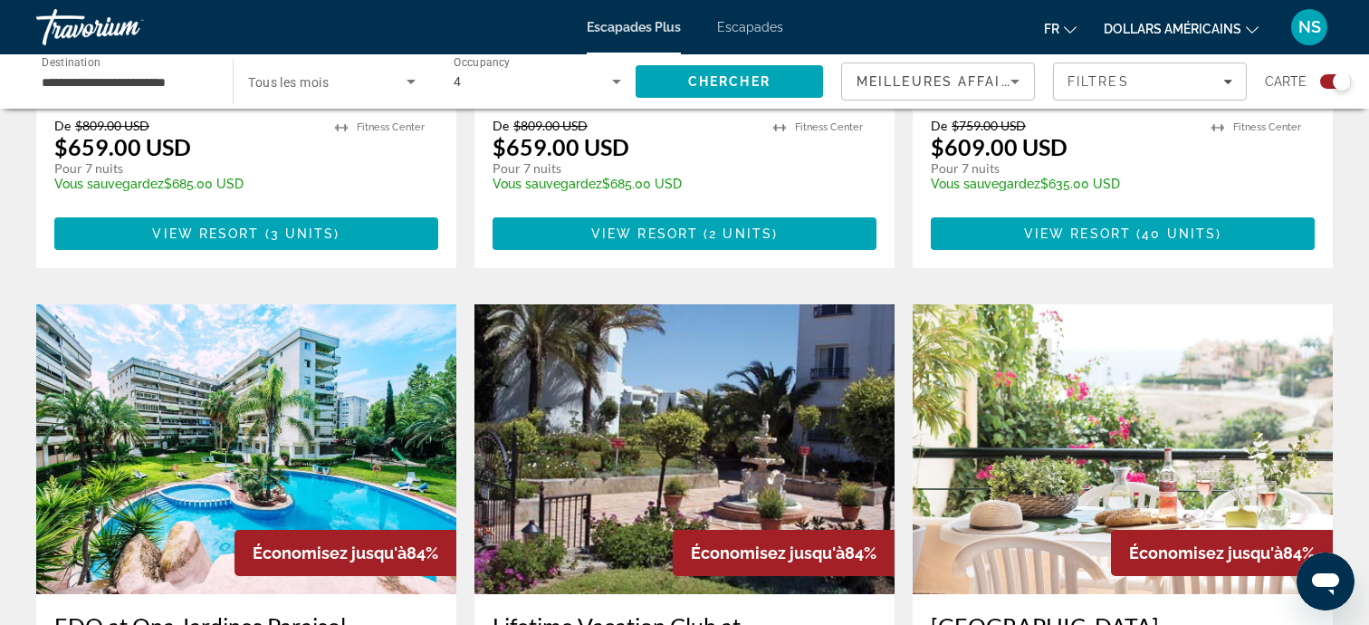
scroll to position [2447, 0]
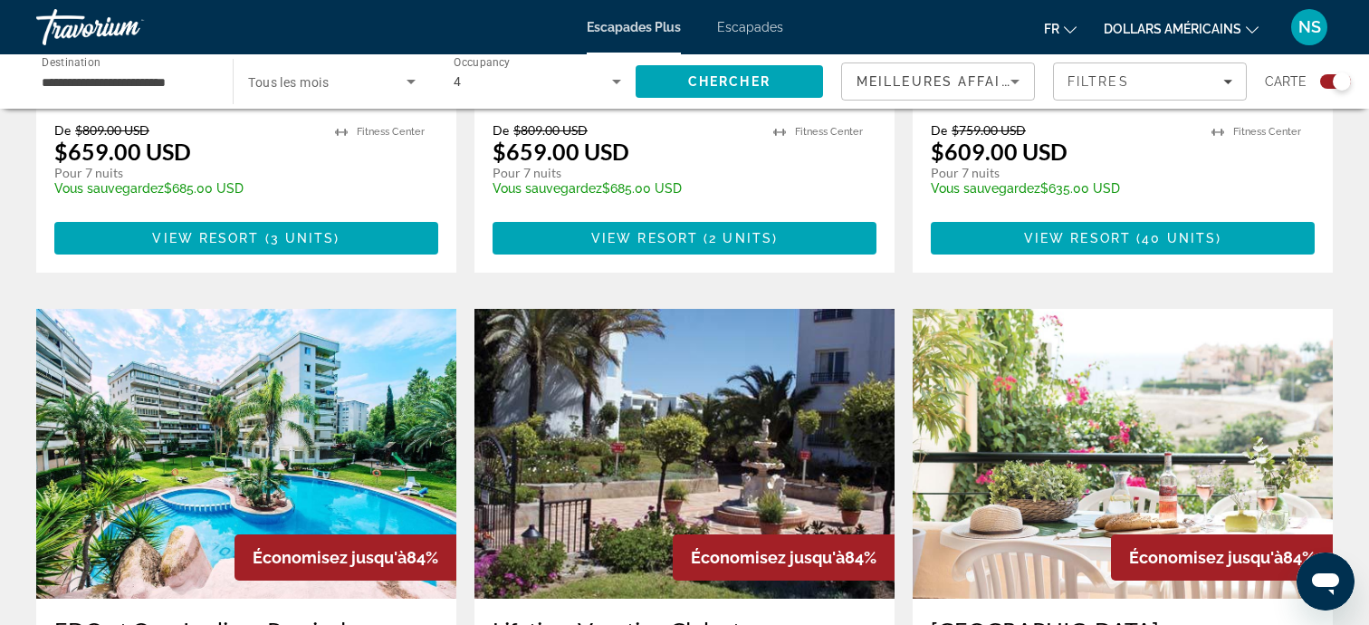
click at [220, 345] on img "Contenu principal" at bounding box center [246, 454] width 420 height 290
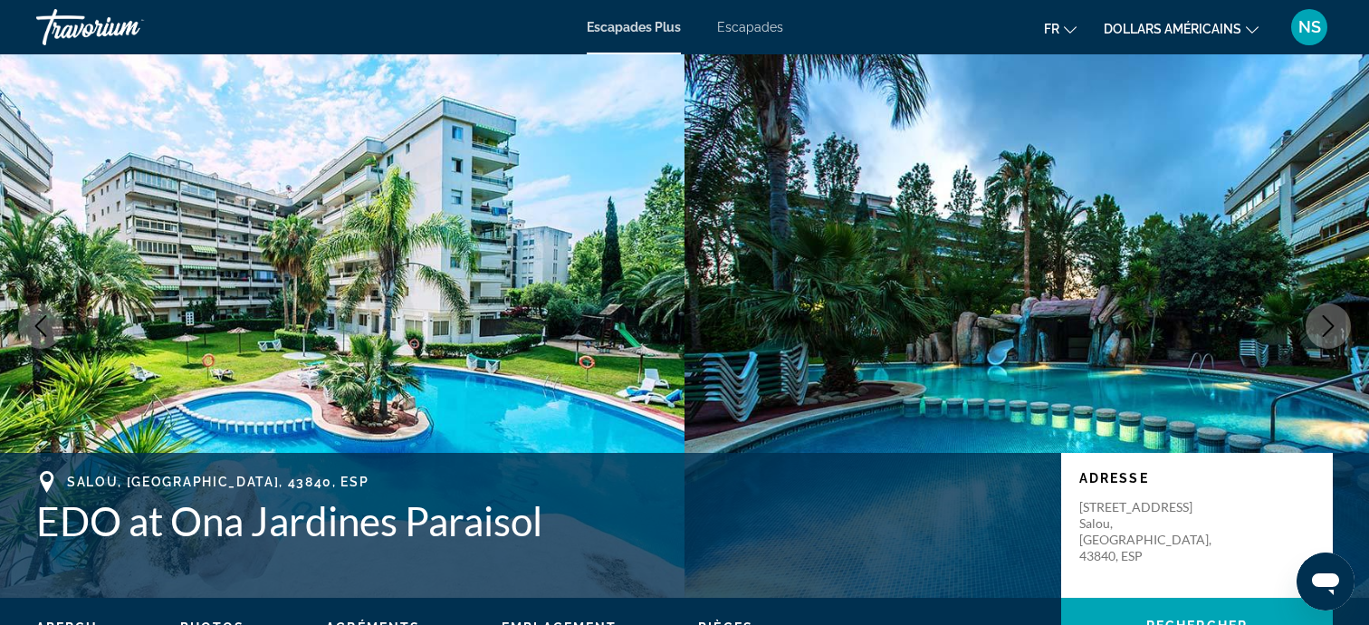
click at [1326, 331] on icon "Next image" at bounding box center [1328, 326] width 22 height 22
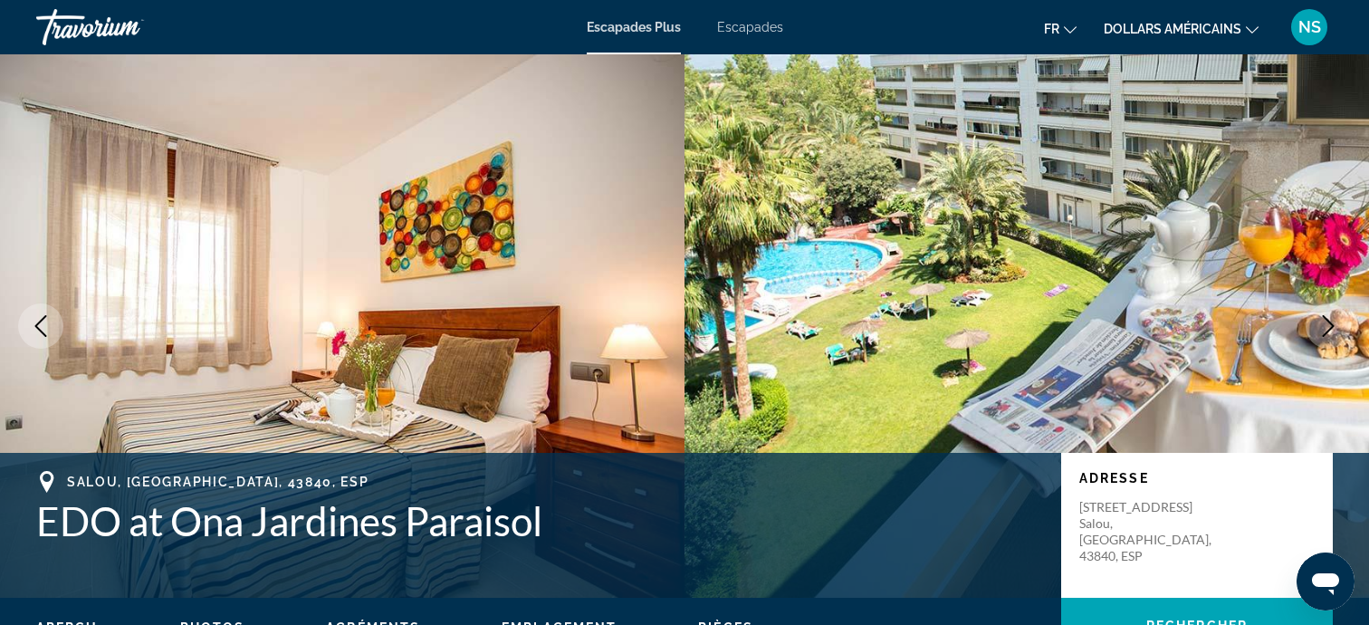
click at [1326, 331] on icon "Next image" at bounding box center [1328, 326] width 22 height 22
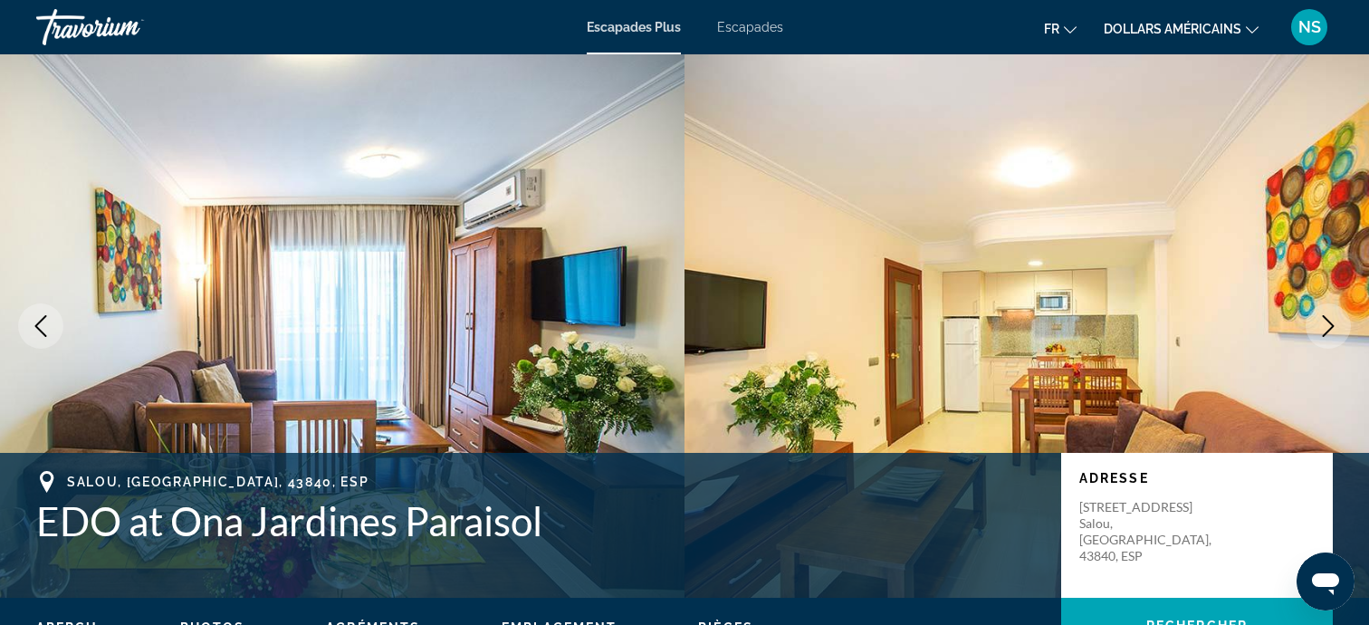
click at [1326, 331] on icon "Next image" at bounding box center [1328, 326] width 22 height 22
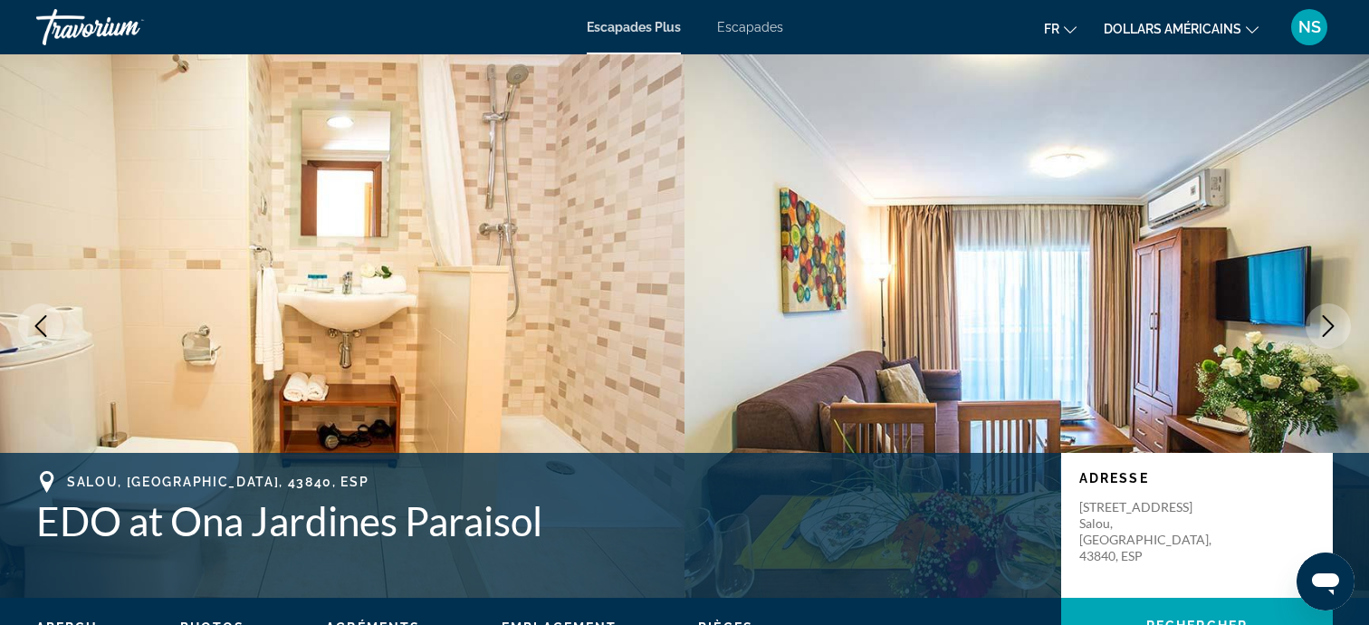
click at [1326, 331] on icon "Next image" at bounding box center [1328, 326] width 22 height 22
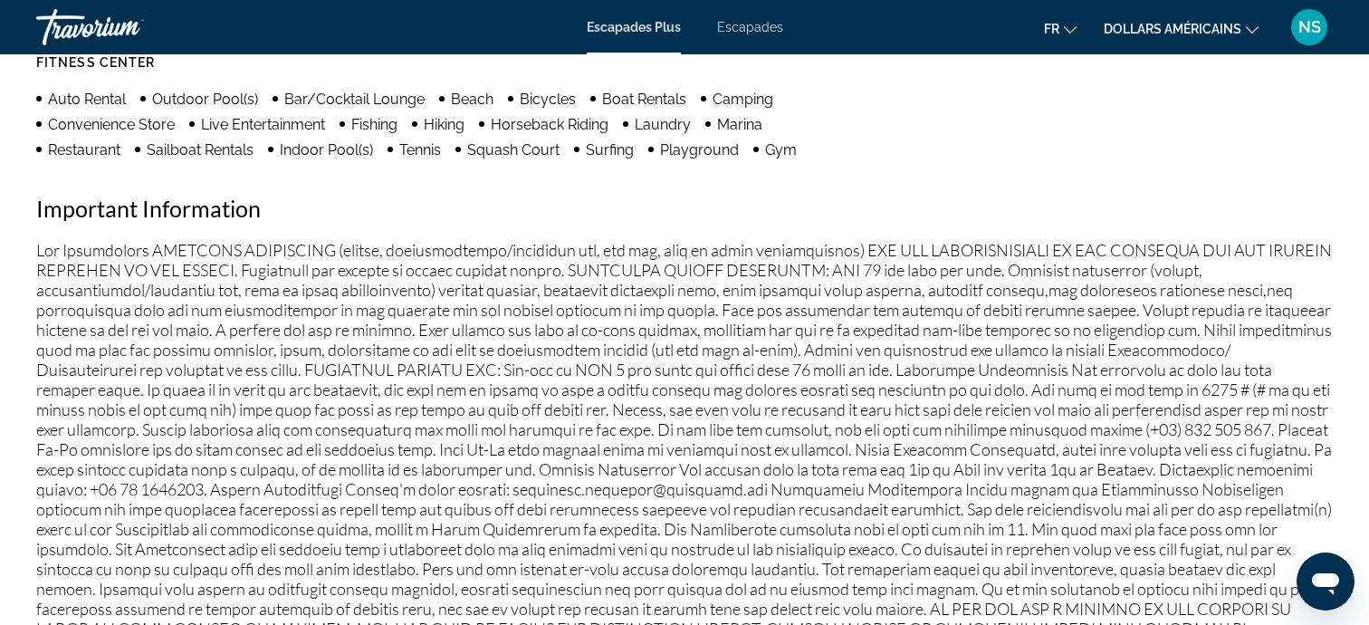
scroll to position [1166, 0]
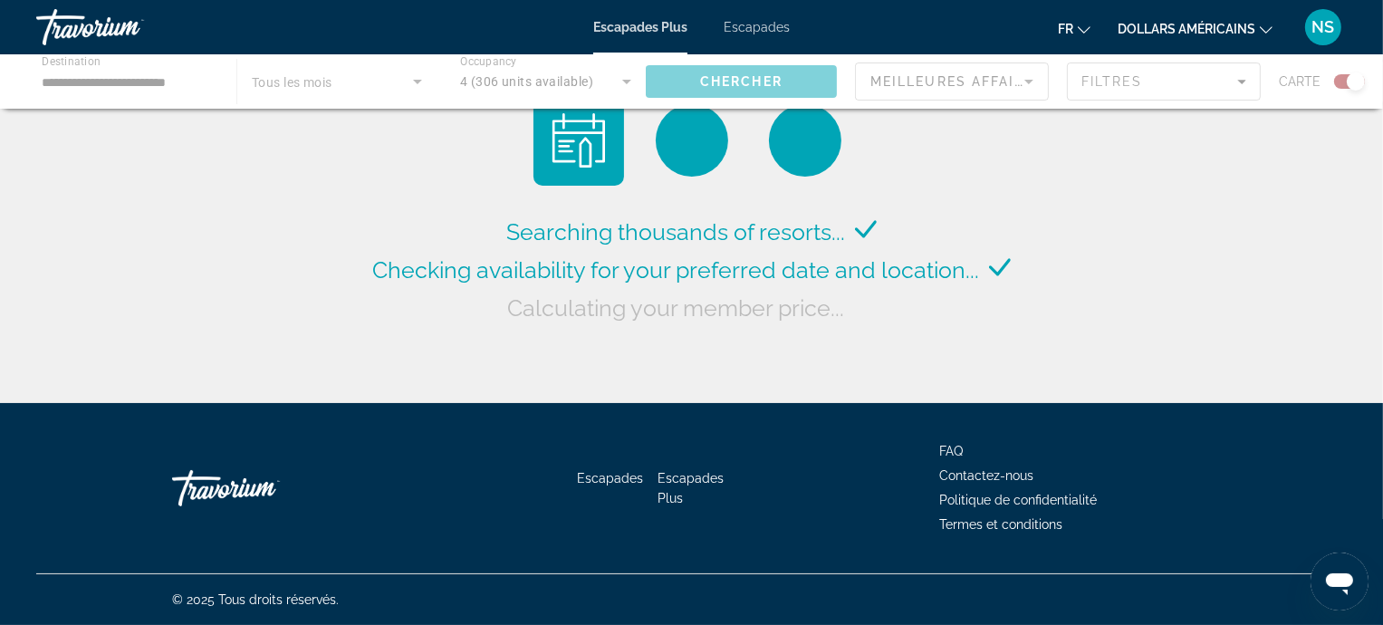
click at [140, 83] on div "Contenu principal" at bounding box center [691, 81] width 1383 height 54
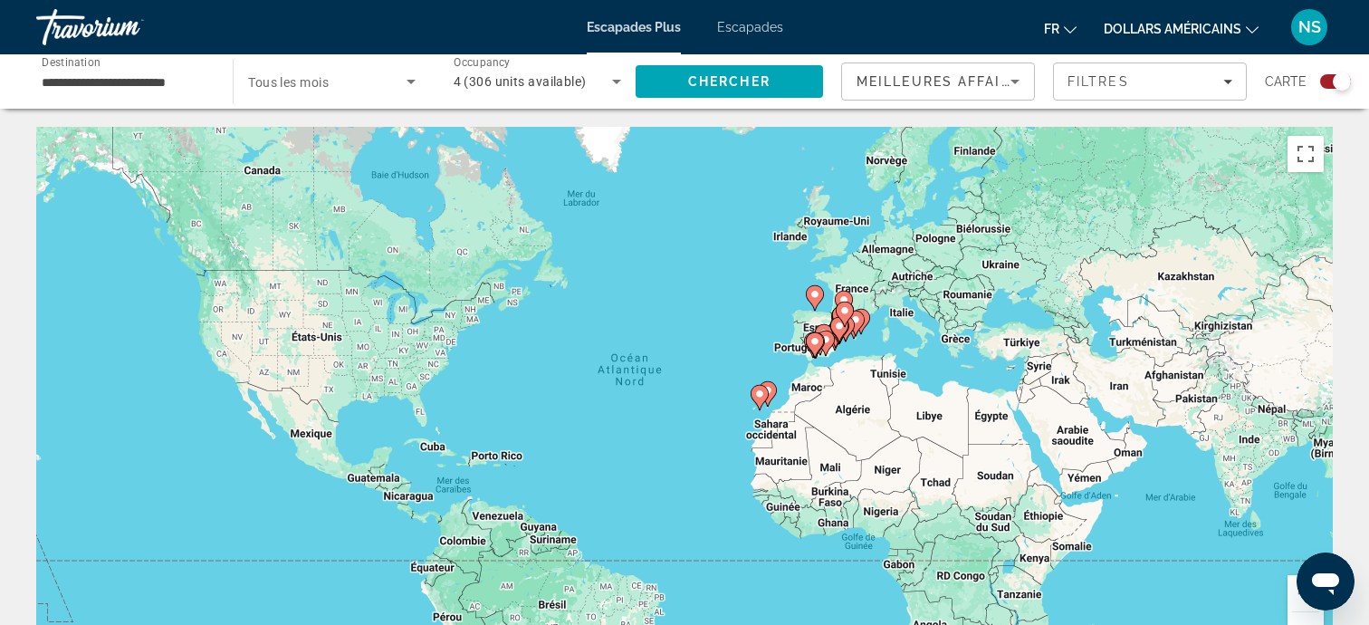
click at [103, 88] on input "**********" at bounding box center [126, 83] width 168 height 22
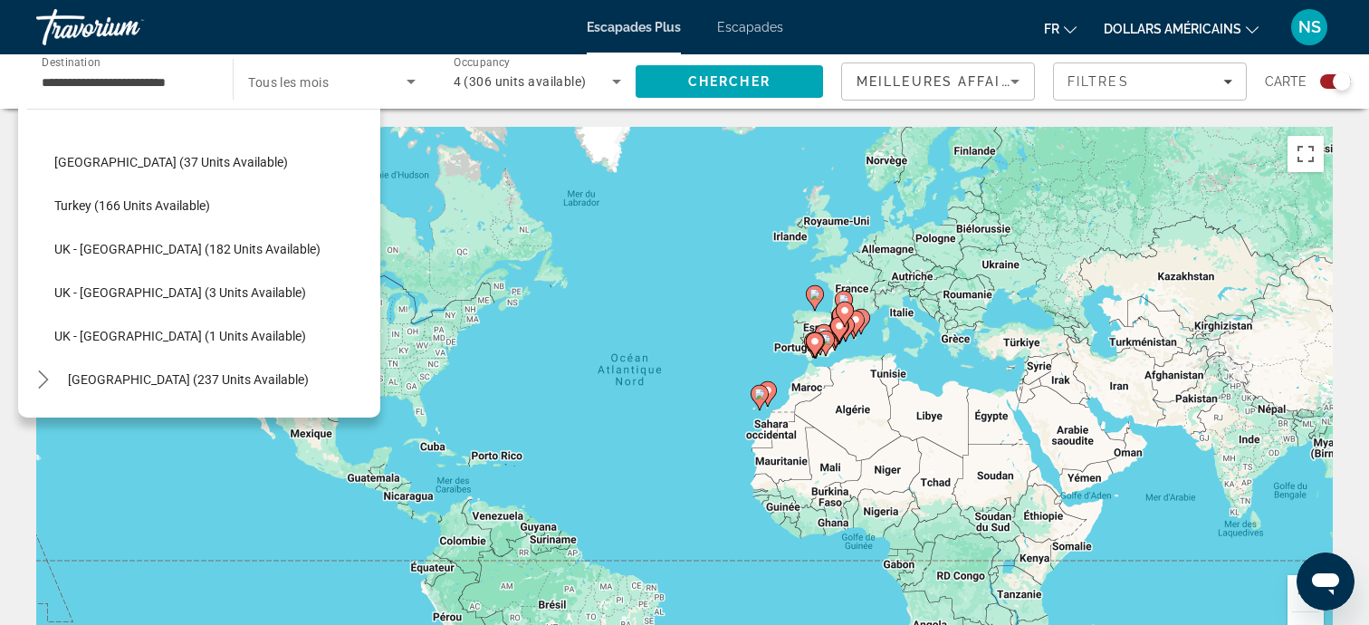
scroll to position [939, 0]
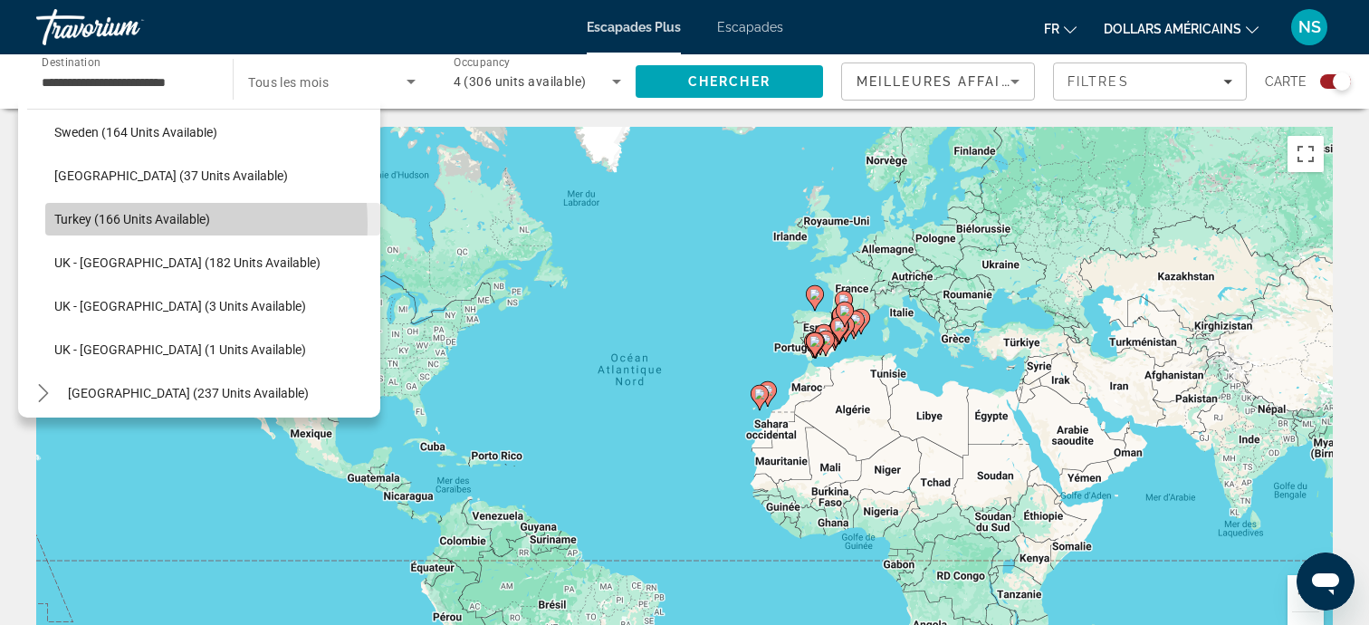
click at [97, 224] on span "Turkey (166 units available)" at bounding box center [132, 219] width 156 height 14
type input "**********"
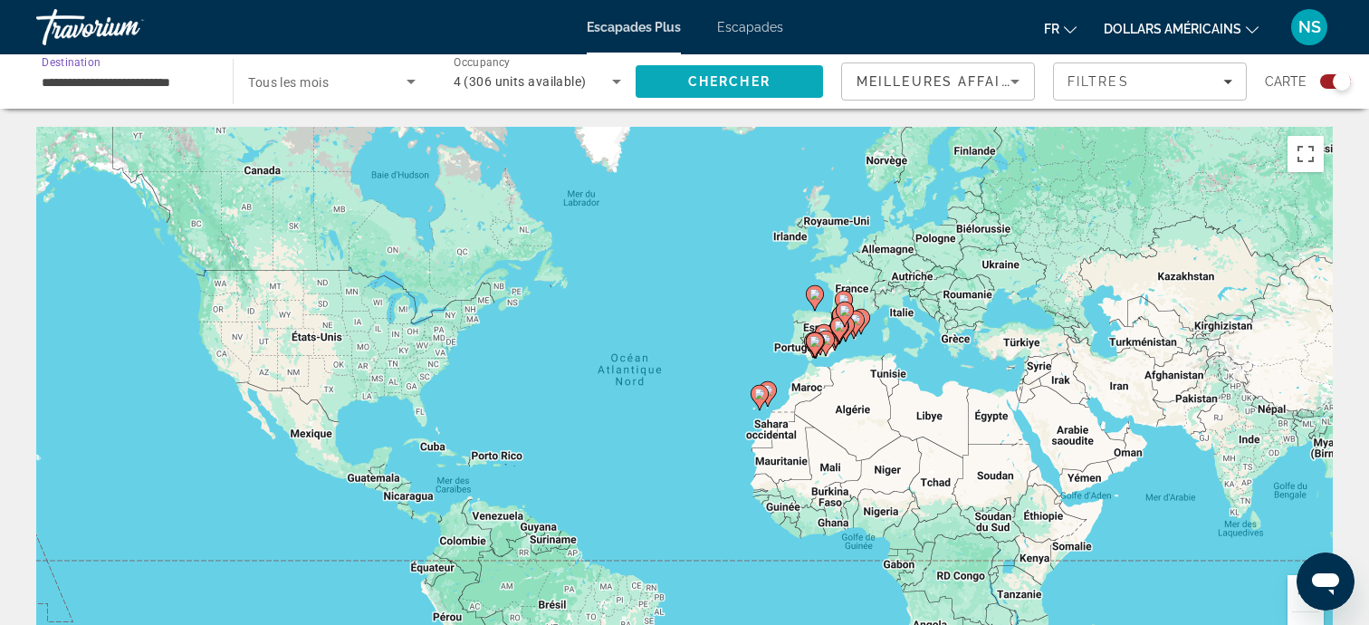
click at [681, 75] on span "Search" at bounding box center [729, 81] width 187 height 43
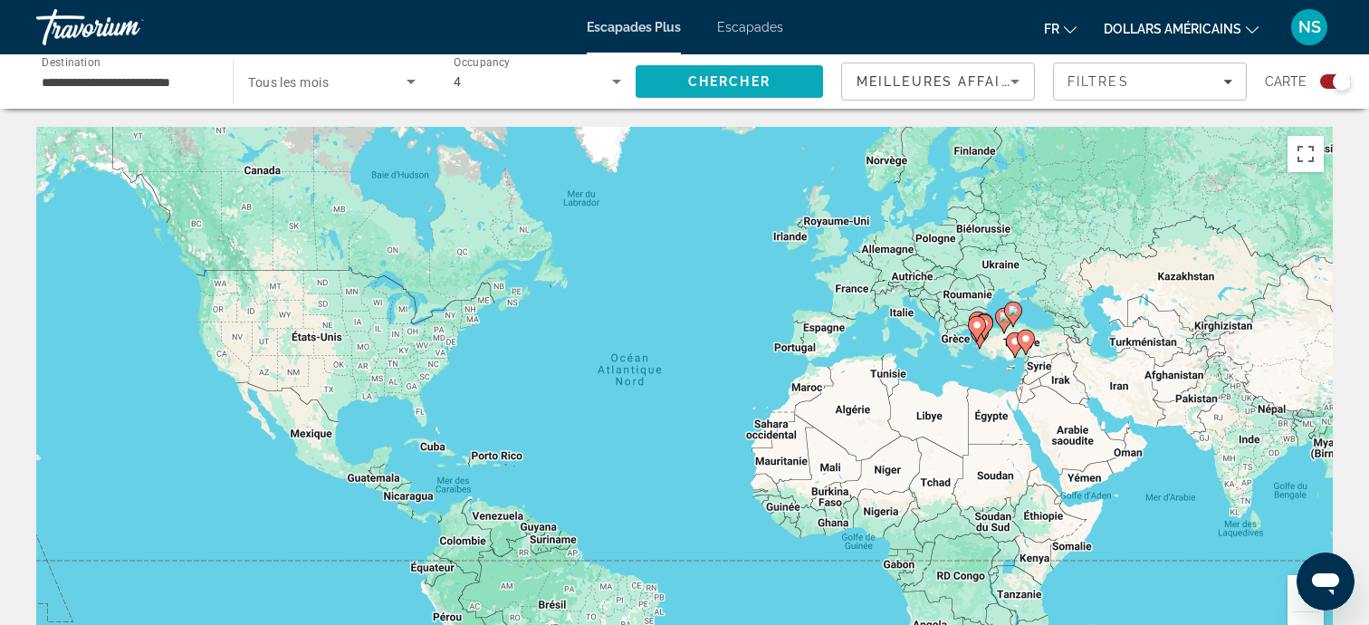
click at [756, 69] on span "Search" at bounding box center [729, 81] width 187 height 43
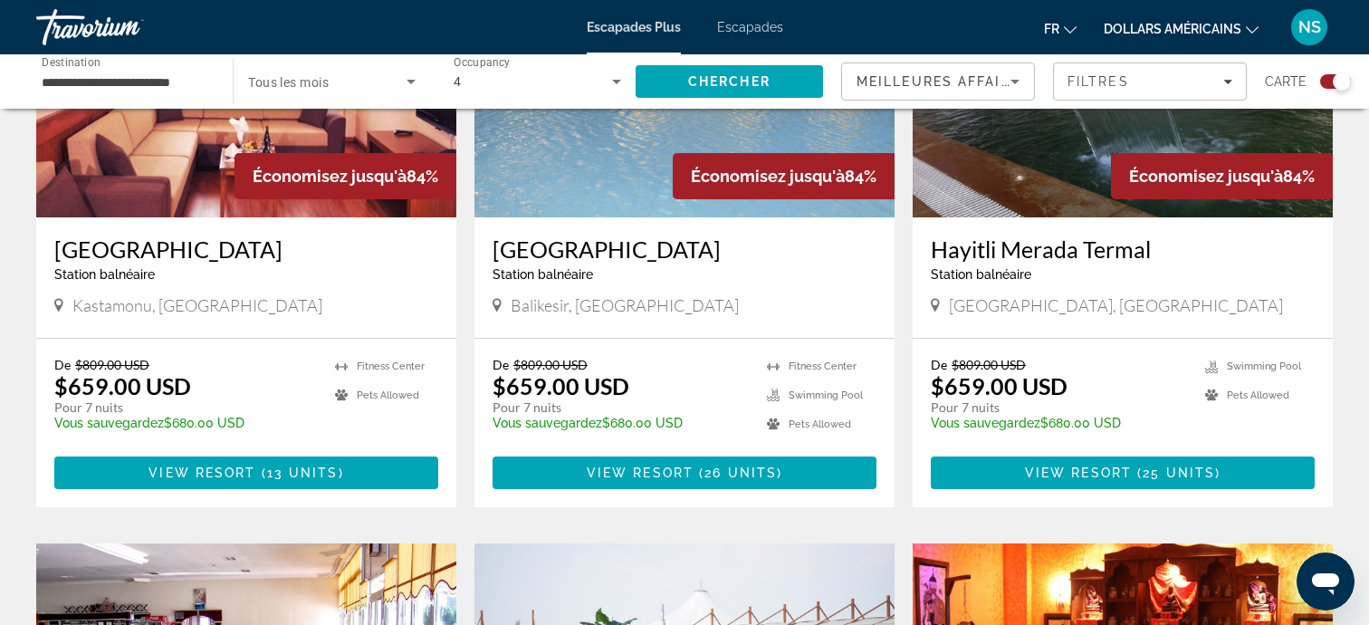
scroll to position [1407, 0]
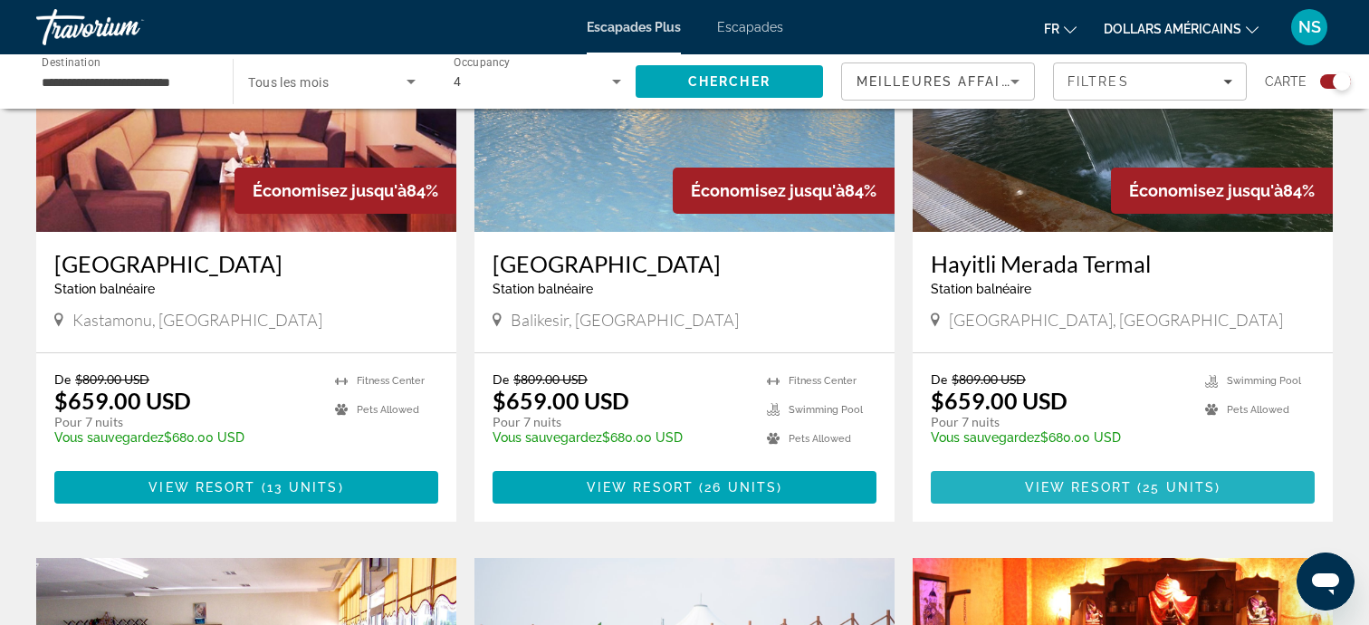
click at [1130, 484] on span "View Resort" at bounding box center [1078, 487] width 107 height 14
